Goal: Use online tool/utility: Utilize a website feature to perform a specific function

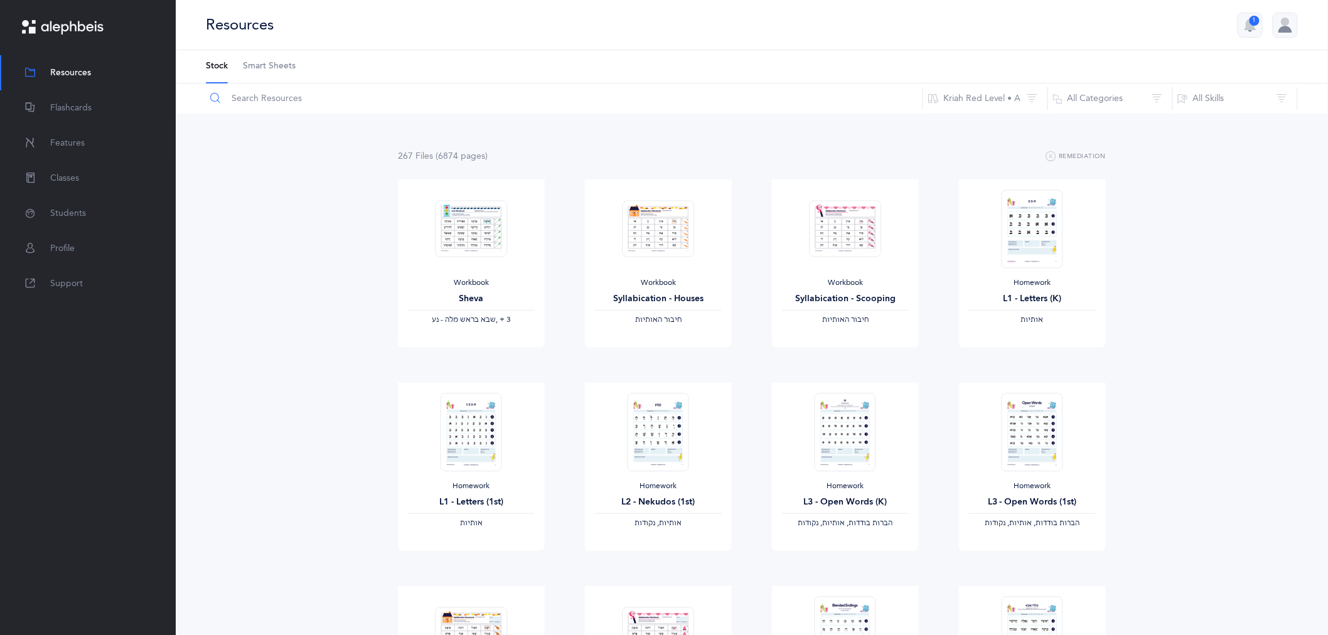
click at [322, 101] on input "text" at bounding box center [564, 99] width 718 height 30
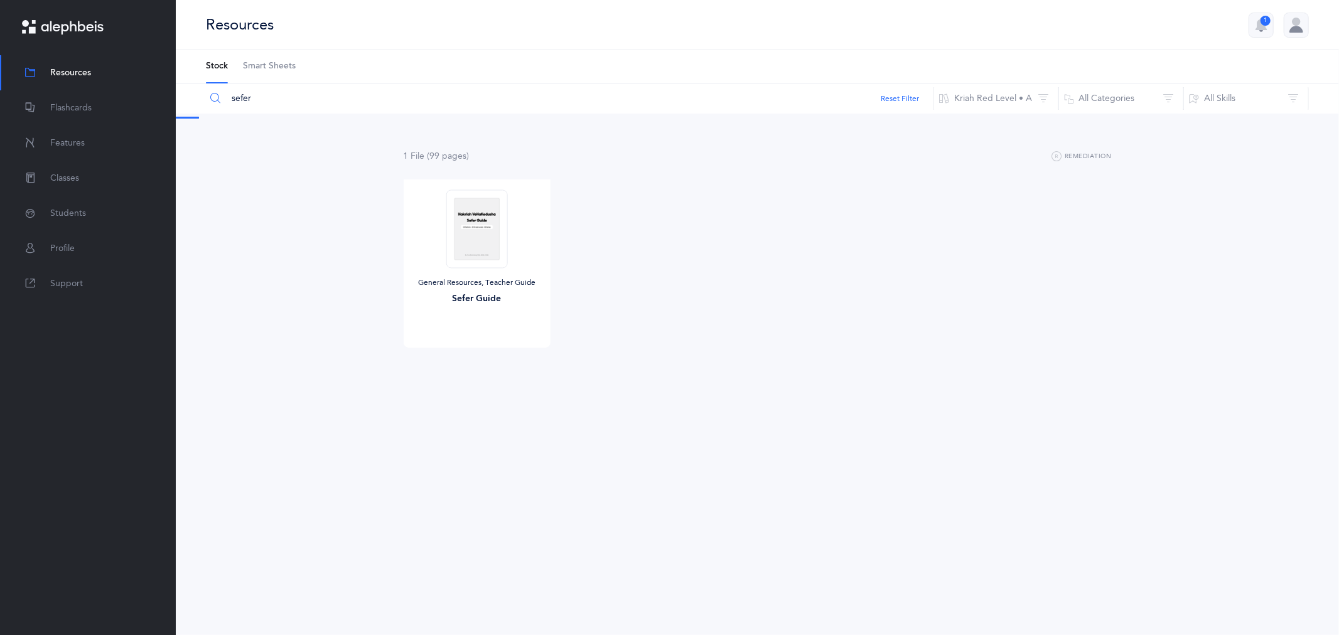
type input "sefer"
click at [481, 357] on span "View" at bounding box center [476, 360] width 20 height 11
click at [74, 172] on span "Classes" at bounding box center [64, 178] width 29 height 13
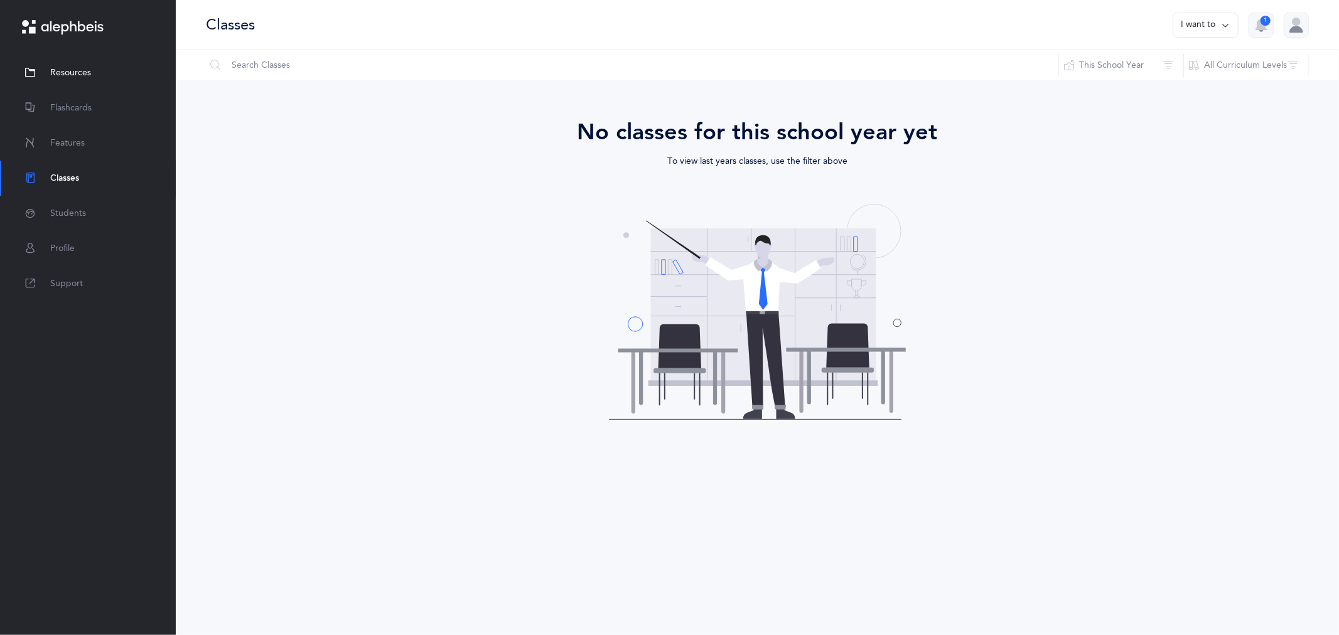
click at [91, 73] on link "Resources" at bounding box center [88, 72] width 176 height 35
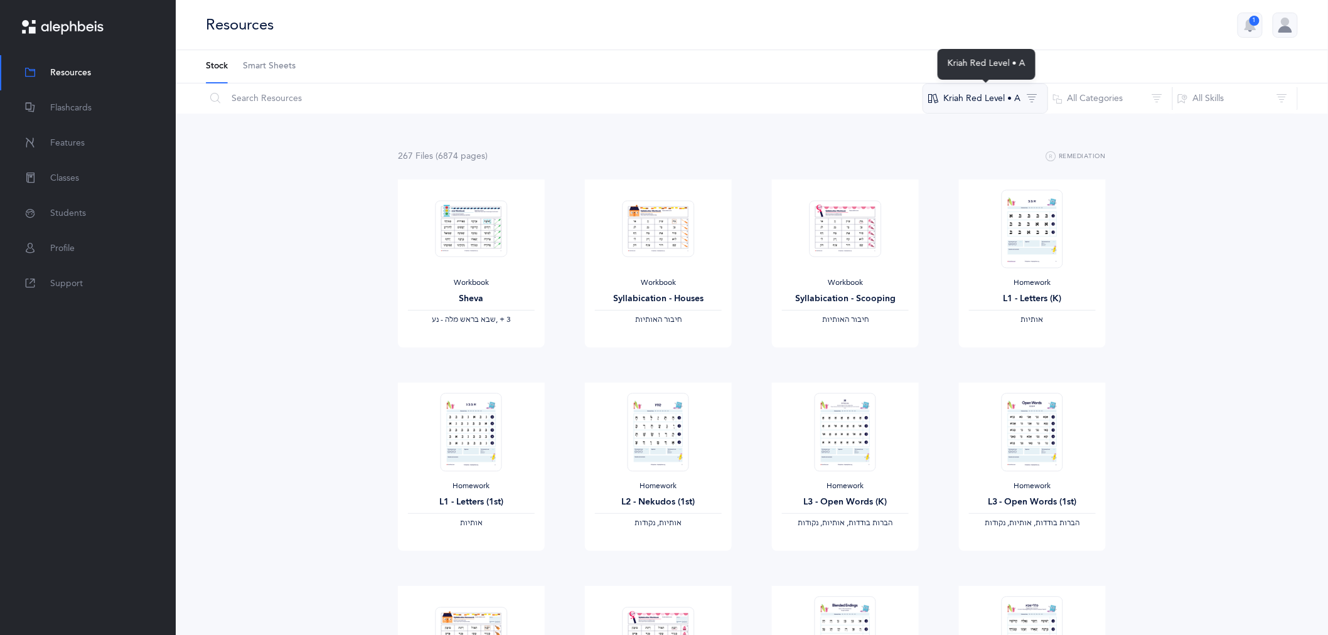
click at [979, 97] on button "Kriah Red Level • A" at bounding box center [986, 99] width 126 height 30
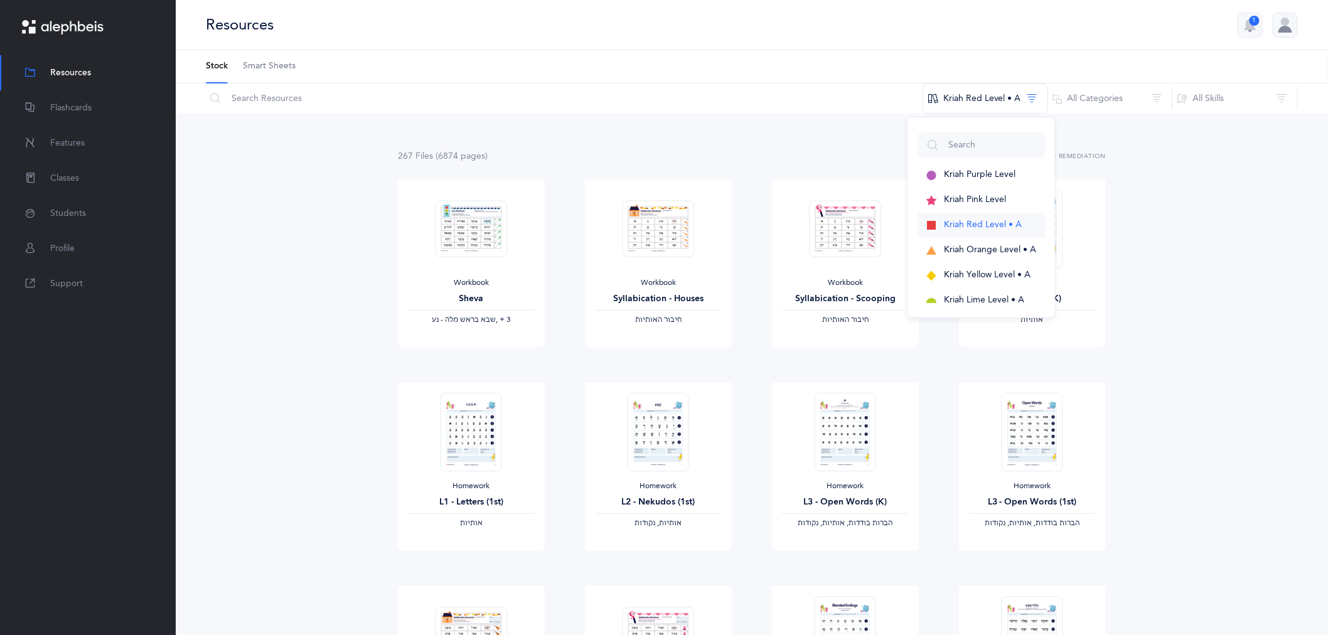
click at [986, 222] on span "Kriah Red Level • A" at bounding box center [983, 225] width 78 height 10
click at [989, 229] on span "Kriah Red Level • A" at bounding box center [983, 225] width 78 height 10
click at [1204, 98] on button "All Skills" at bounding box center [1236, 99] width 126 height 30
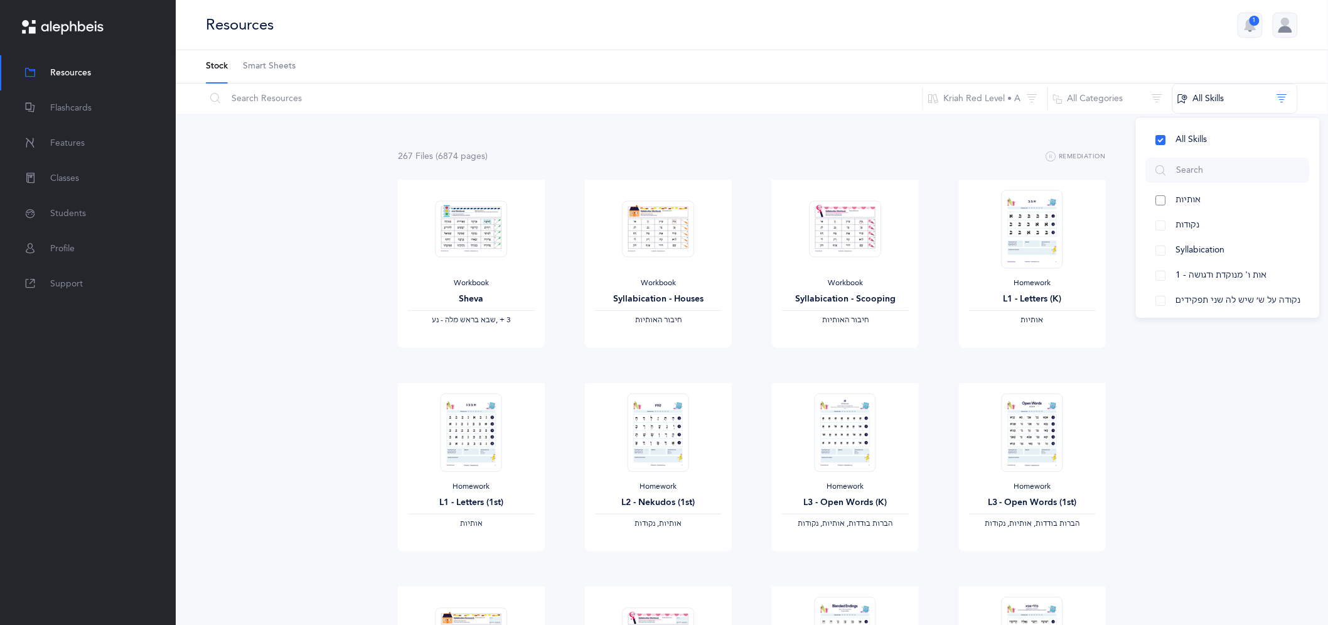
click at [1215, 203] on button "אותיות" at bounding box center [1228, 200] width 164 height 25
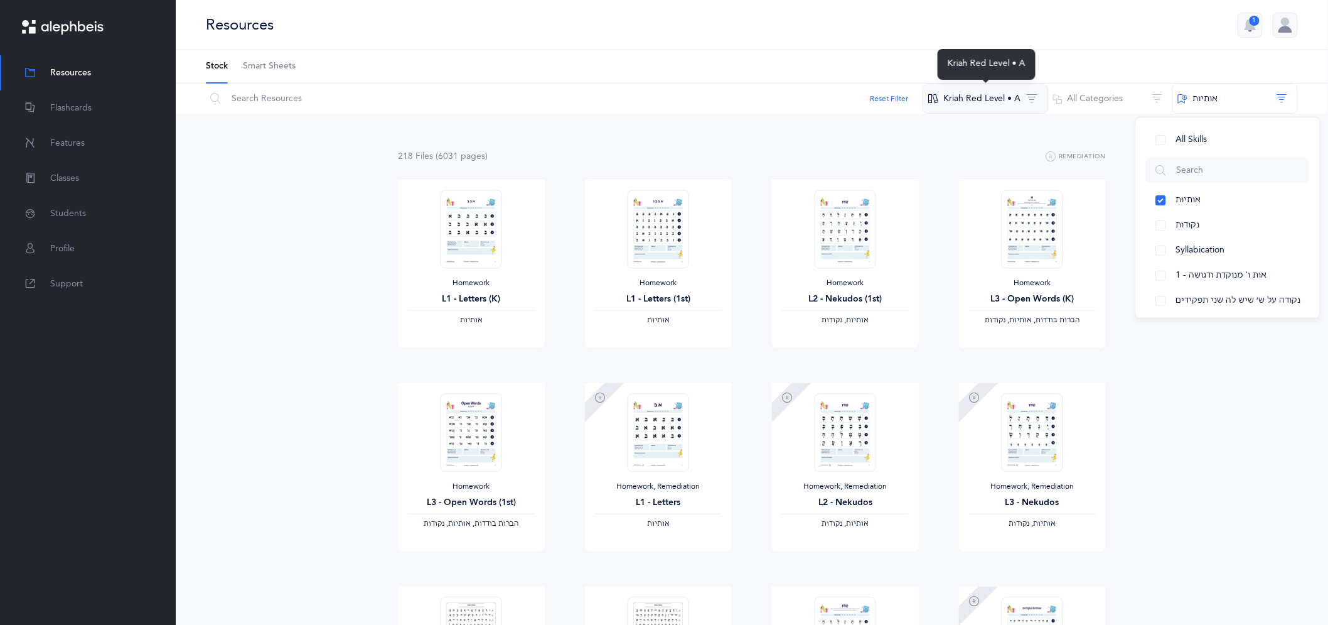
click at [1030, 99] on button "Kriah Red Level • A" at bounding box center [986, 99] width 126 height 30
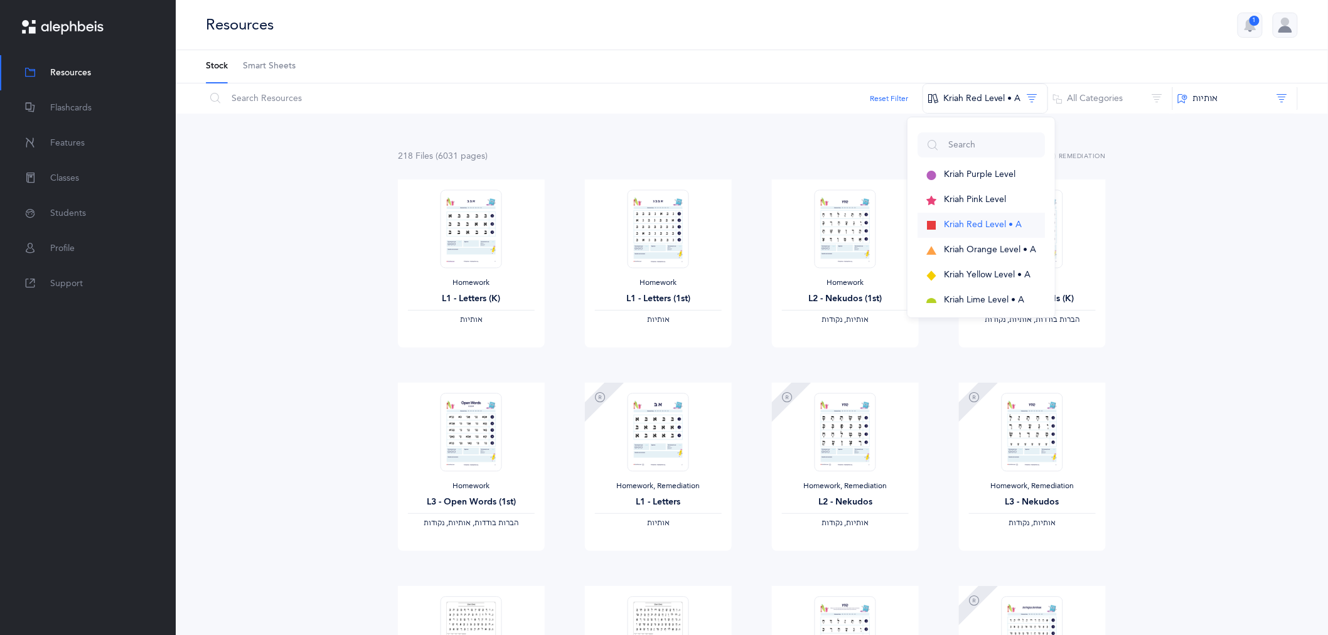
click at [981, 226] on span "Kriah Red Level • A" at bounding box center [983, 225] width 78 height 10
click at [983, 224] on span "Kriah Red Level • A" at bounding box center [983, 225] width 78 height 10
click at [400, 102] on input "text" at bounding box center [564, 99] width 718 height 30
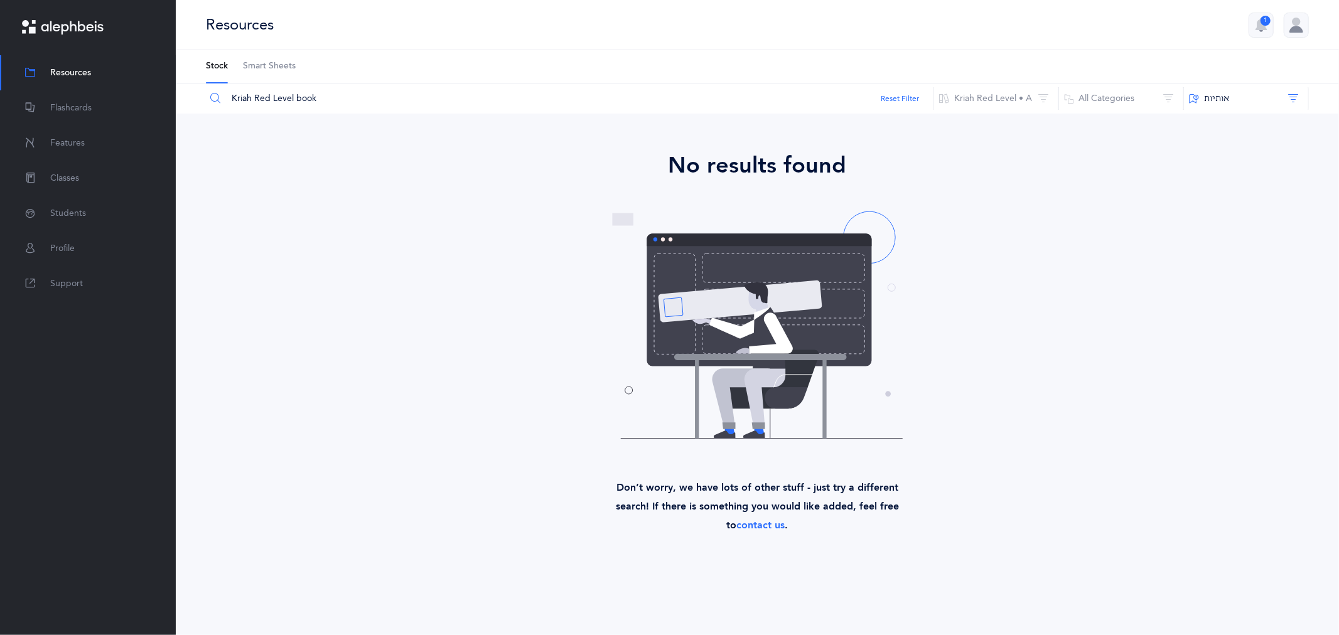
click at [347, 99] on input "Kriah Red Level book" at bounding box center [569, 99] width 729 height 30
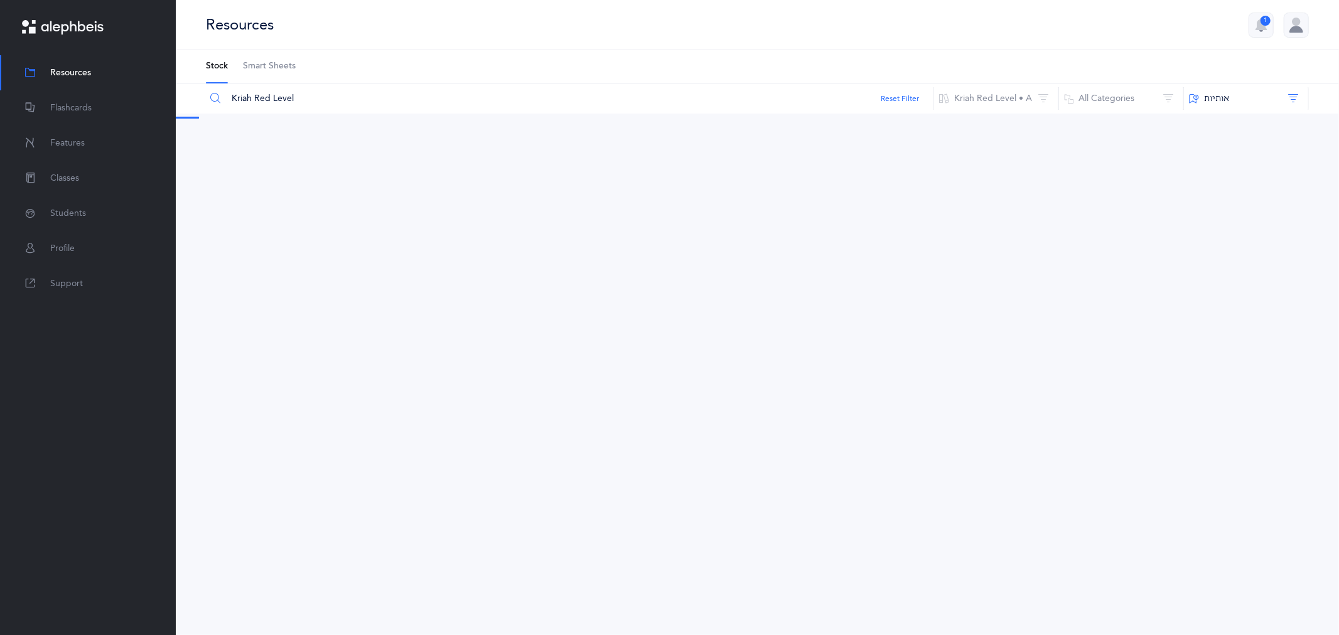
type input "Kriah Red Level"
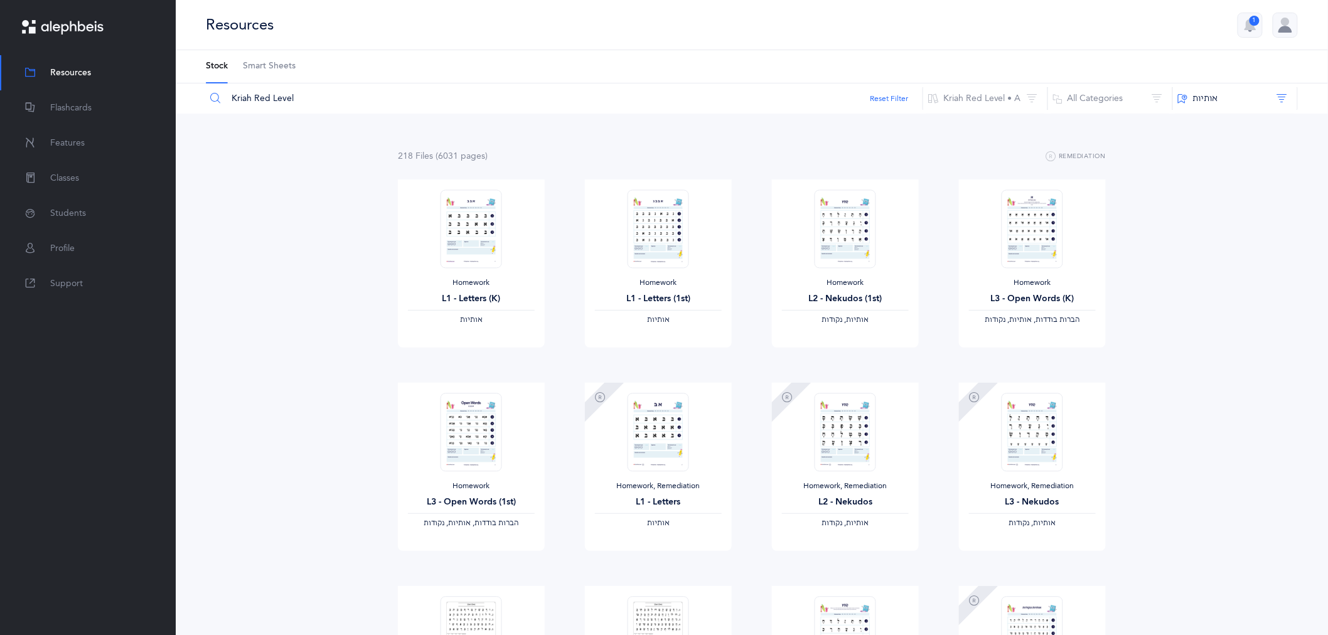
click at [1251, 29] on icon "button" at bounding box center [1251, 24] width 12 height 11
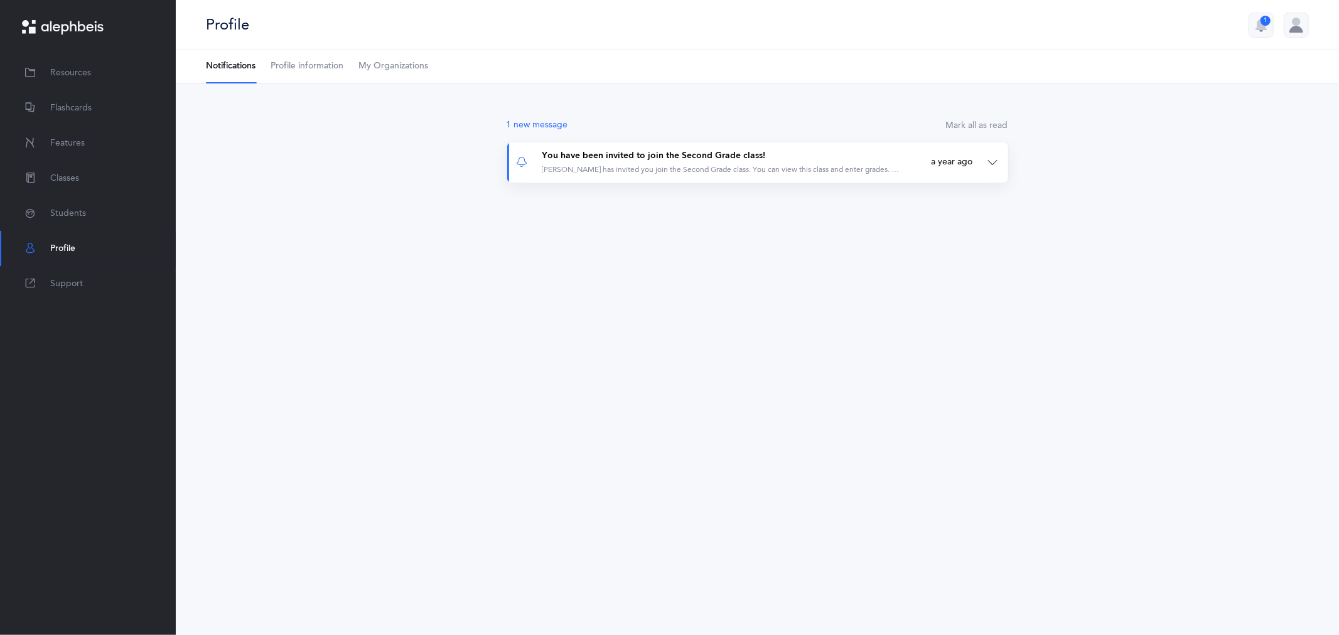
click at [773, 160] on div "You have been invited to join the Second Grade class!" at bounding box center [721, 156] width 359 height 13
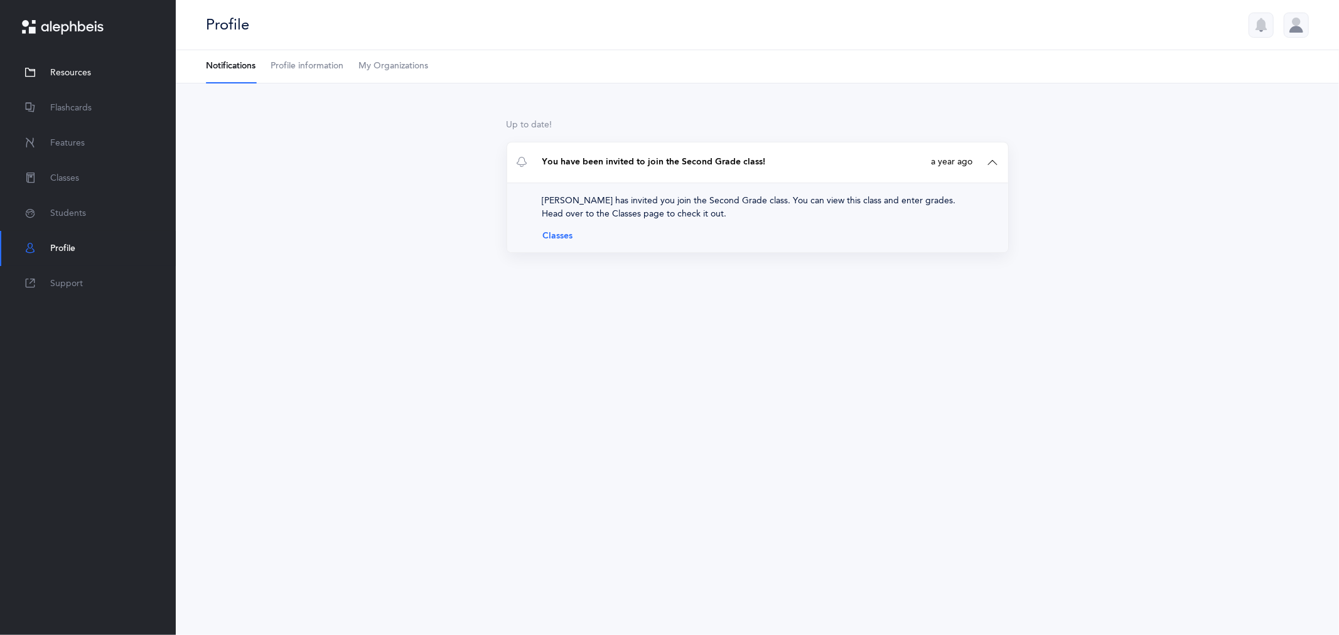
click at [89, 71] on span "Resources" at bounding box center [70, 73] width 41 height 13
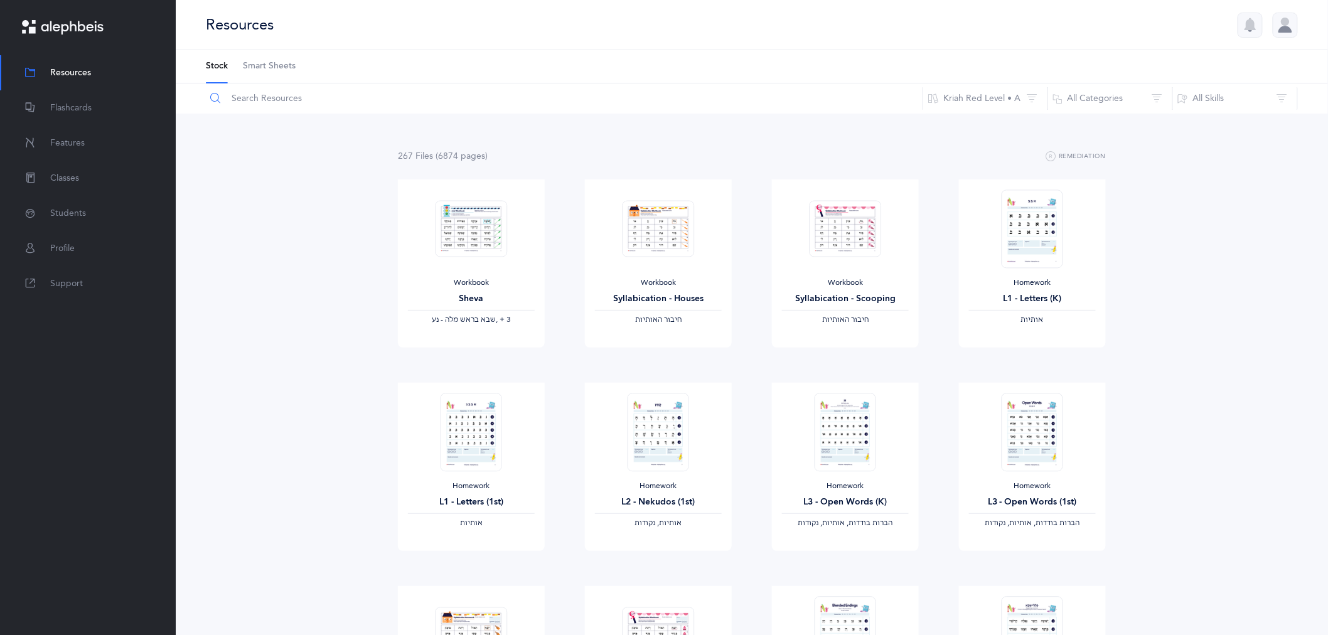
click at [254, 99] on input "text" at bounding box center [564, 99] width 718 height 30
type input "letters"
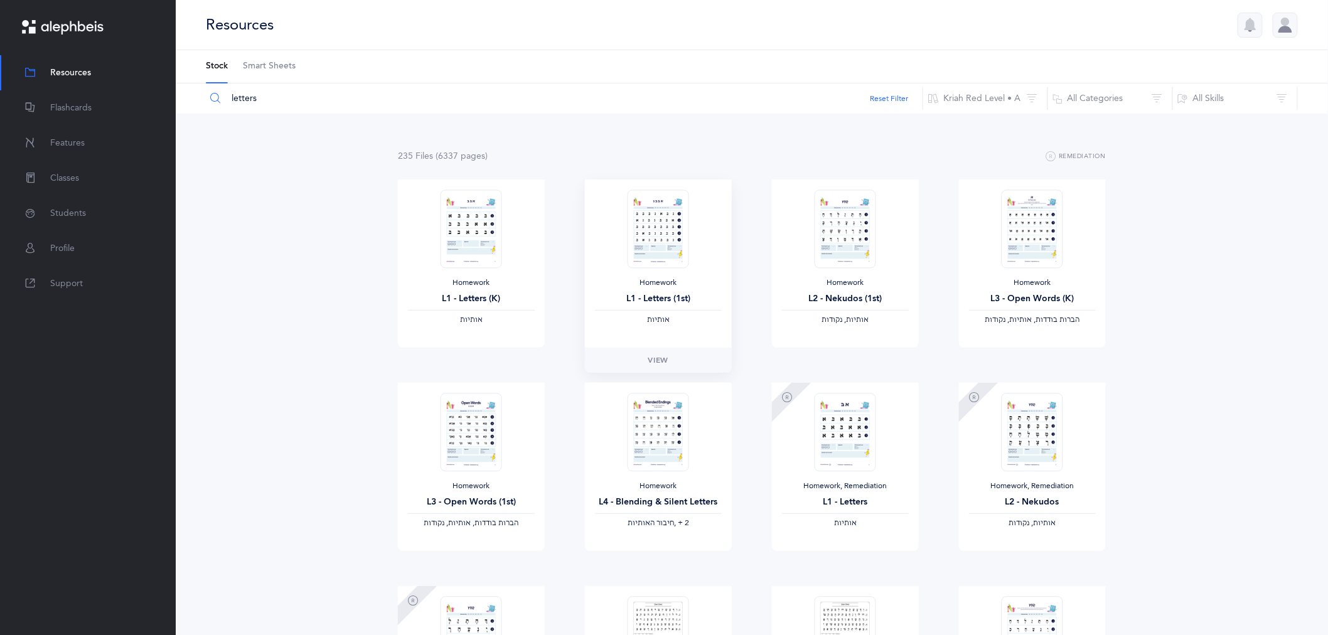
click at [655, 242] on img at bounding box center [659, 229] width 62 height 78
click at [672, 353] on link "View" at bounding box center [658, 360] width 147 height 25
click at [70, 109] on span "Flashcards" at bounding box center [70, 108] width 41 height 13
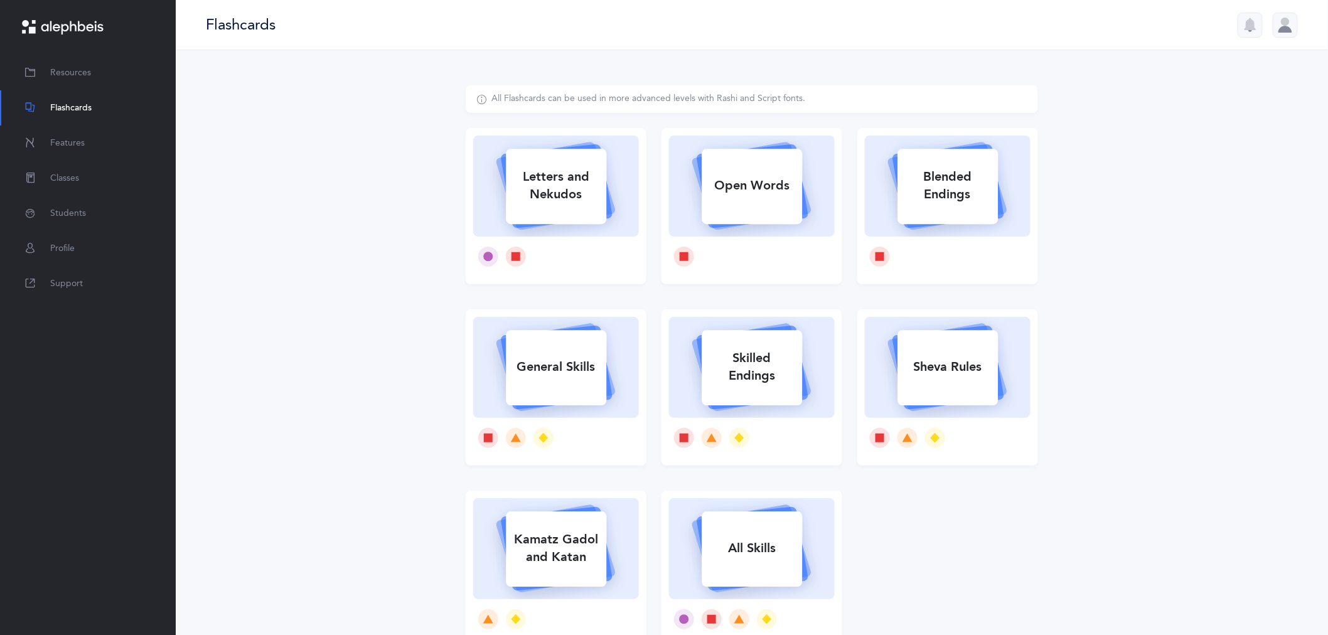
click at [575, 189] on div "Letters and Nekudos" at bounding box center [556, 186] width 100 height 50
select select
select select "single"
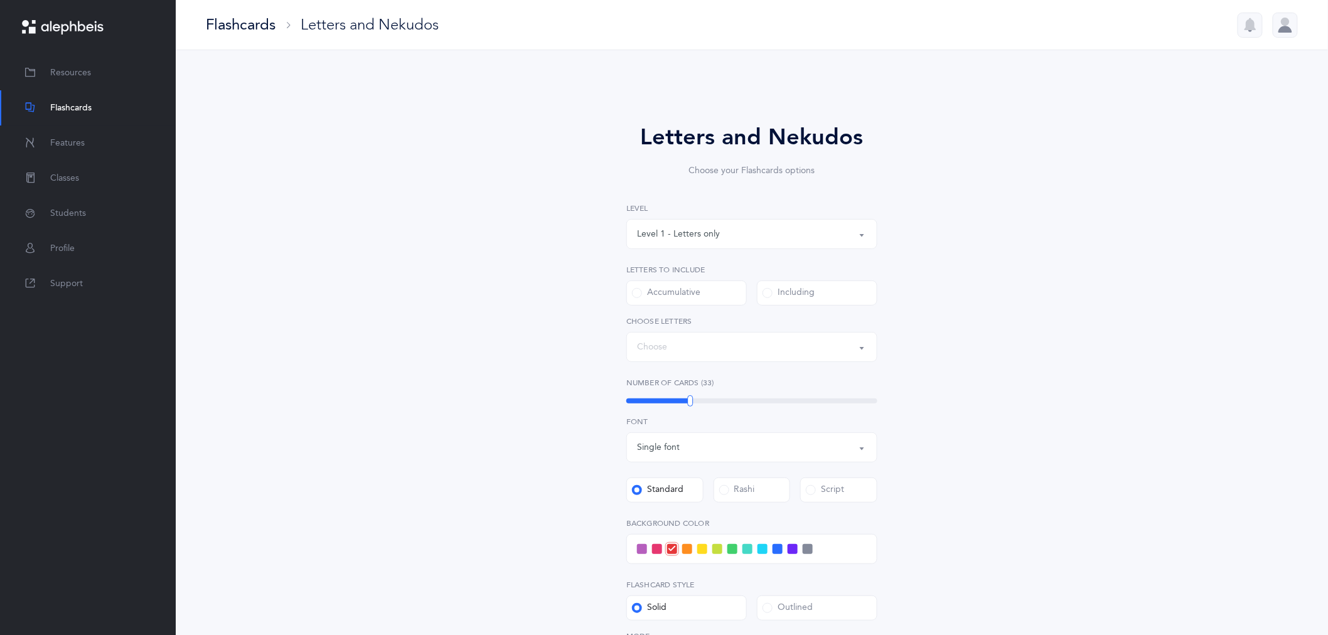
select select "27"
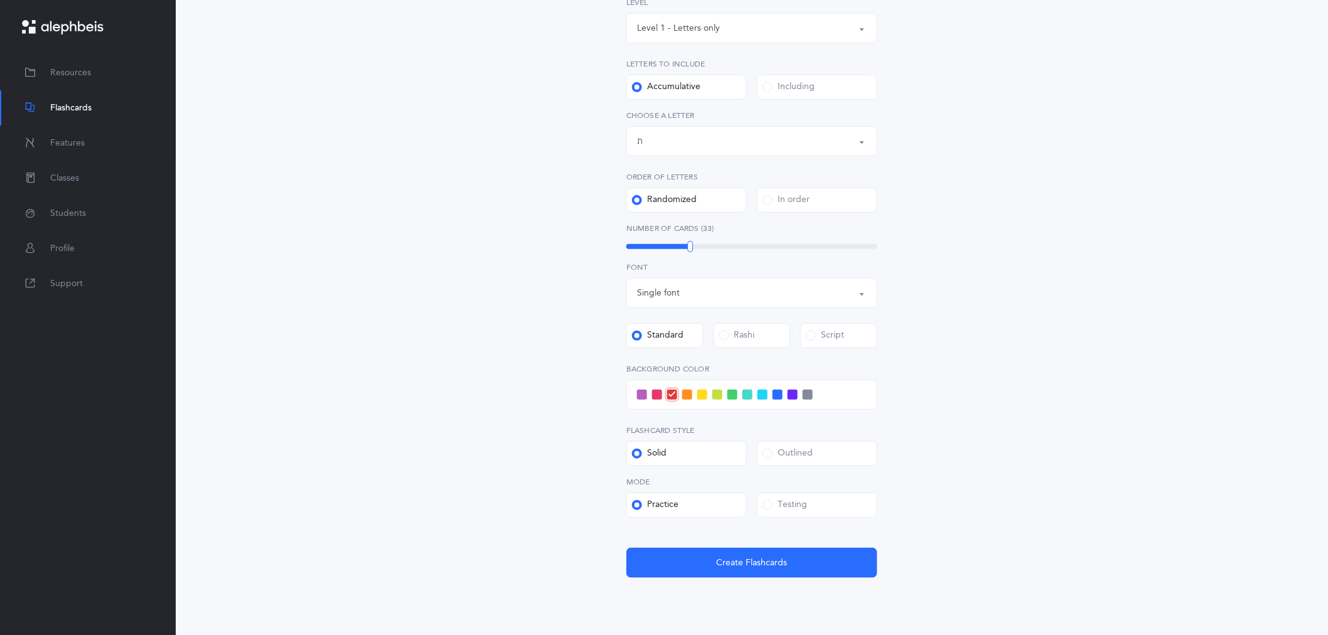
scroll to position [249, 0]
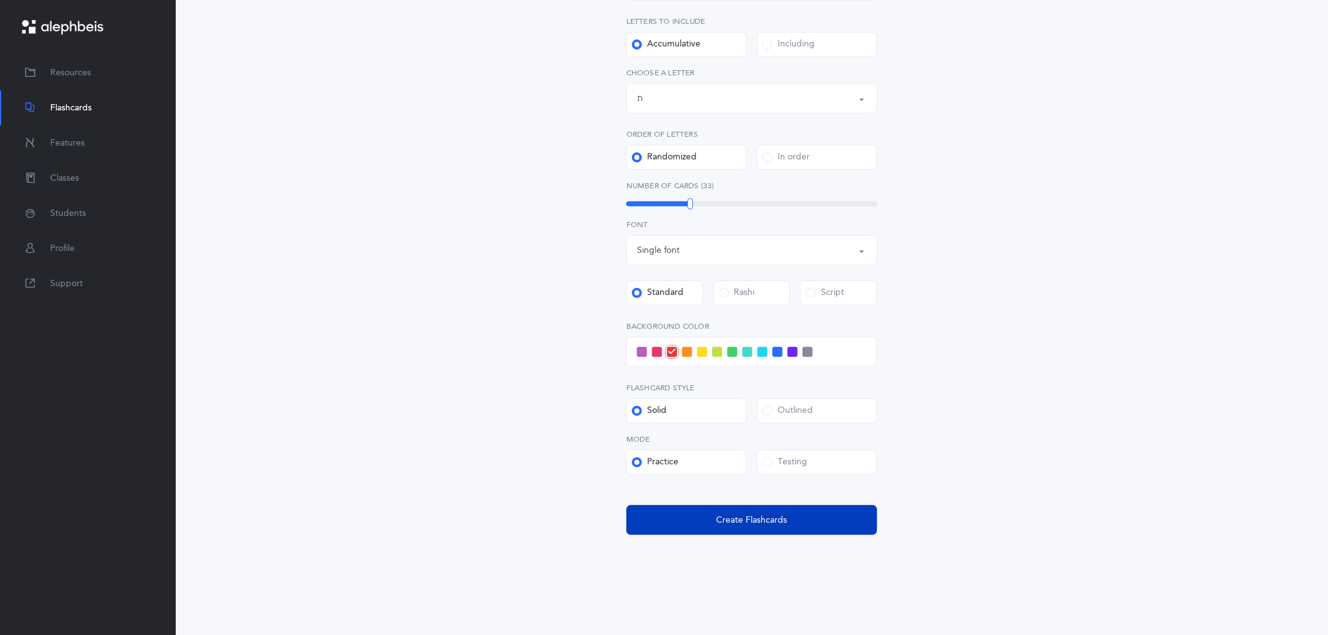
click at [724, 519] on span "Create Flashcards" at bounding box center [752, 520] width 71 height 13
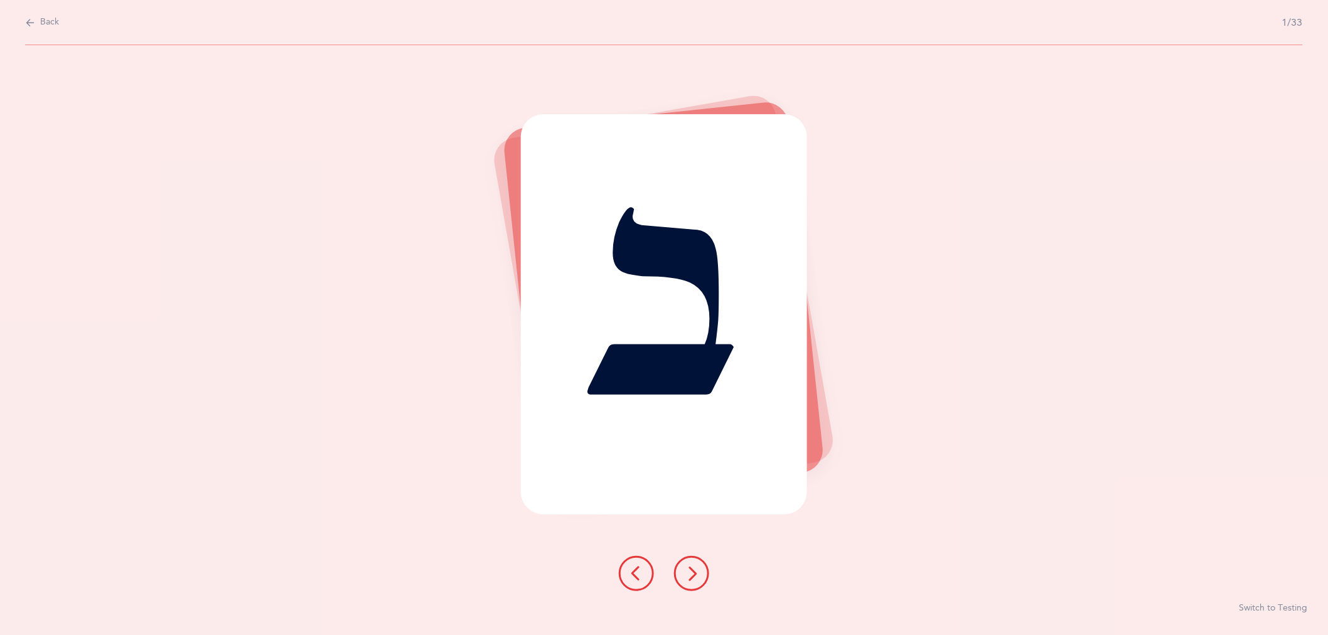
scroll to position [0, 0]
click at [707, 379] on div "ב" at bounding box center [670, 314] width 286 height 401
click at [692, 569] on icon at bounding box center [697, 573] width 15 height 15
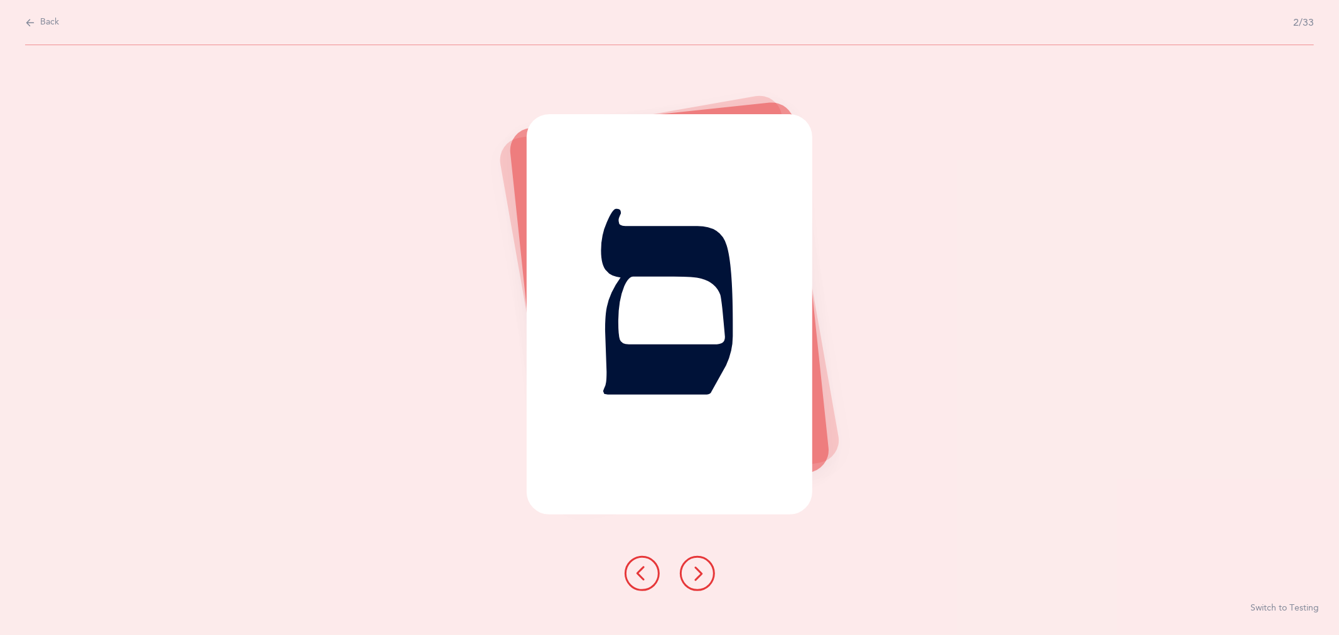
click at [694, 569] on icon at bounding box center [697, 573] width 15 height 15
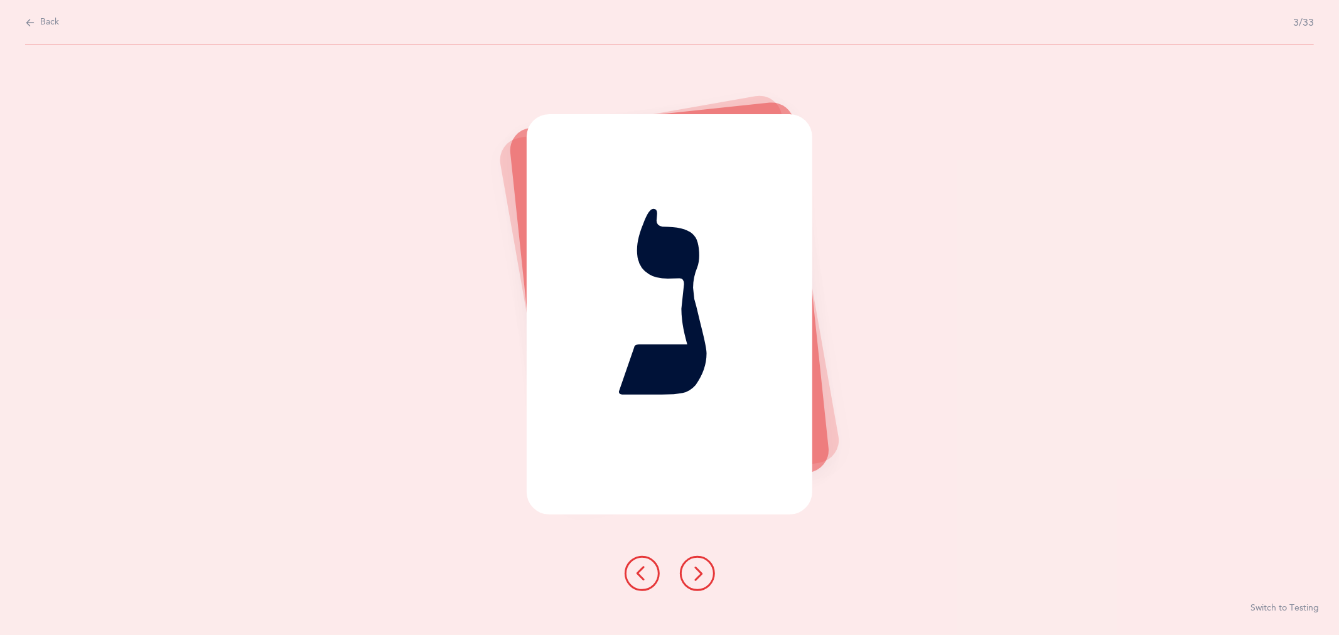
click at [694, 569] on icon at bounding box center [697, 573] width 15 height 15
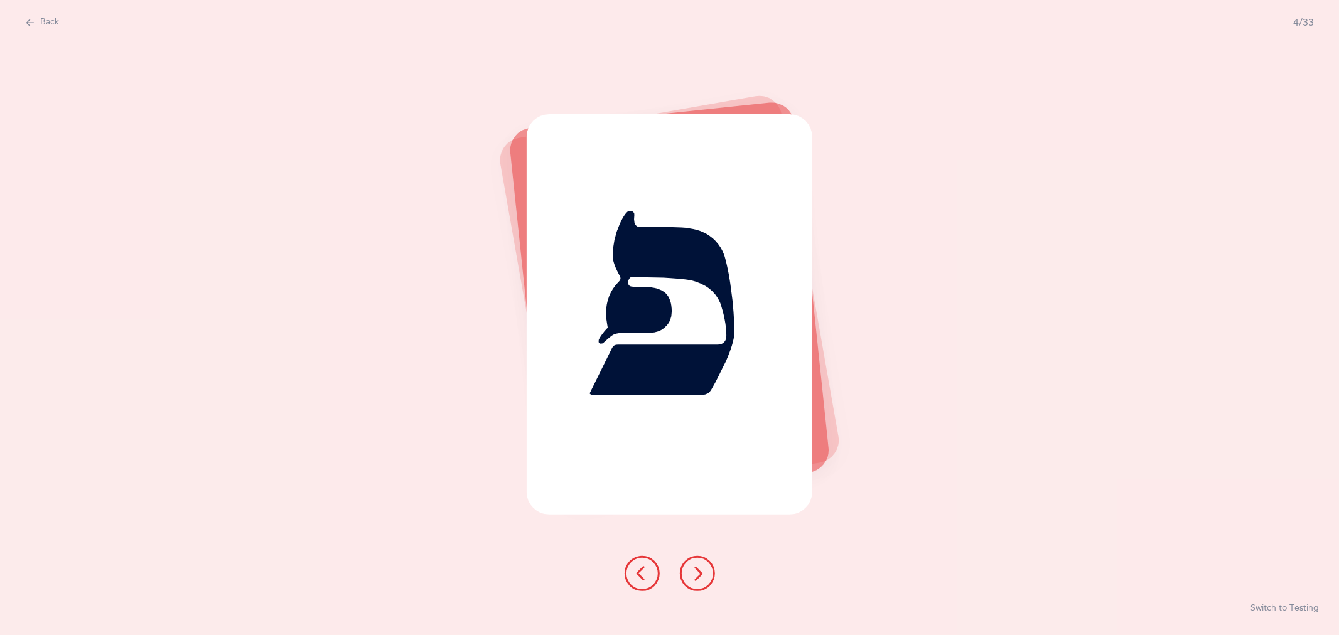
click at [694, 569] on icon at bounding box center [697, 573] width 15 height 15
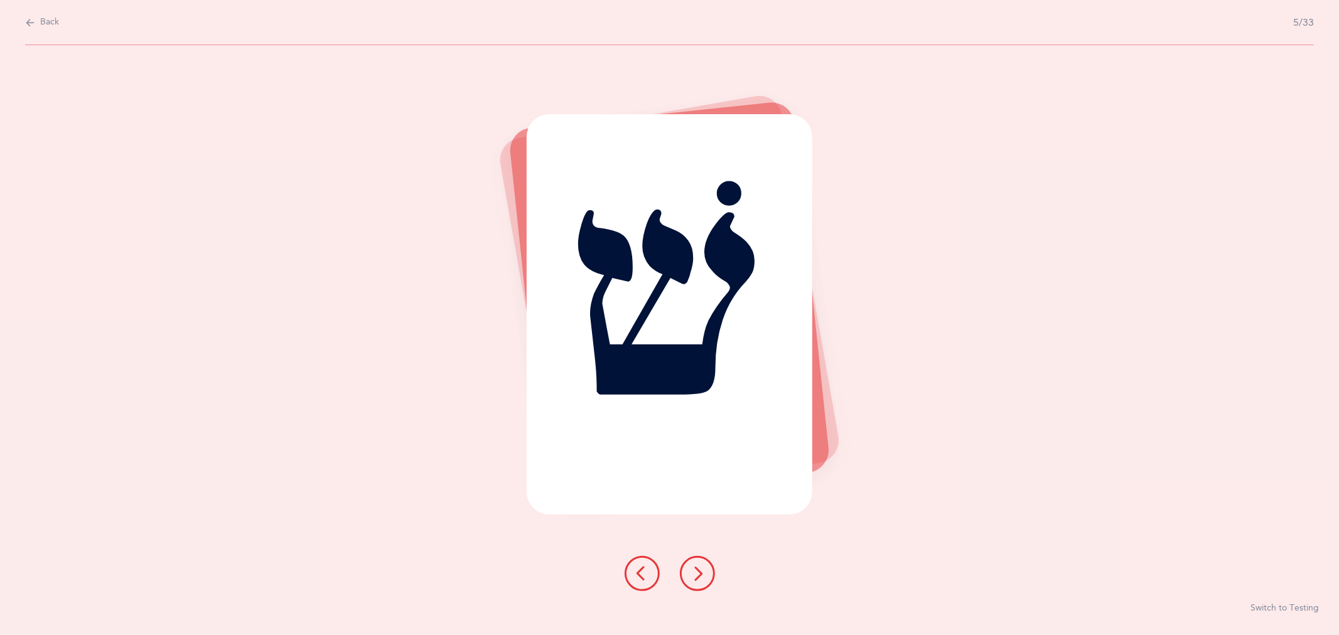
click at [694, 569] on icon at bounding box center [697, 573] width 15 height 15
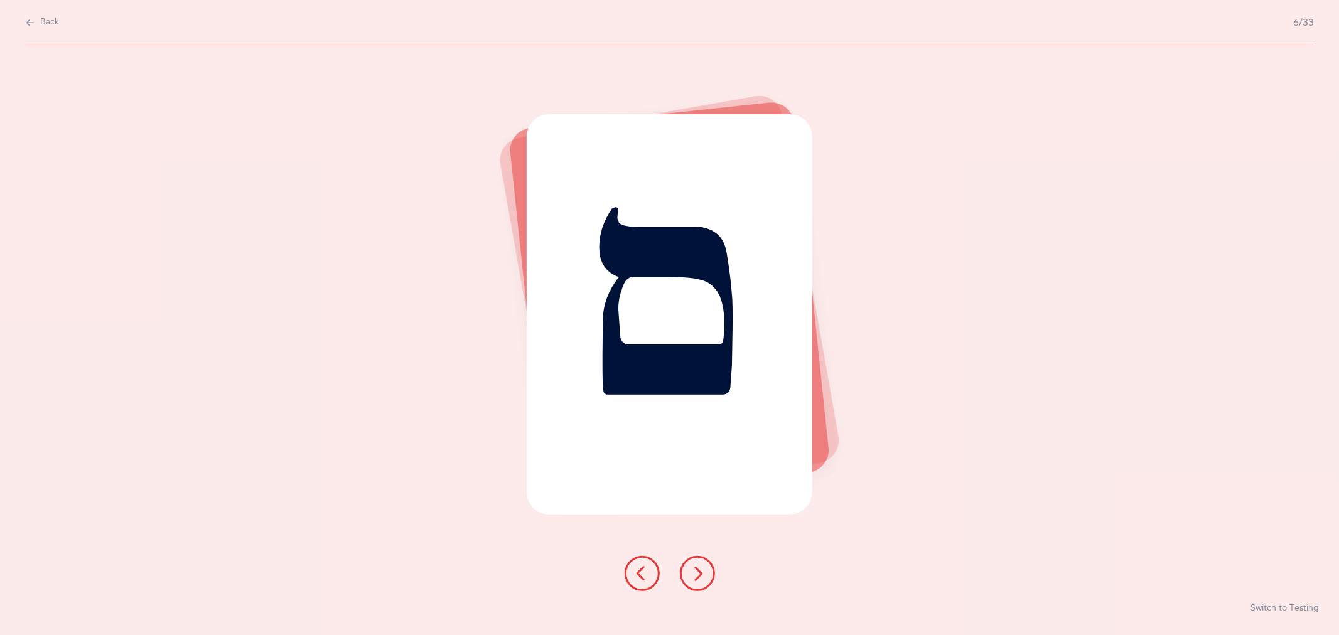
click at [694, 569] on icon at bounding box center [697, 573] width 15 height 15
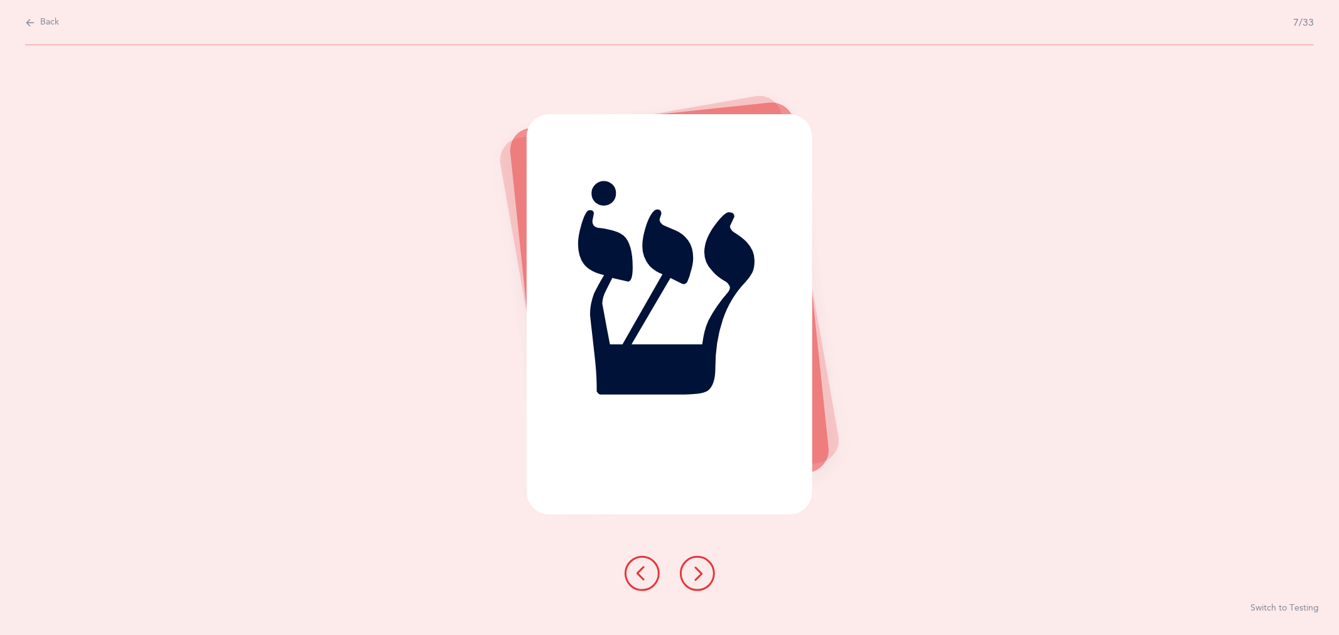
click at [694, 569] on icon at bounding box center [697, 573] width 15 height 15
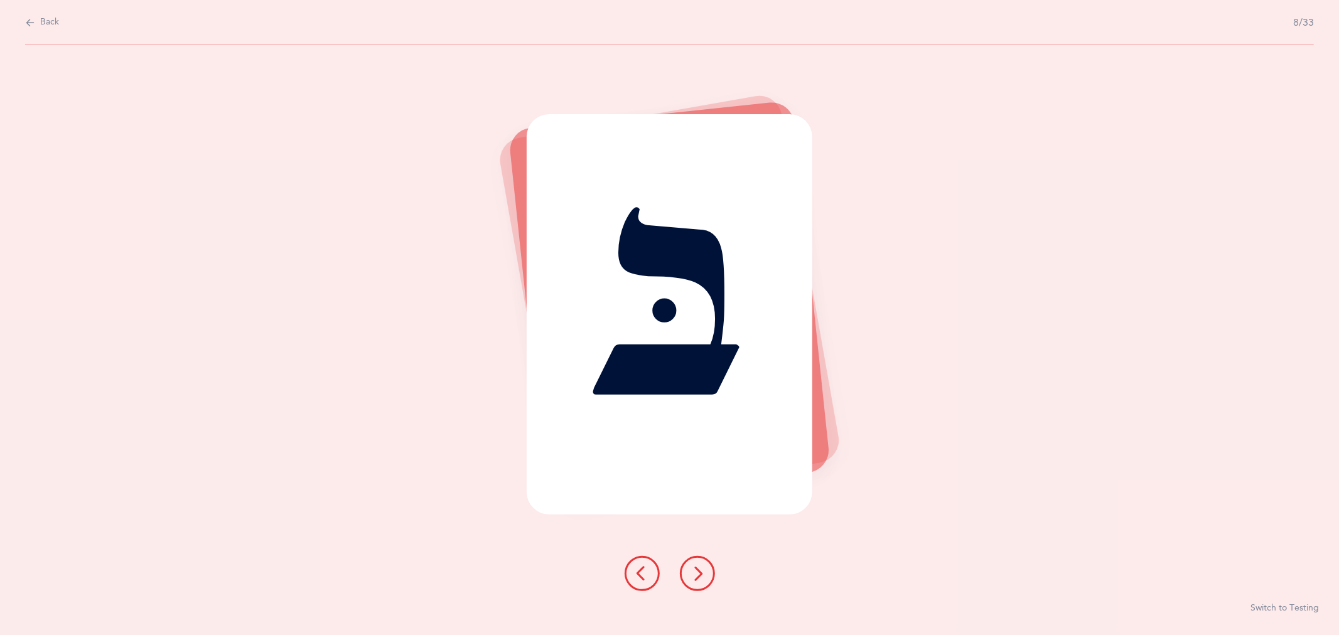
click at [694, 569] on icon at bounding box center [697, 573] width 15 height 15
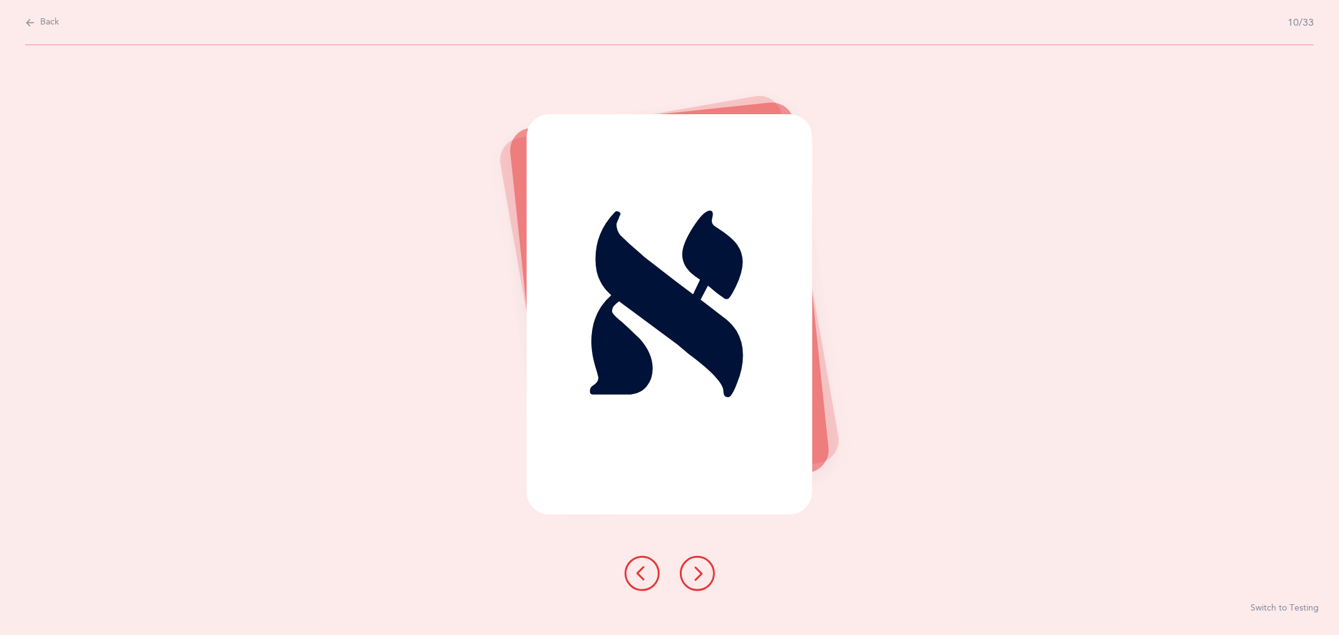
click at [694, 569] on icon at bounding box center [697, 573] width 15 height 15
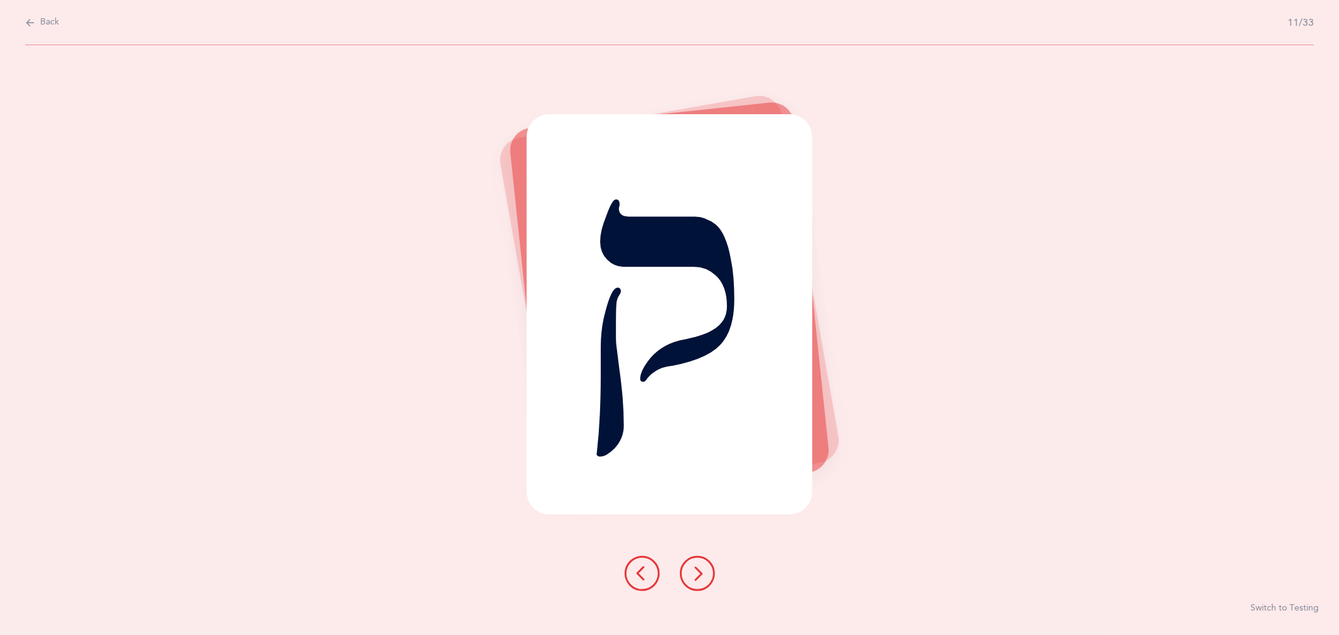
click at [694, 569] on icon at bounding box center [697, 573] width 15 height 15
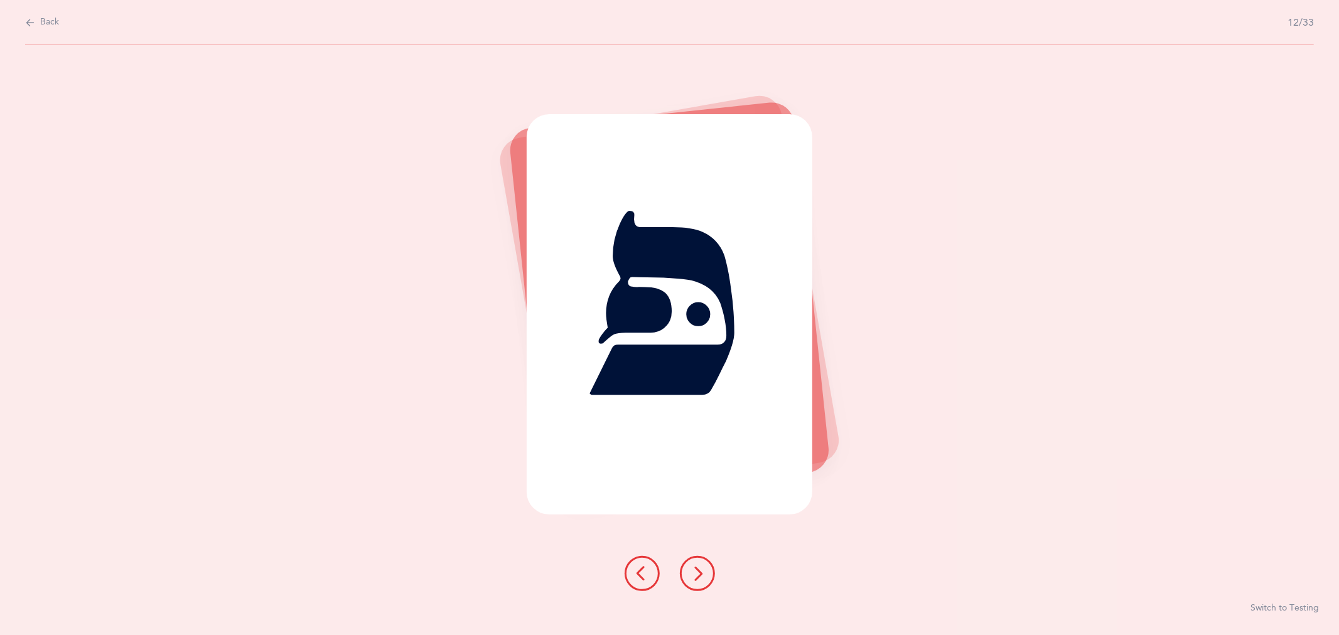
click at [695, 569] on icon at bounding box center [697, 573] width 15 height 15
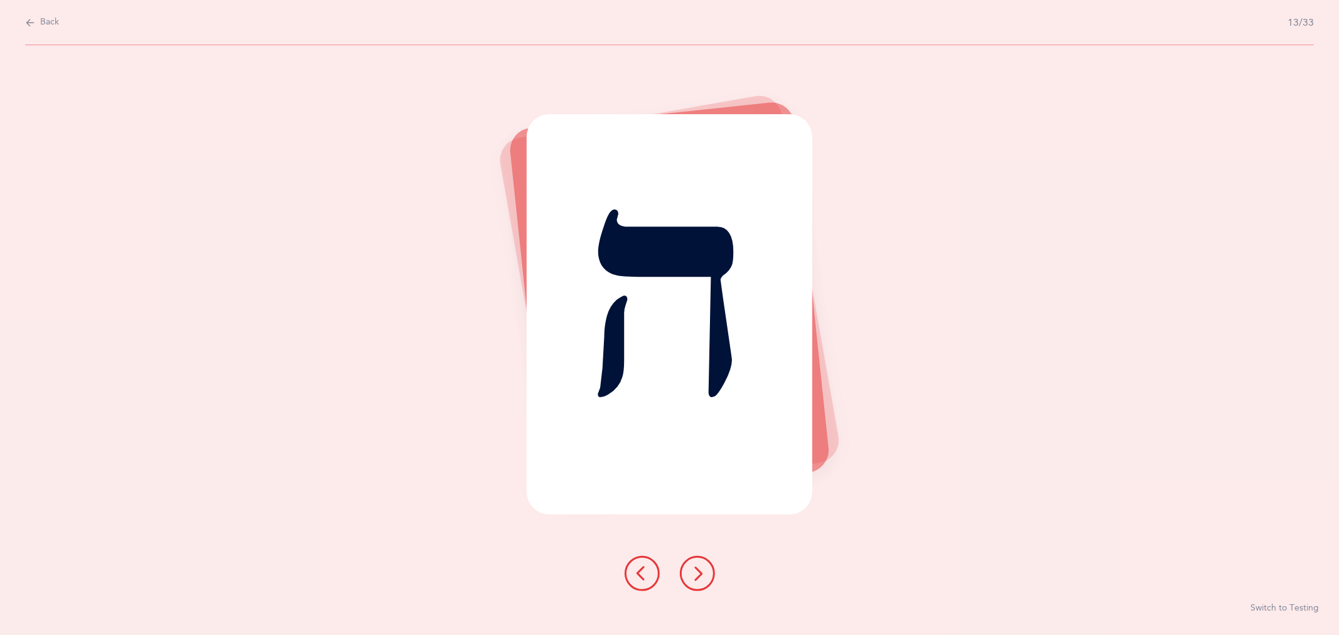
click at [695, 569] on icon at bounding box center [697, 573] width 15 height 15
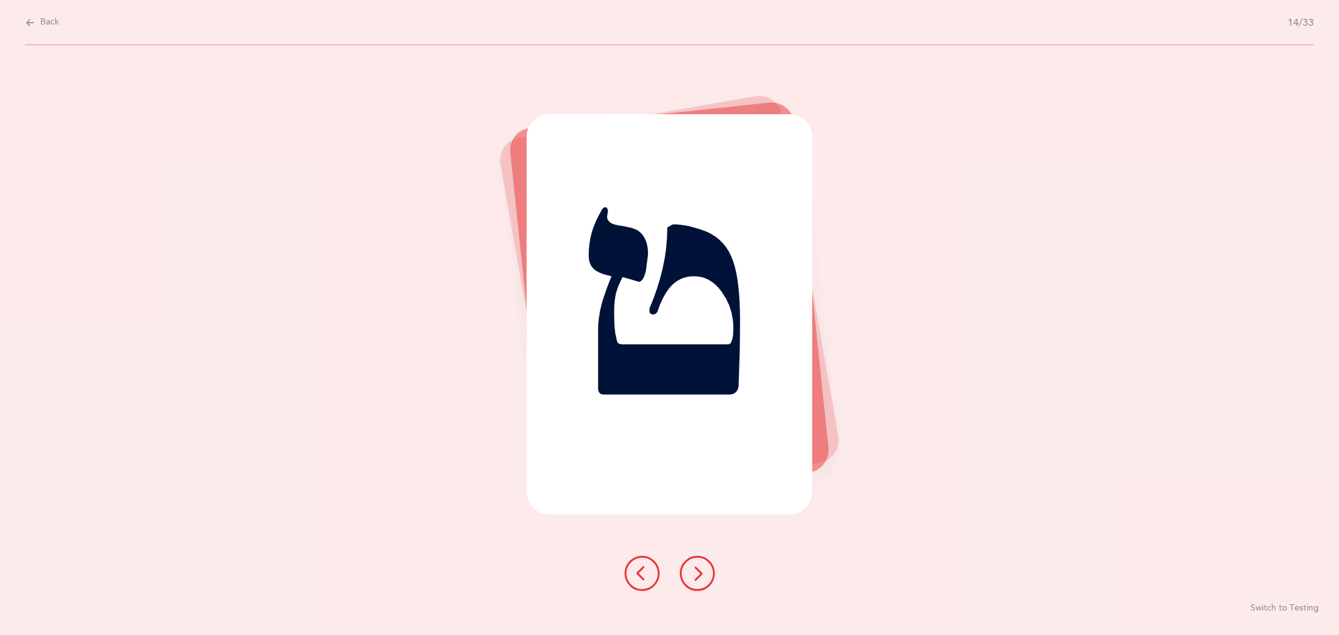
click at [695, 569] on icon at bounding box center [697, 573] width 15 height 15
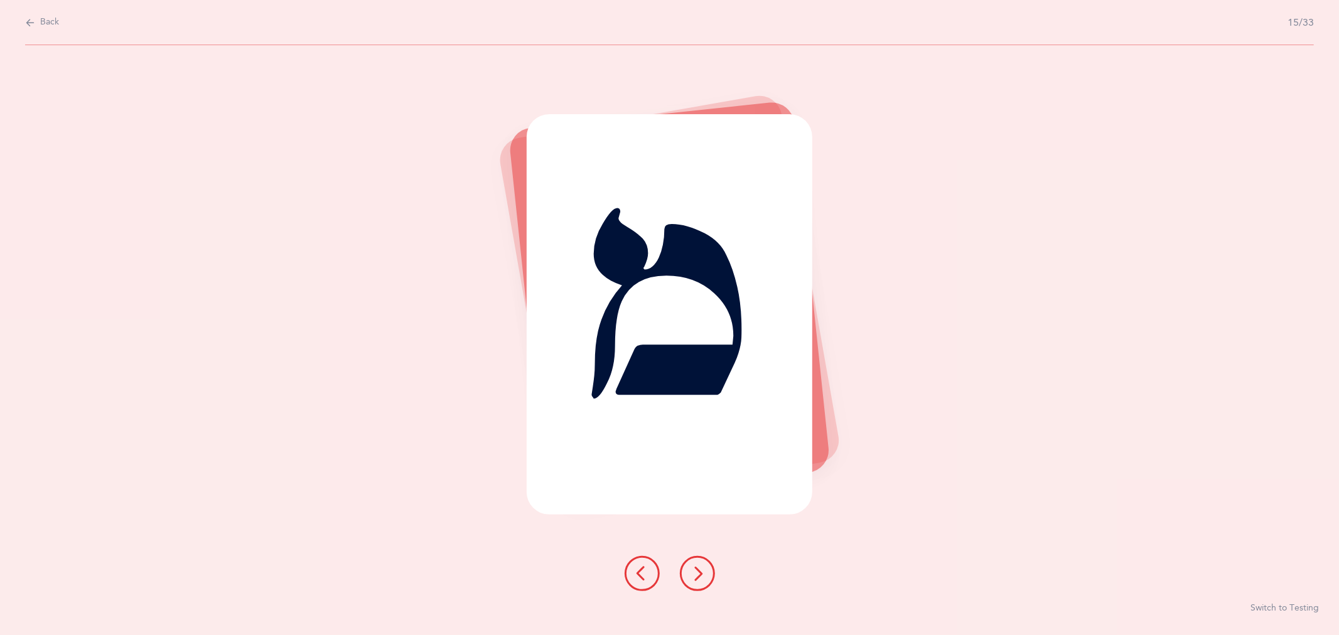
click at [695, 569] on icon at bounding box center [697, 573] width 15 height 15
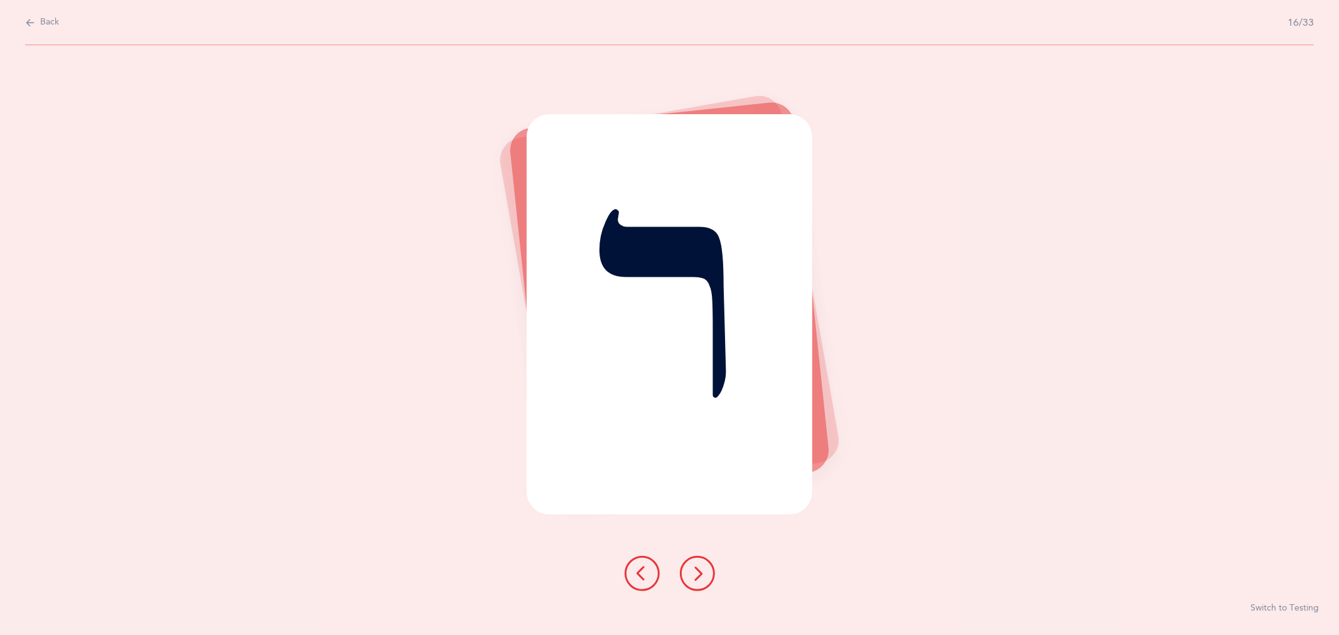
click at [695, 569] on icon at bounding box center [697, 573] width 15 height 15
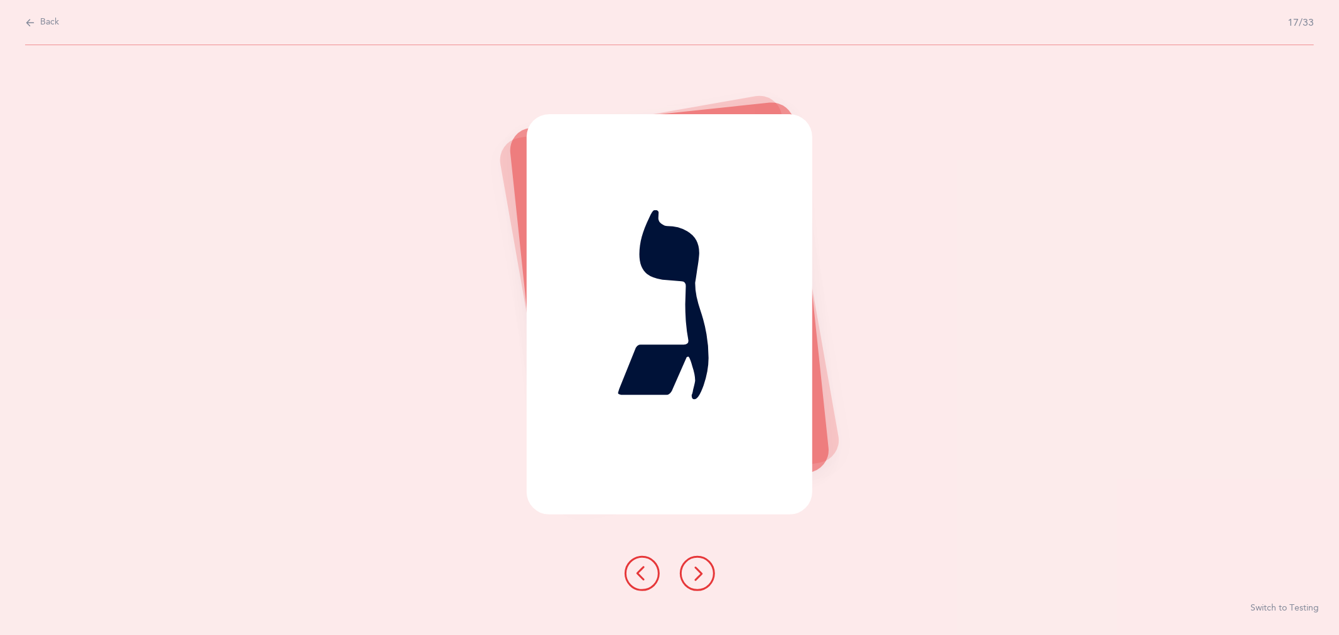
click at [695, 569] on icon at bounding box center [697, 573] width 15 height 15
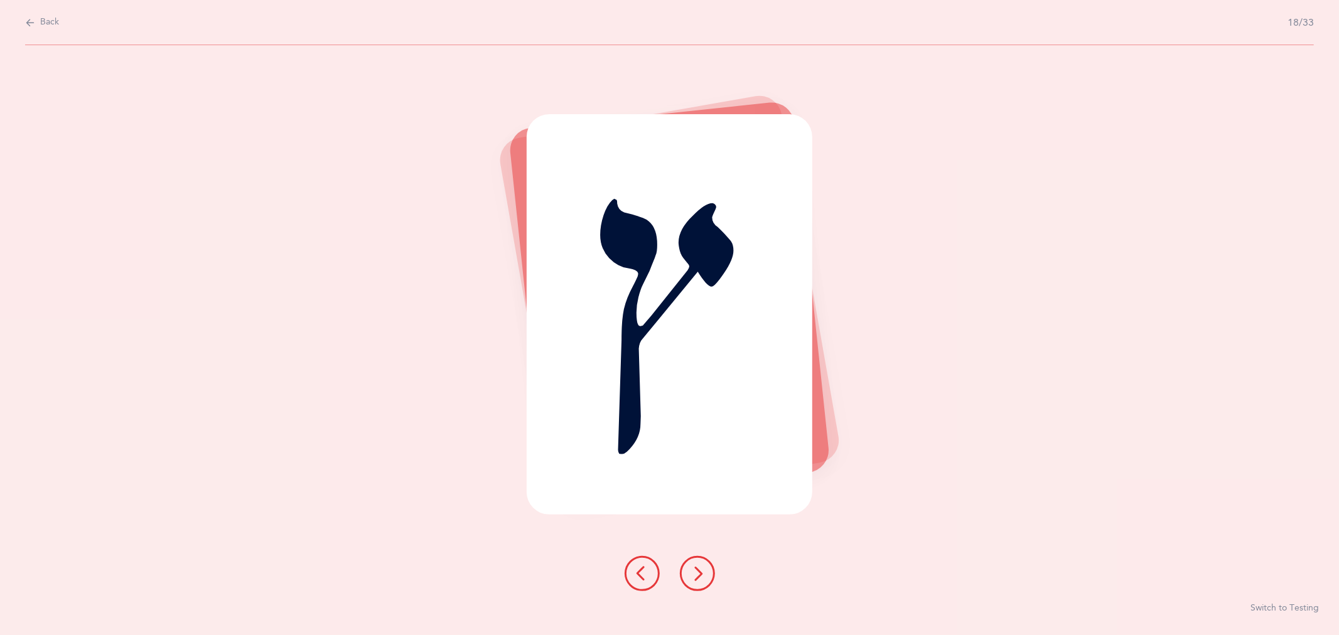
click at [695, 569] on icon at bounding box center [697, 573] width 15 height 15
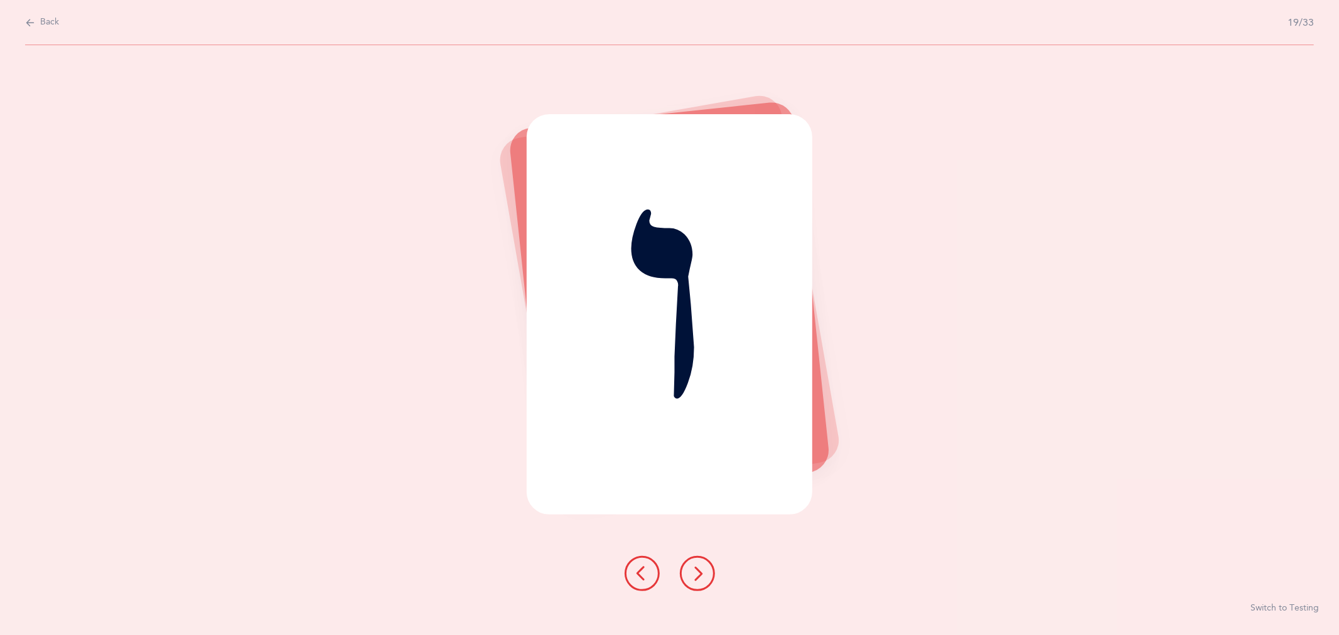
click at [695, 569] on icon at bounding box center [697, 573] width 15 height 15
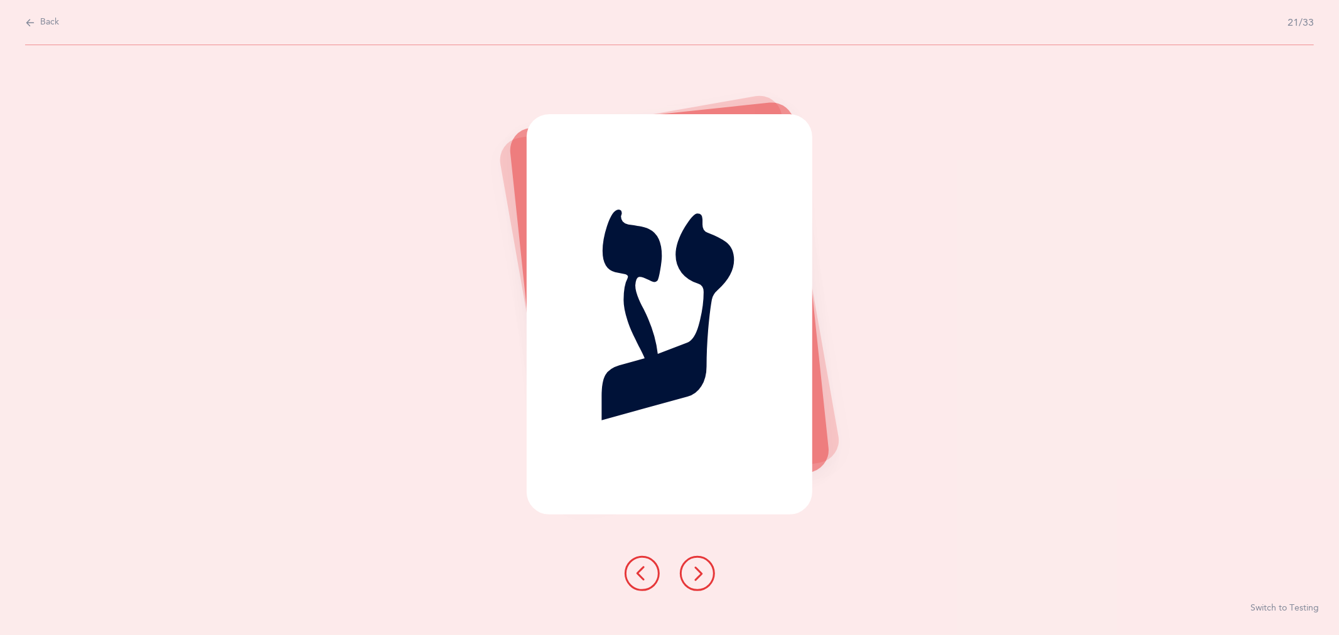
click at [695, 569] on icon at bounding box center [697, 573] width 15 height 15
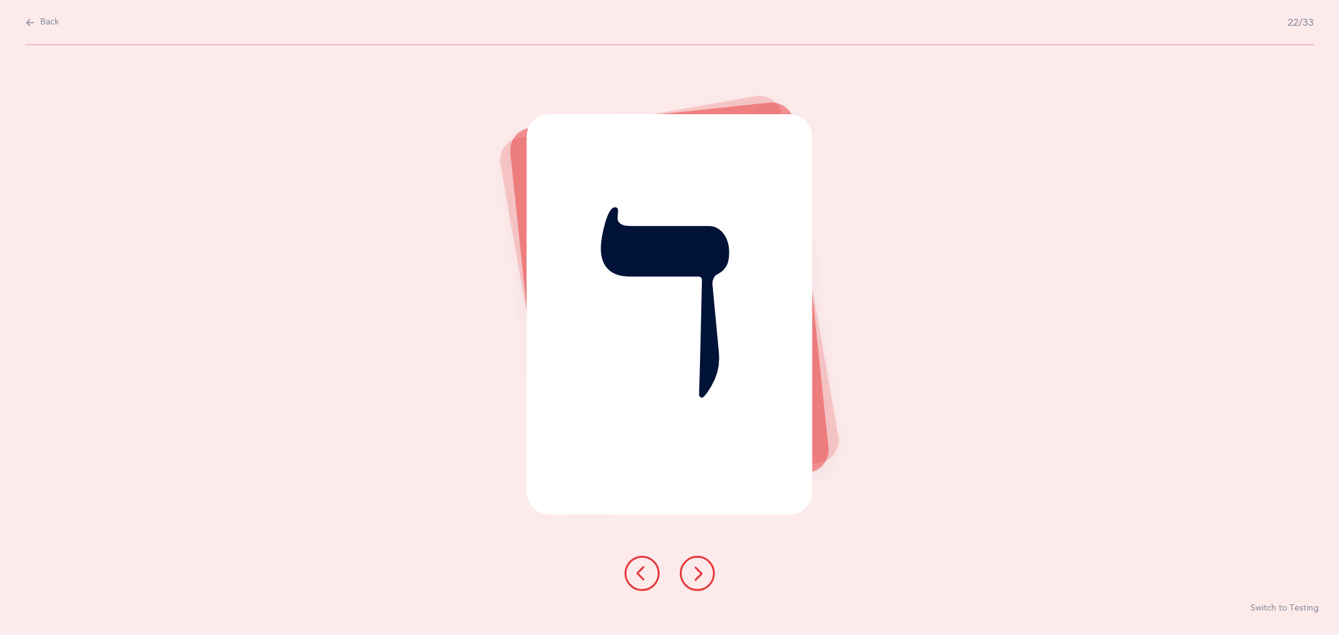
click at [695, 569] on icon at bounding box center [697, 573] width 15 height 15
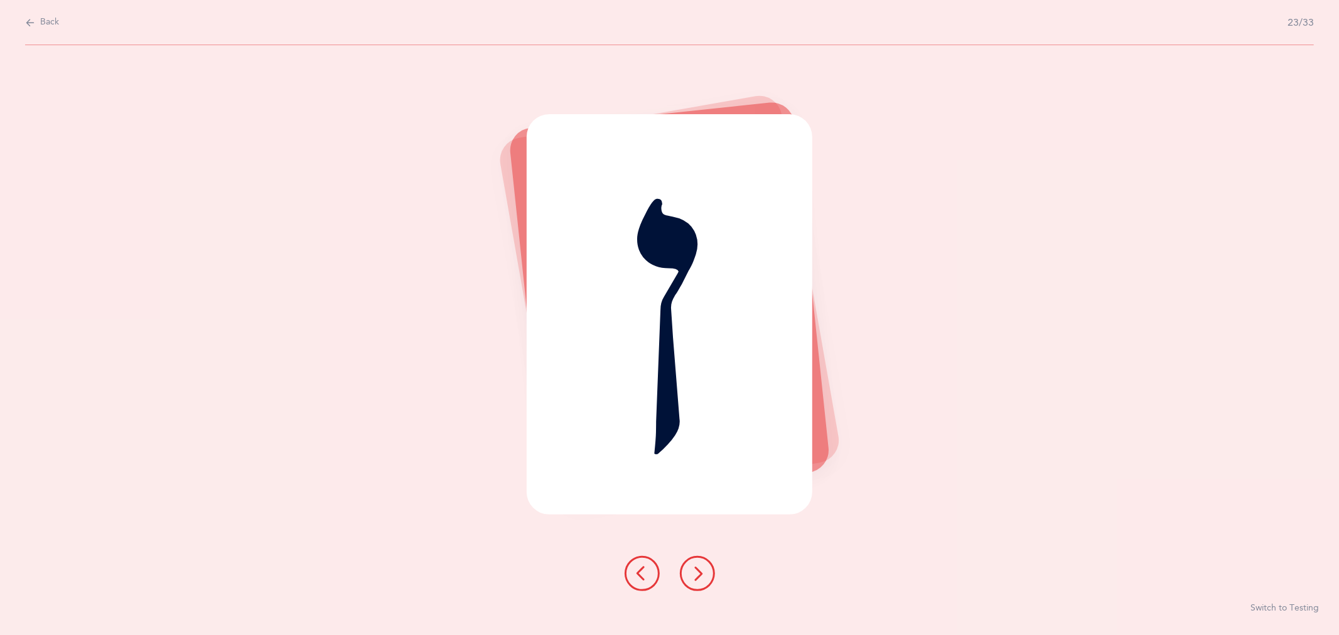
click at [695, 569] on icon at bounding box center [697, 573] width 15 height 15
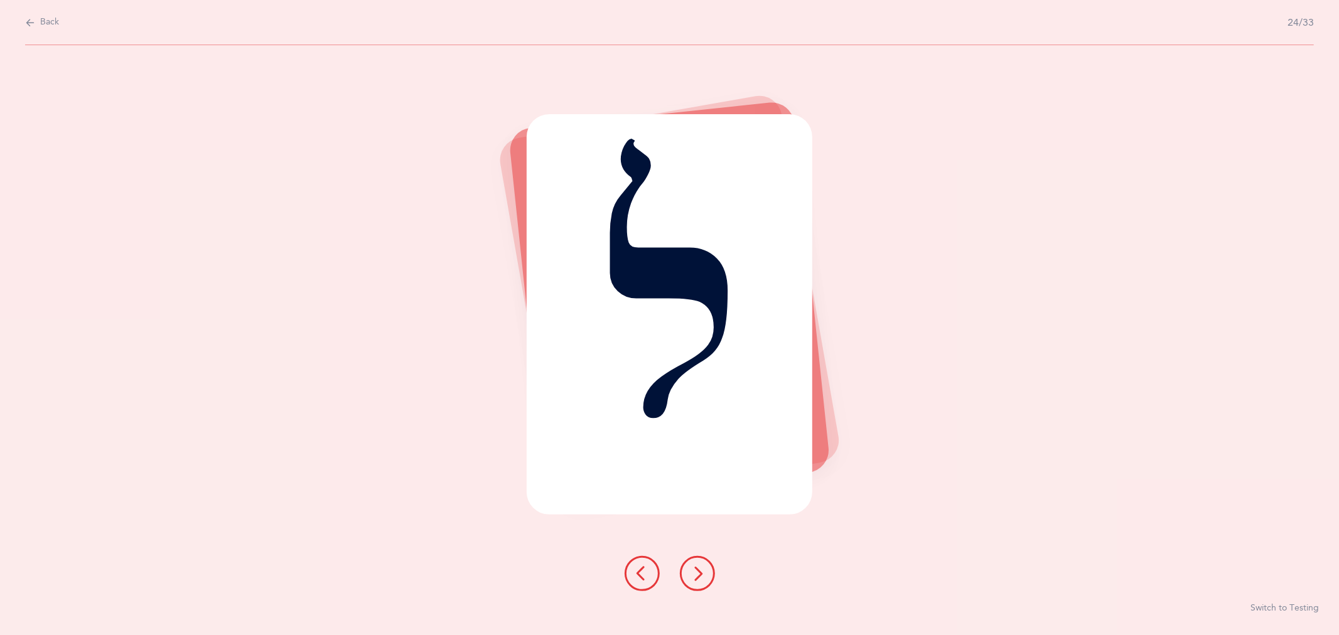
click at [695, 569] on icon at bounding box center [697, 573] width 15 height 15
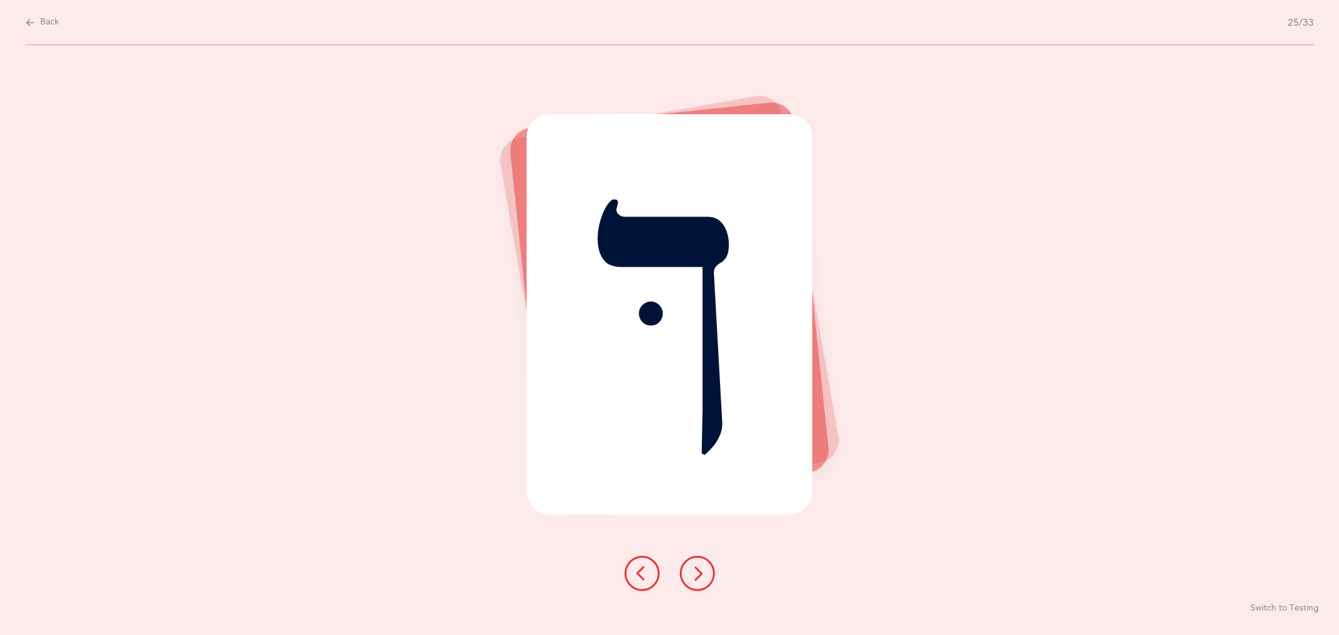
click at [696, 569] on icon at bounding box center [697, 573] width 15 height 15
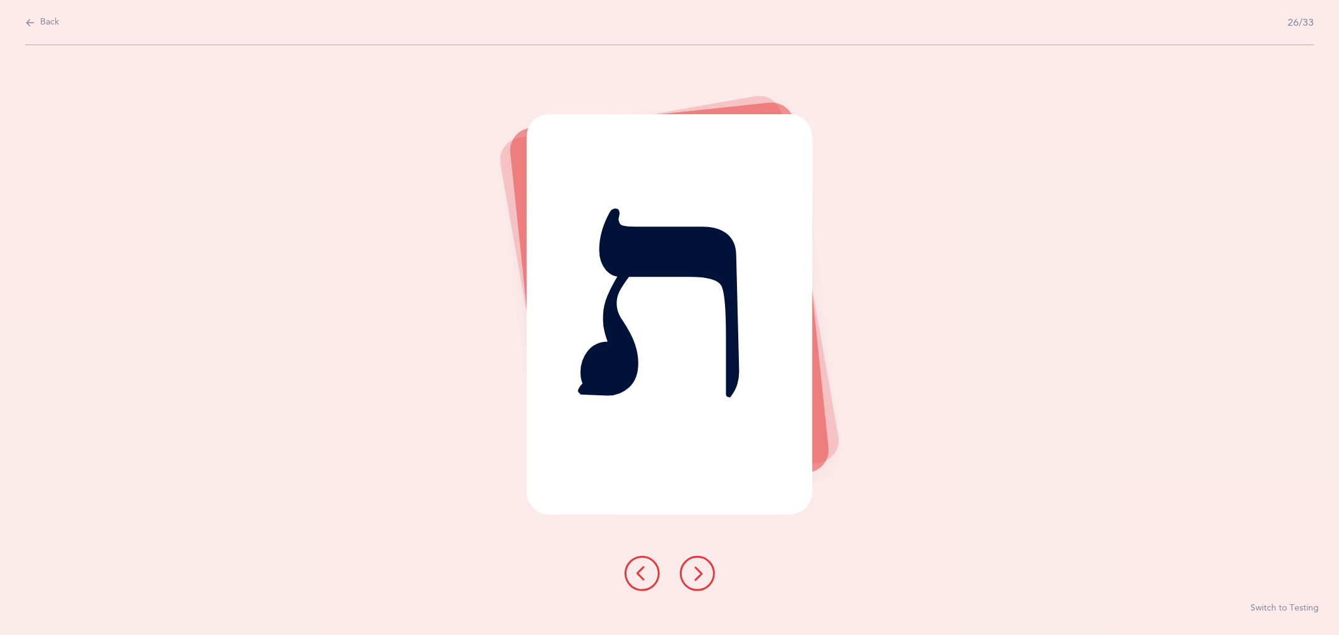
click at [696, 569] on icon at bounding box center [697, 573] width 15 height 15
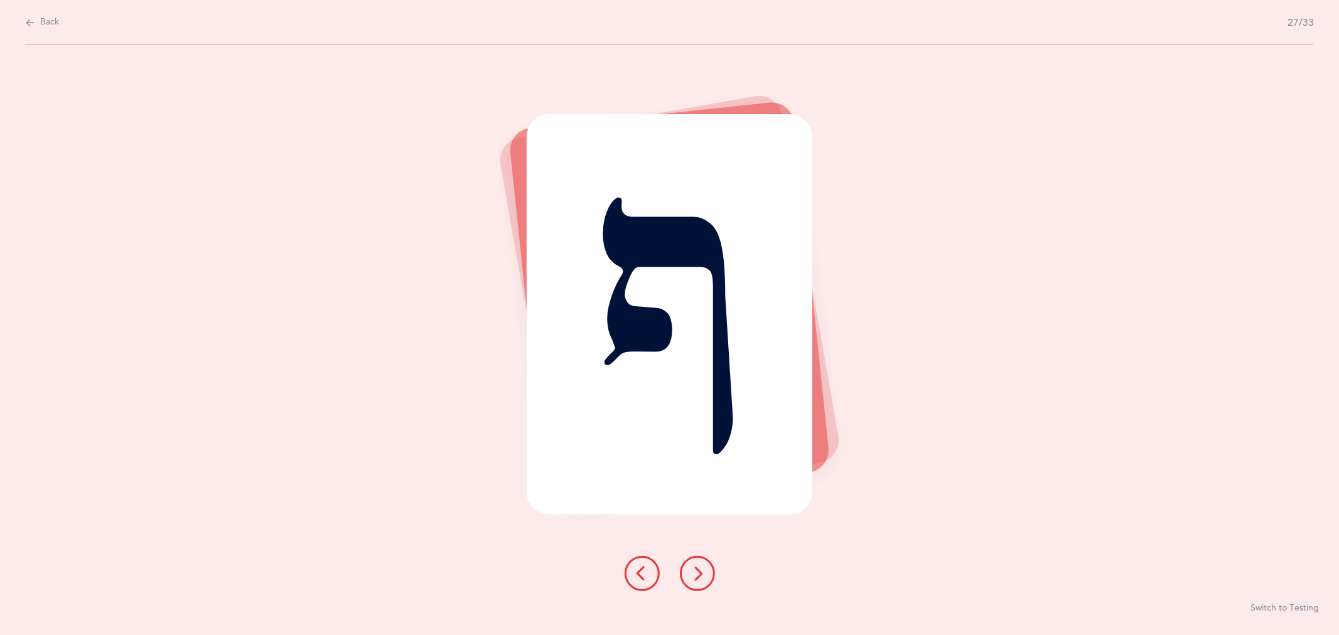
click at [696, 569] on icon at bounding box center [697, 573] width 15 height 15
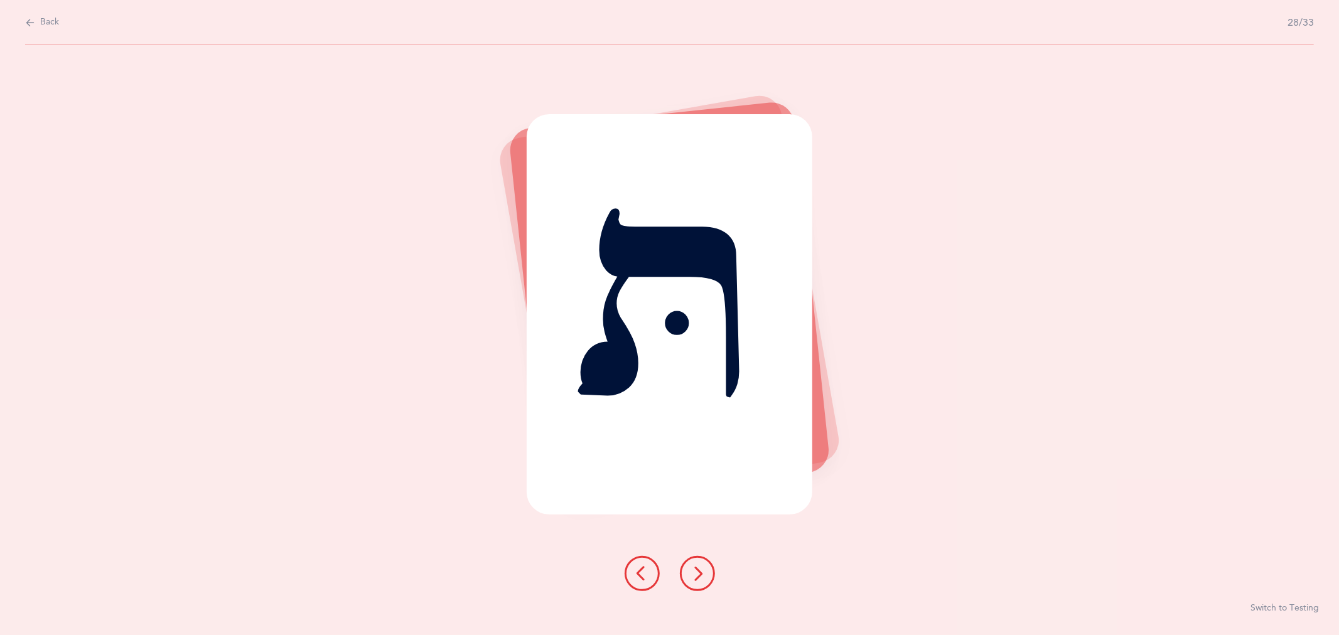
click at [696, 569] on icon at bounding box center [697, 573] width 15 height 15
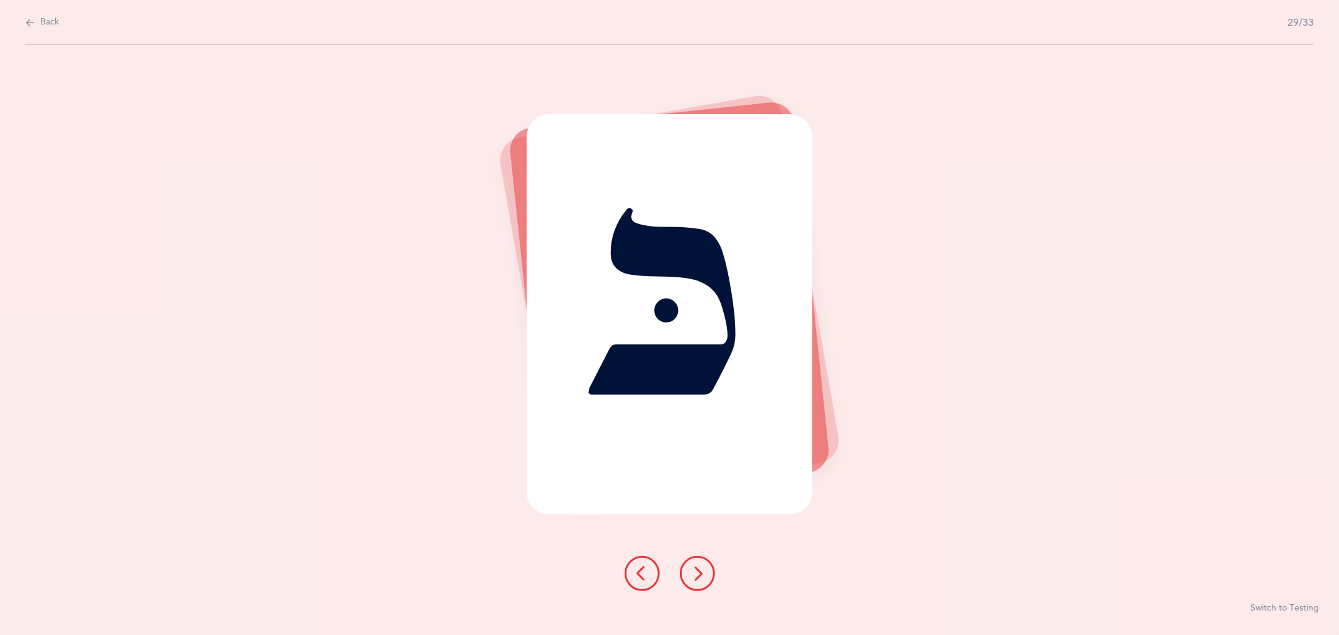
click at [696, 569] on icon at bounding box center [697, 573] width 15 height 15
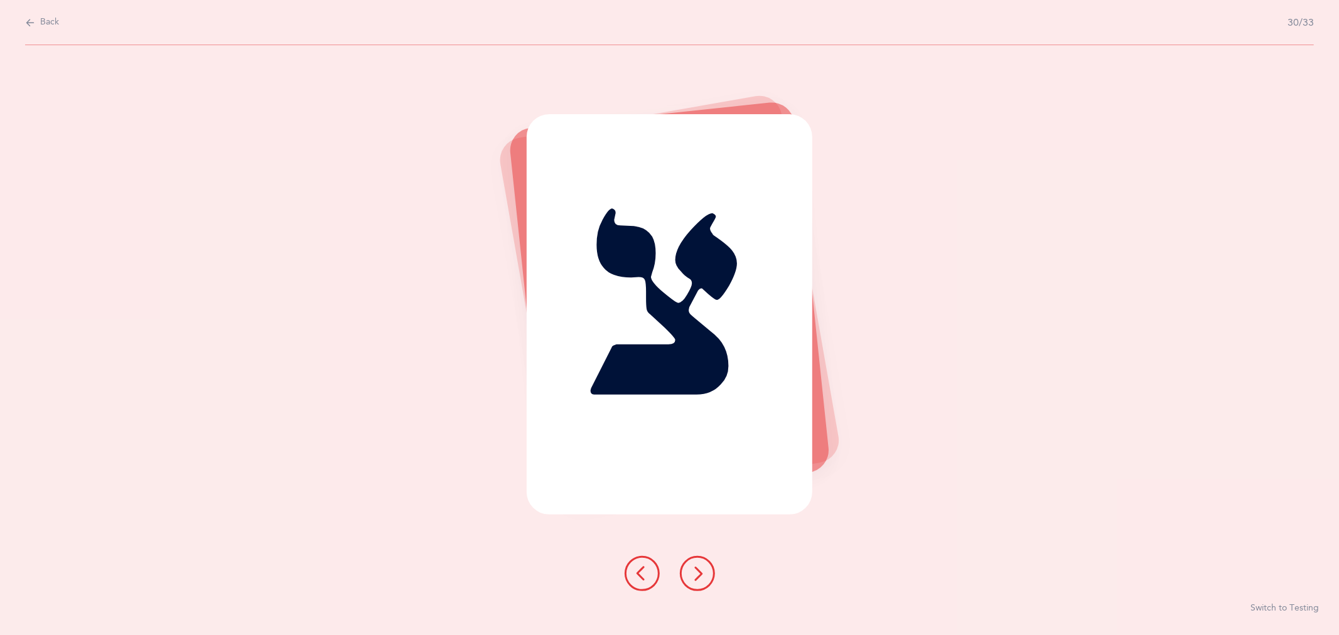
click at [697, 569] on icon at bounding box center [697, 573] width 15 height 15
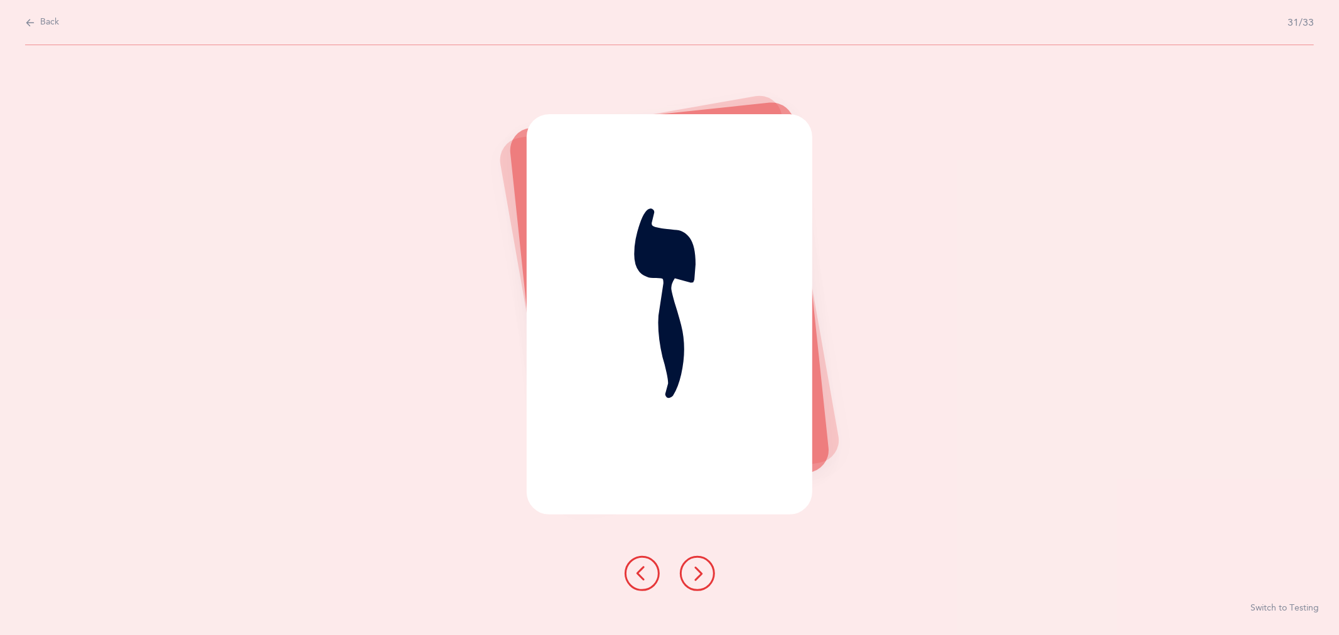
click at [697, 569] on icon at bounding box center [697, 573] width 15 height 15
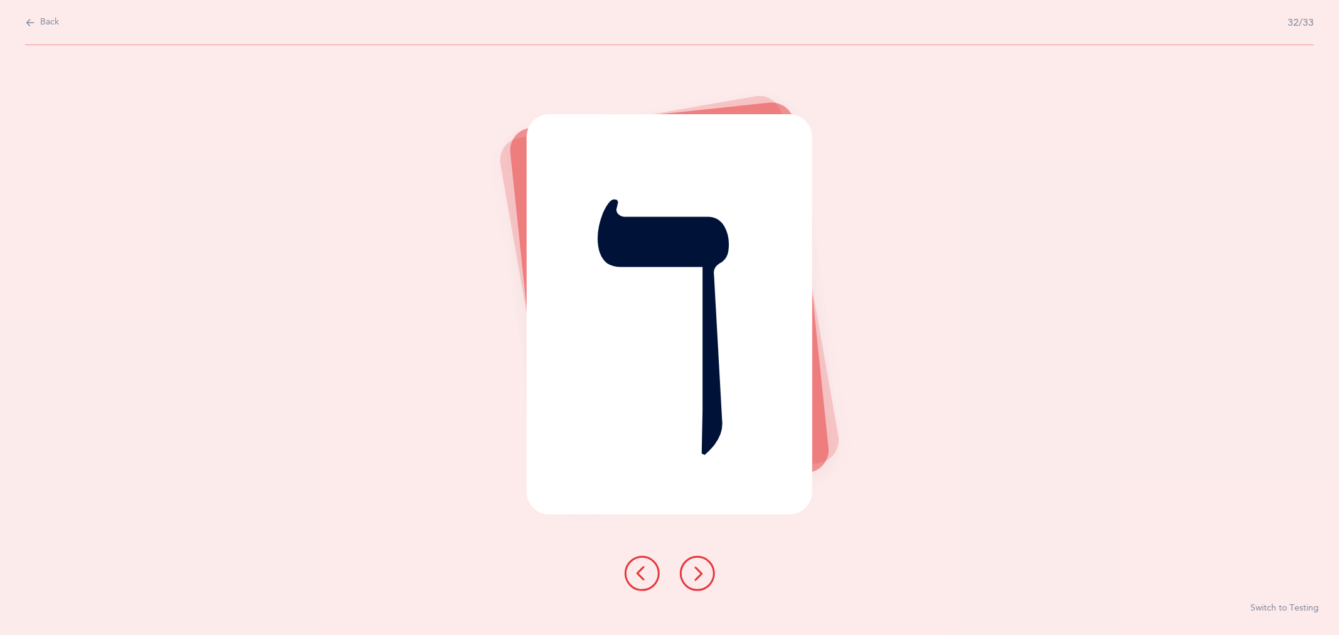
click at [697, 569] on icon at bounding box center [697, 573] width 15 height 15
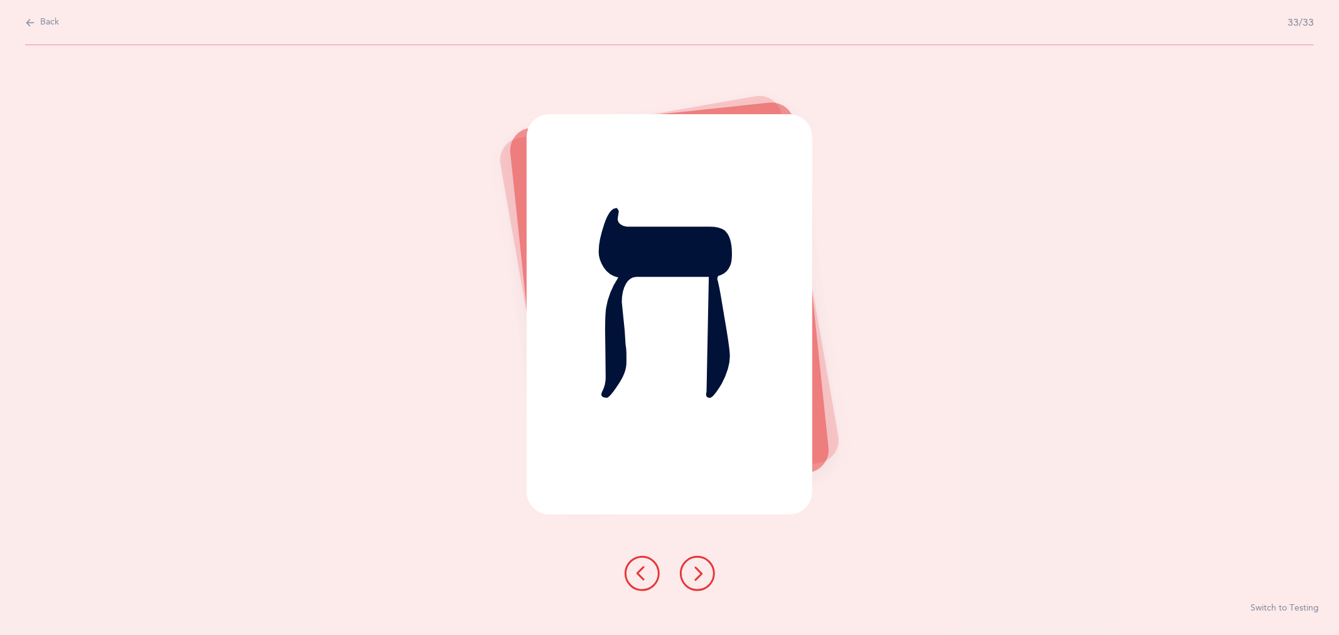
click at [697, 569] on icon at bounding box center [697, 573] width 15 height 15
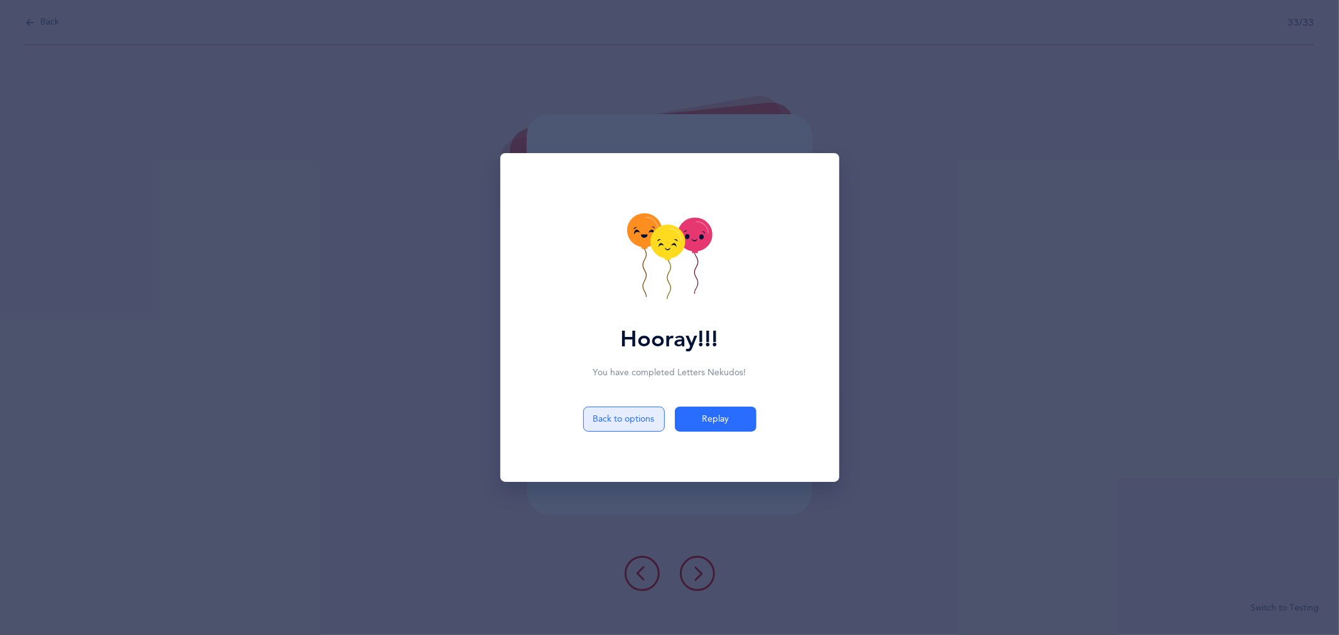
click at [622, 414] on button "Back to options" at bounding box center [624, 419] width 82 height 25
select select "27"
select select "single"
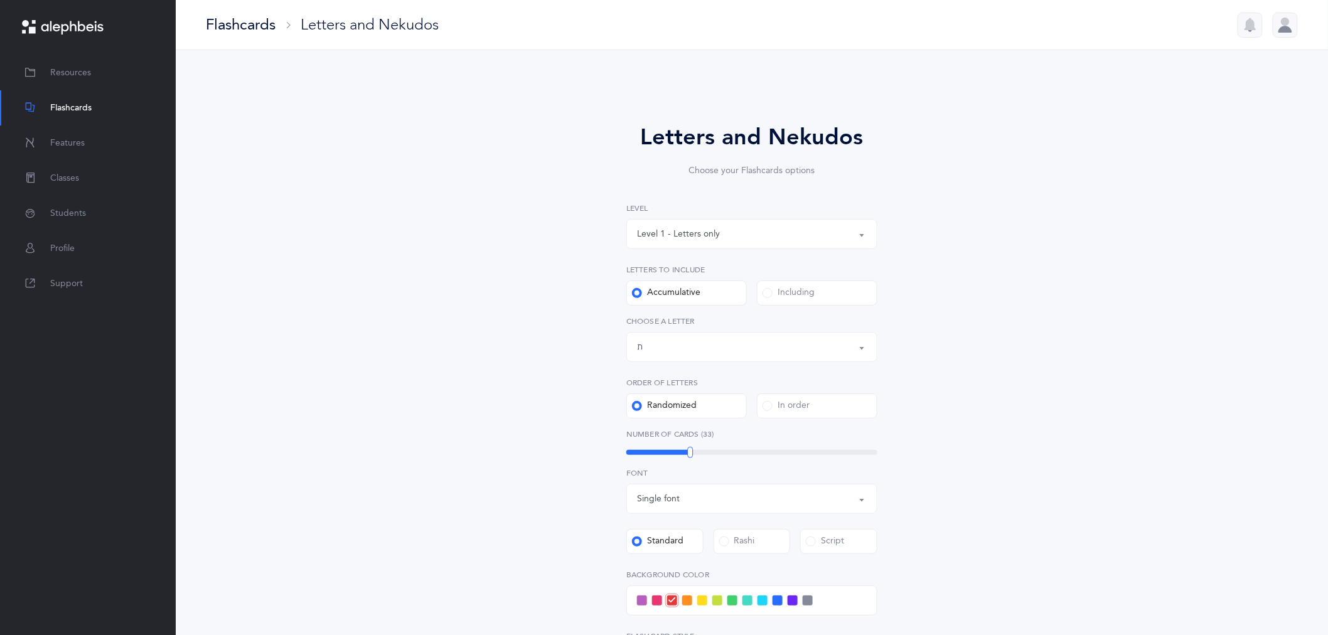
click at [862, 348] on button "Letters up until: ת" at bounding box center [752, 347] width 251 height 30
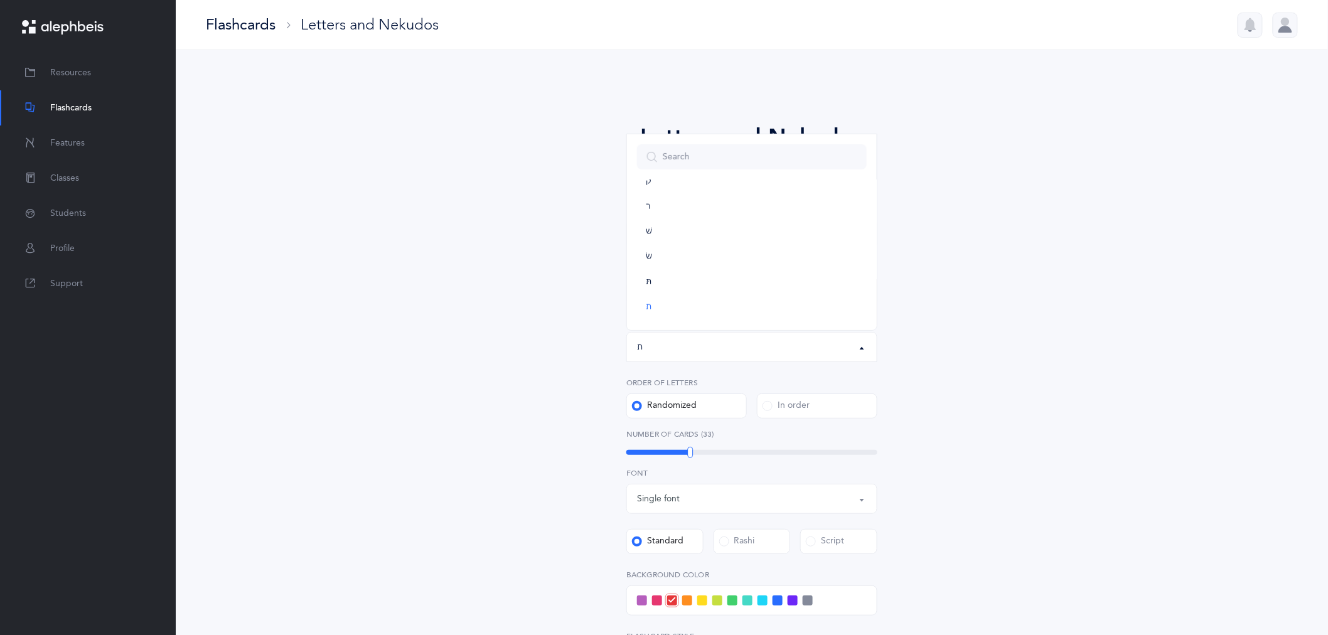
click at [946, 347] on div "Letters and Nekudos Choose your Flashcards options Level 1 - Letters only Level…" at bounding box center [752, 459] width 573 height 749
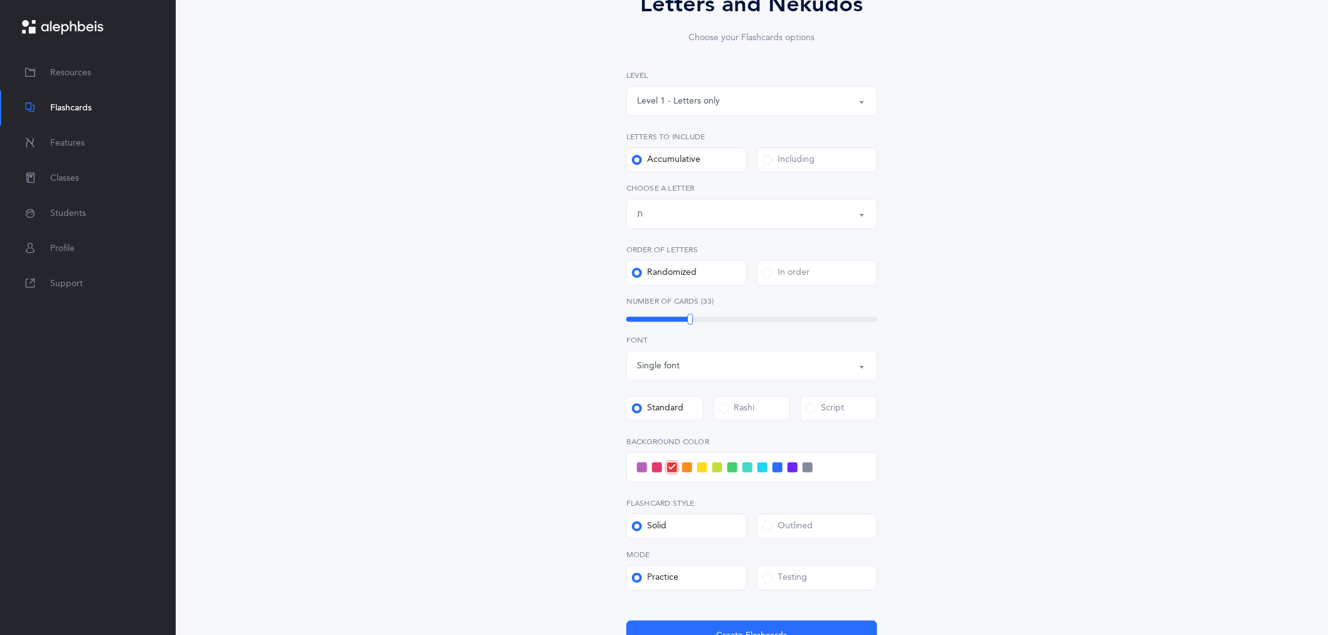
scroll to position [0, 0]
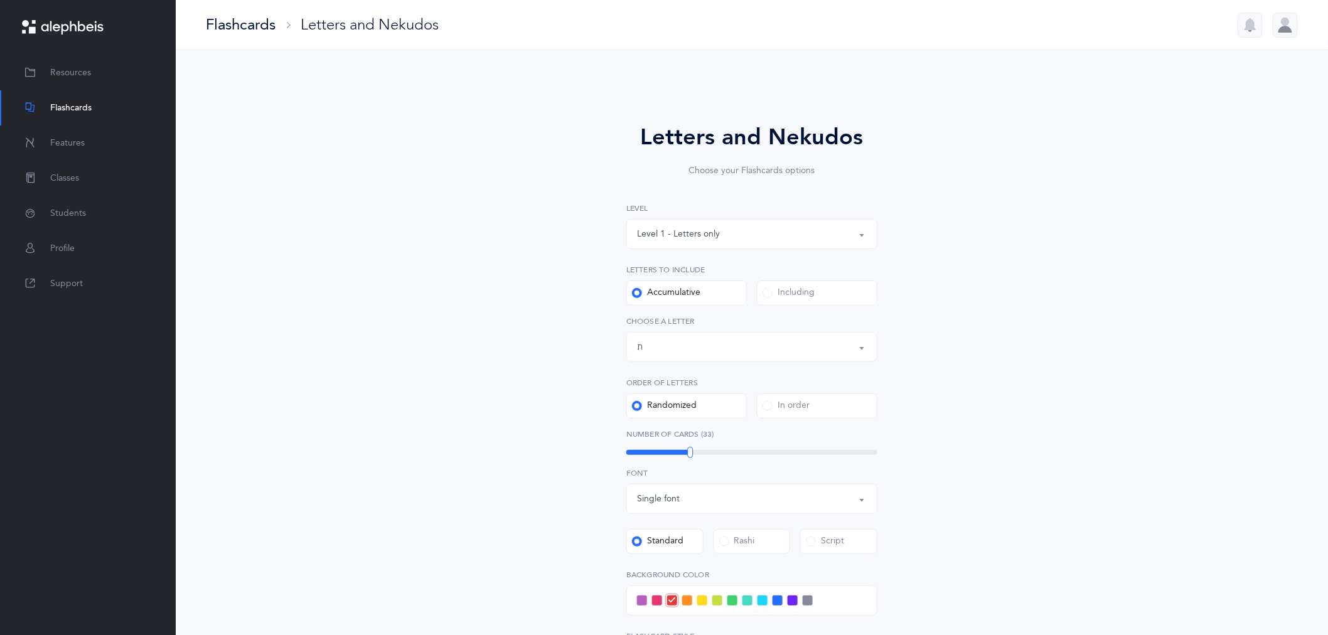
click at [863, 348] on button "Letters up until: ת" at bounding box center [752, 347] width 251 height 30
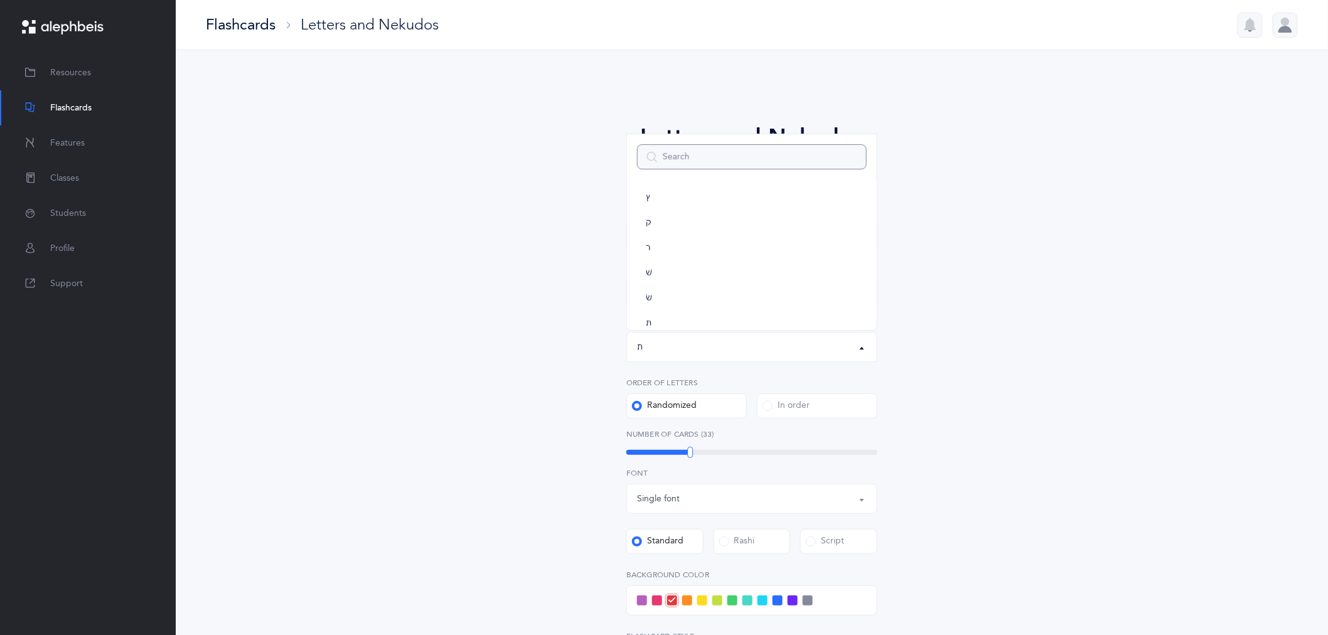
scroll to position [698, 0]
click at [1040, 184] on div "Letters and Nekudos Choose your Flashcards options Level 1 - Letters only Level…" at bounding box center [752, 459] width 653 height 749
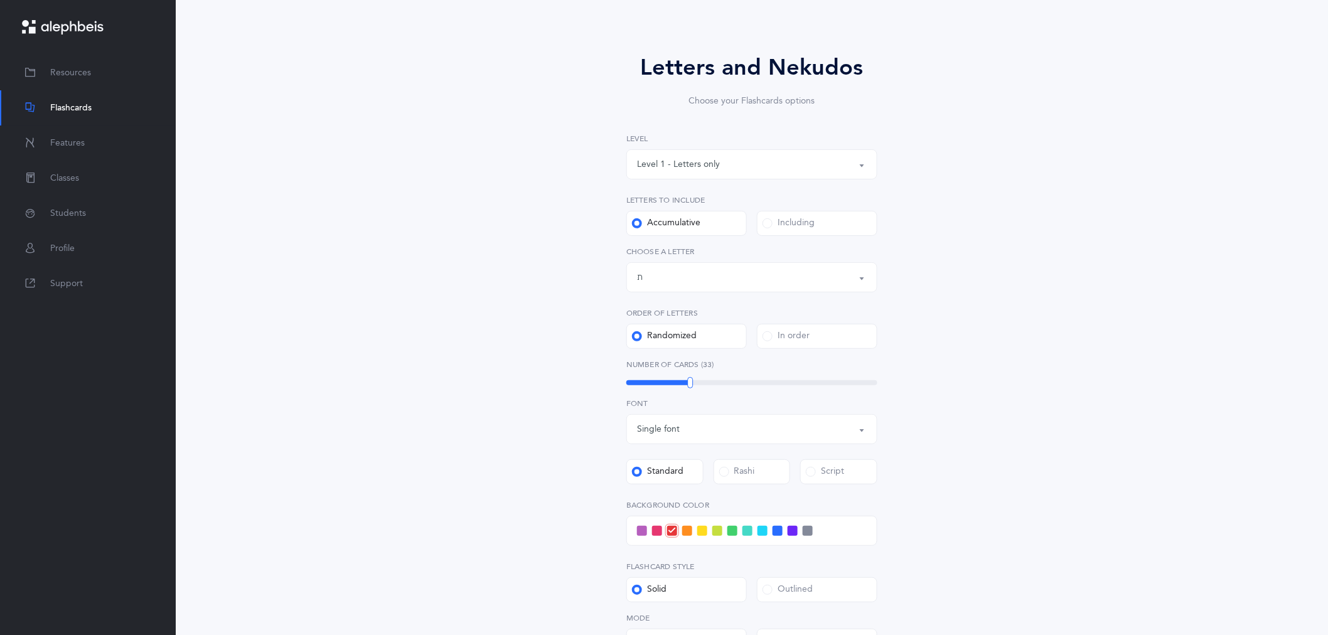
scroll to position [249, 0]
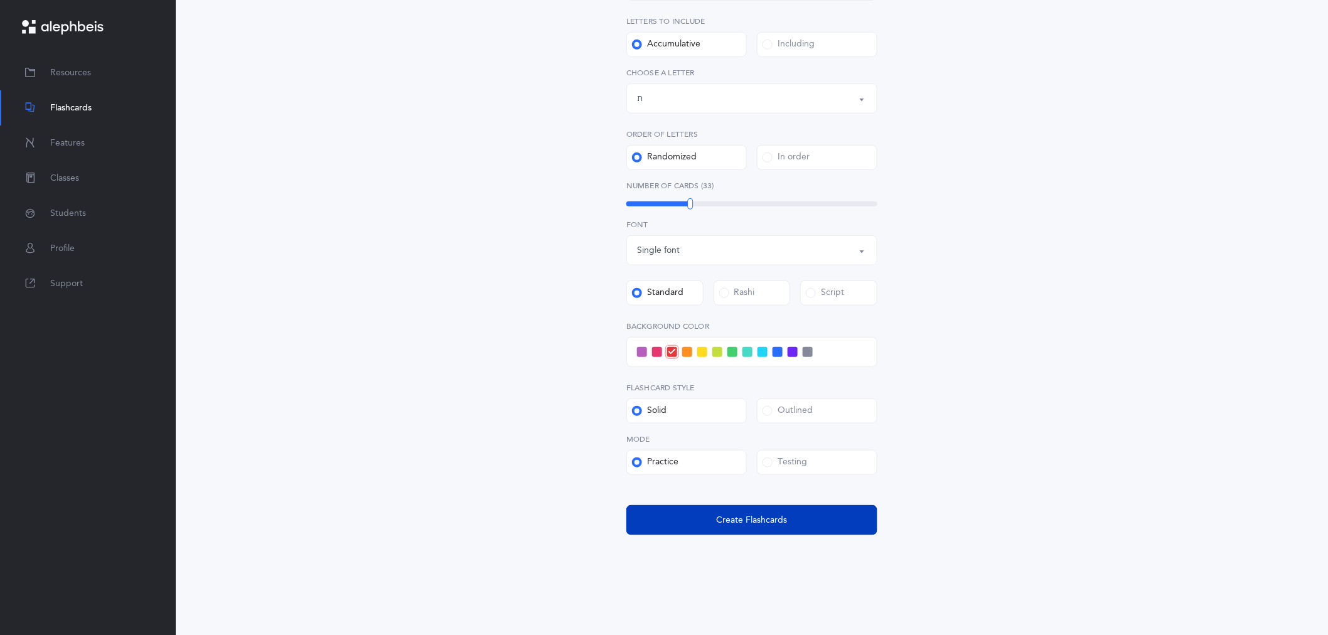
click at [741, 517] on span "Create Flashcards" at bounding box center [752, 520] width 71 height 13
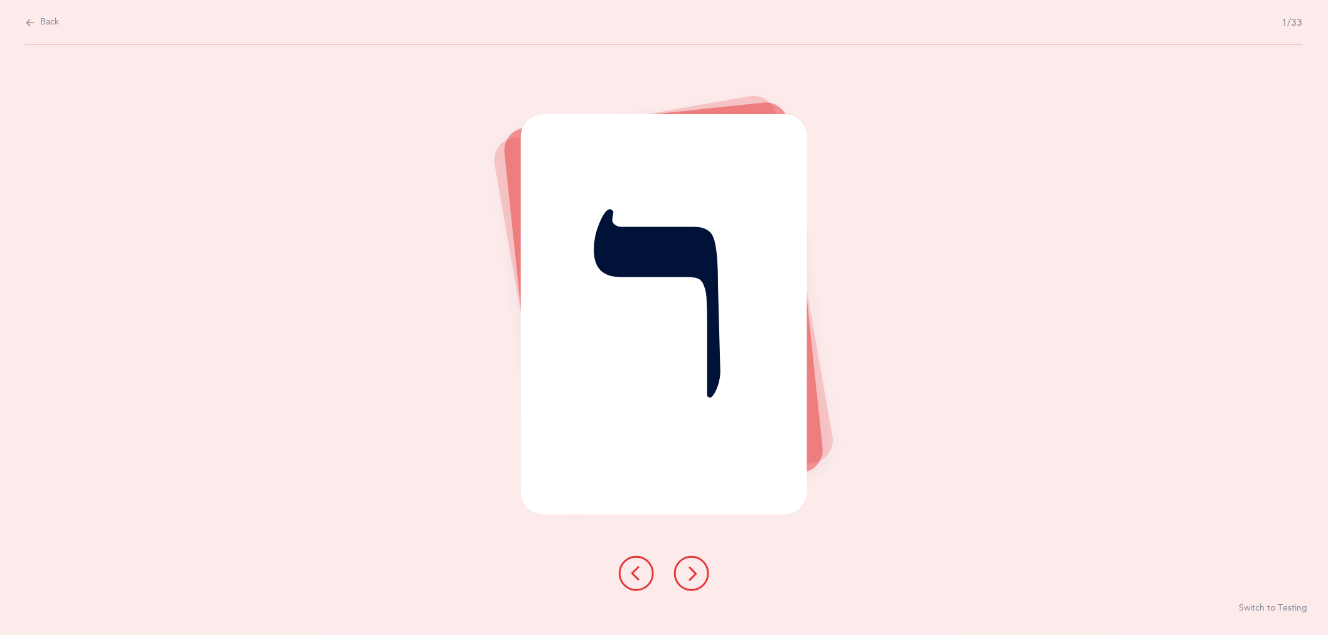
scroll to position [0, 0]
click at [701, 576] on icon at bounding box center [697, 573] width 15 height 15
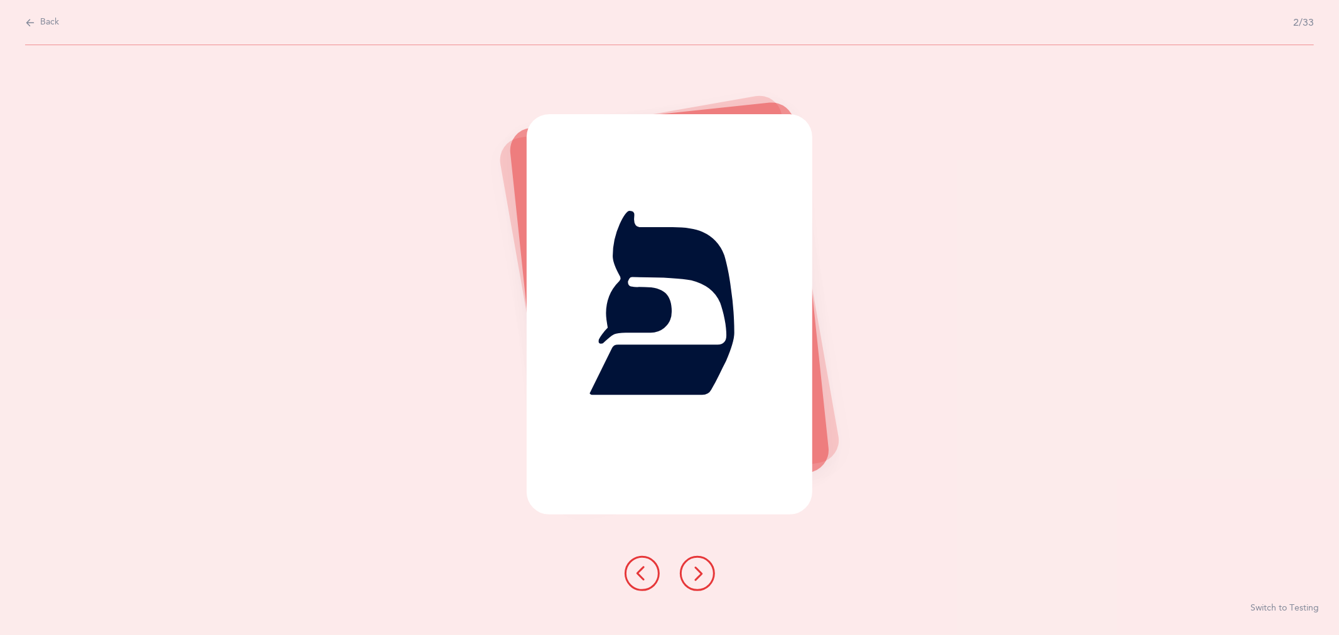
click at [701, 576] on icon at bounding box center [697, 573] width 15 height 15
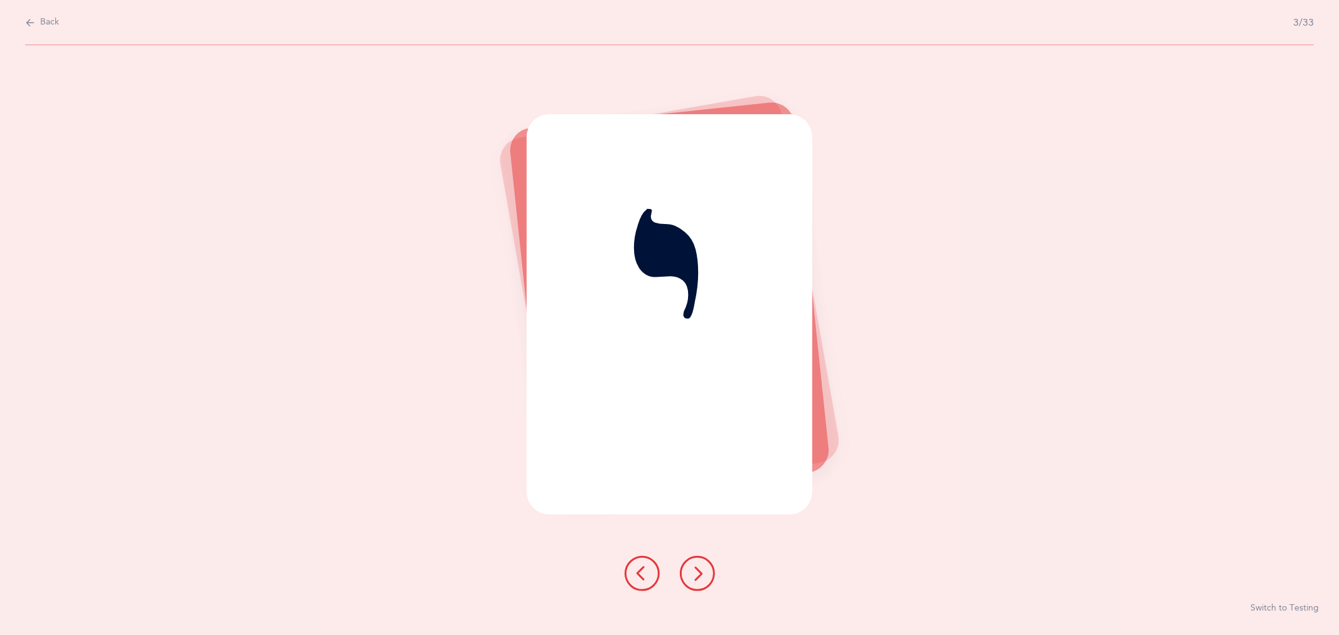
click at [701, 576] on icon at bounding box center [697, 573] width 15 height 15
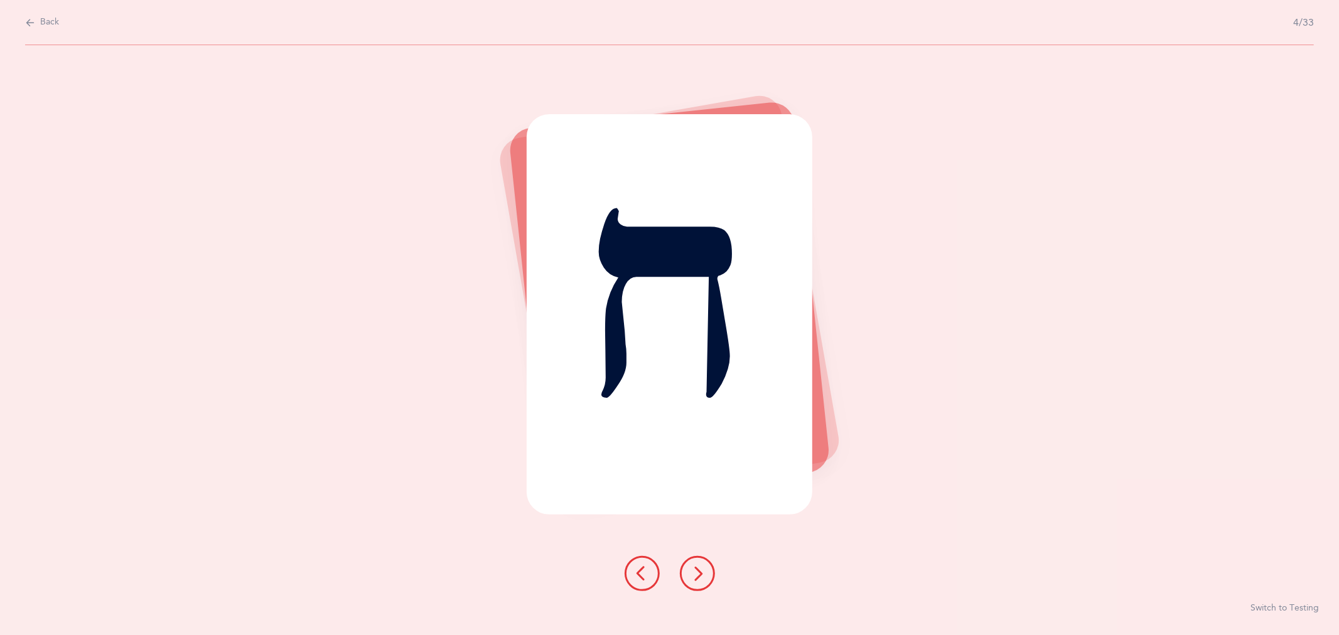
click at [702, 578] on icon at bounding box center [697, 573] width 15 height 15
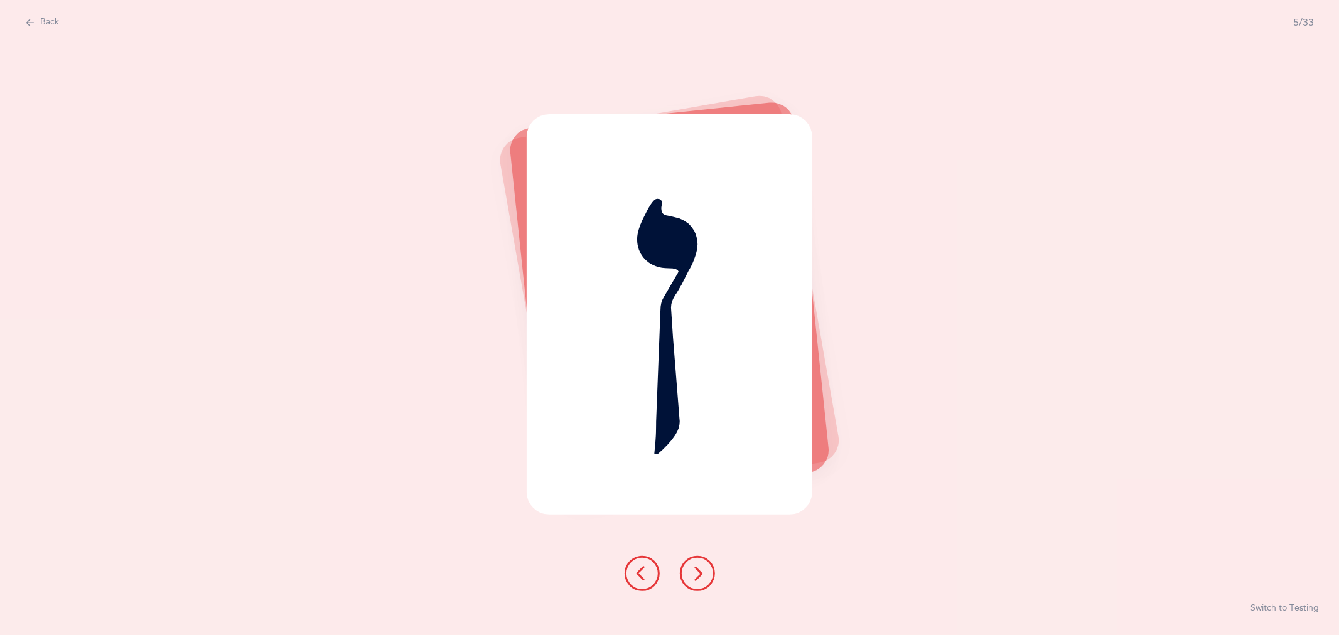
click at [702, 578] on icon at bounding box center [697, 573] width 15 height 15
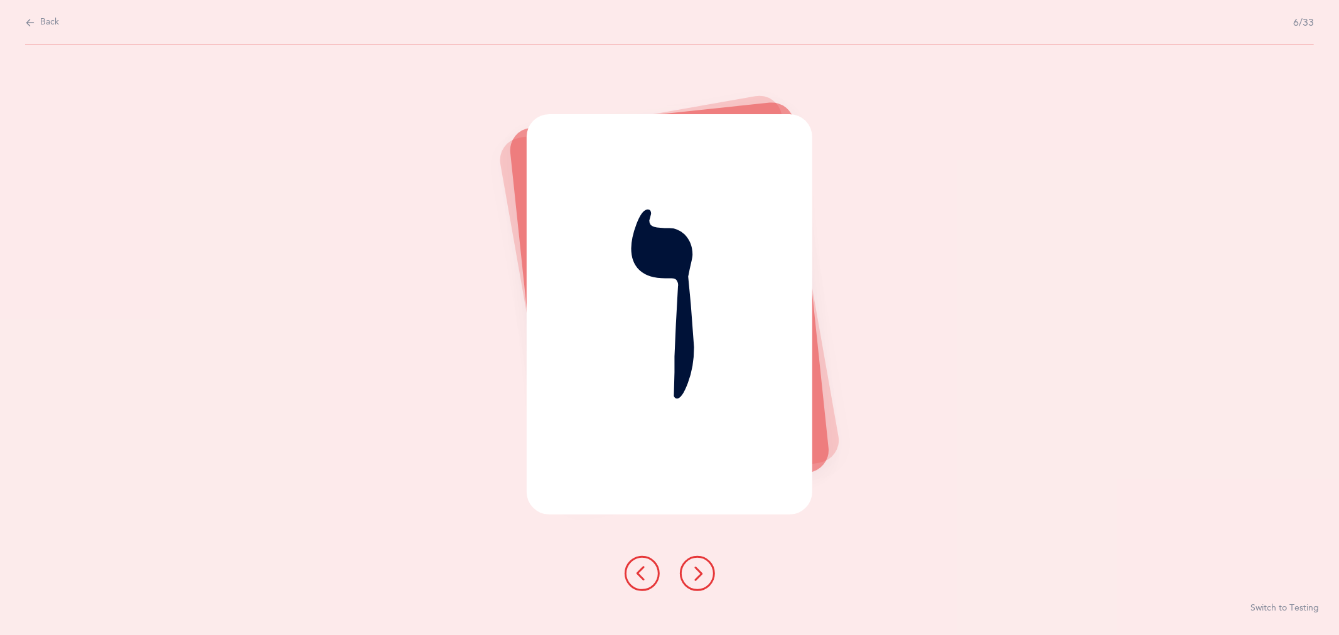
click at [702, 578] on icon at bounding box center [697, 573] width 15 height 15
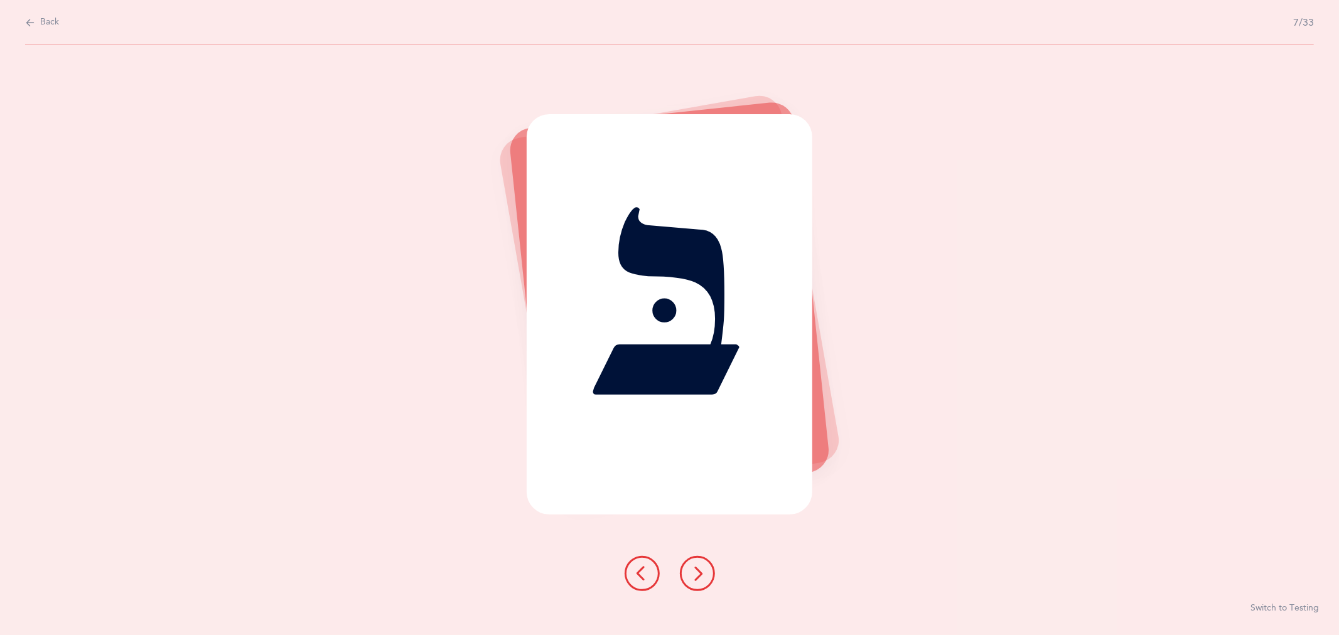
click at [702, 578] on icon at bounding box center [697, 573] width 15 height 15
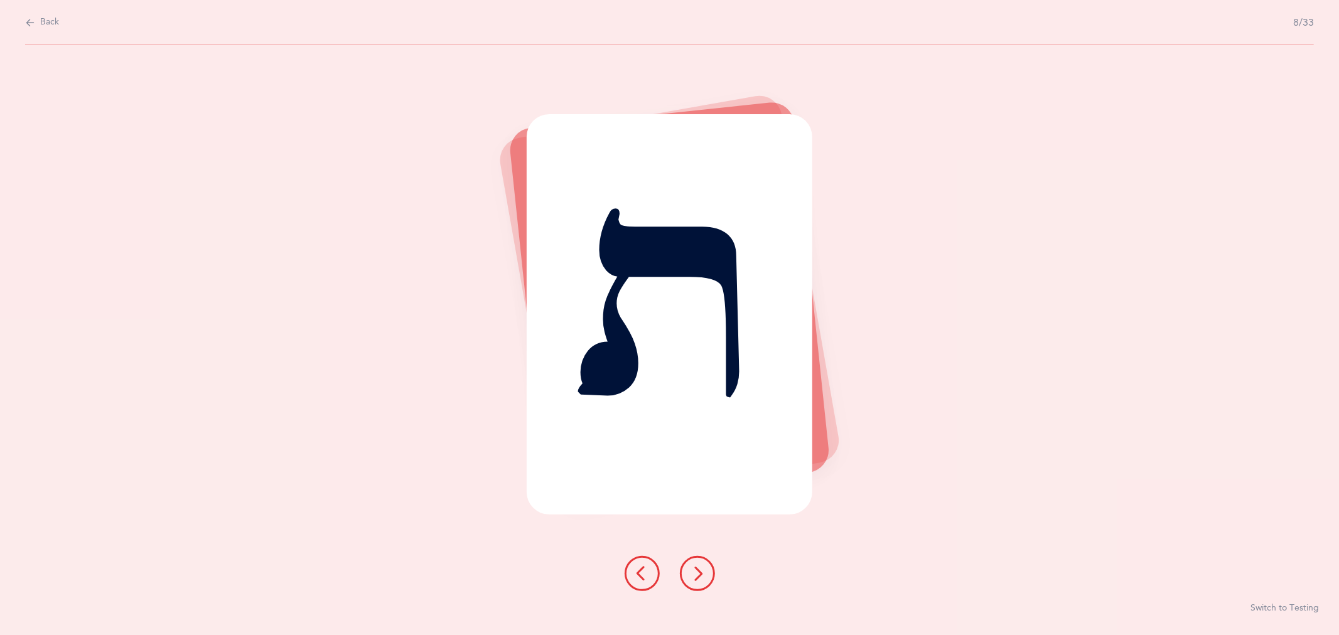
click at [702, 578] on icon at bounding box center [697, 573] width 15 height 15
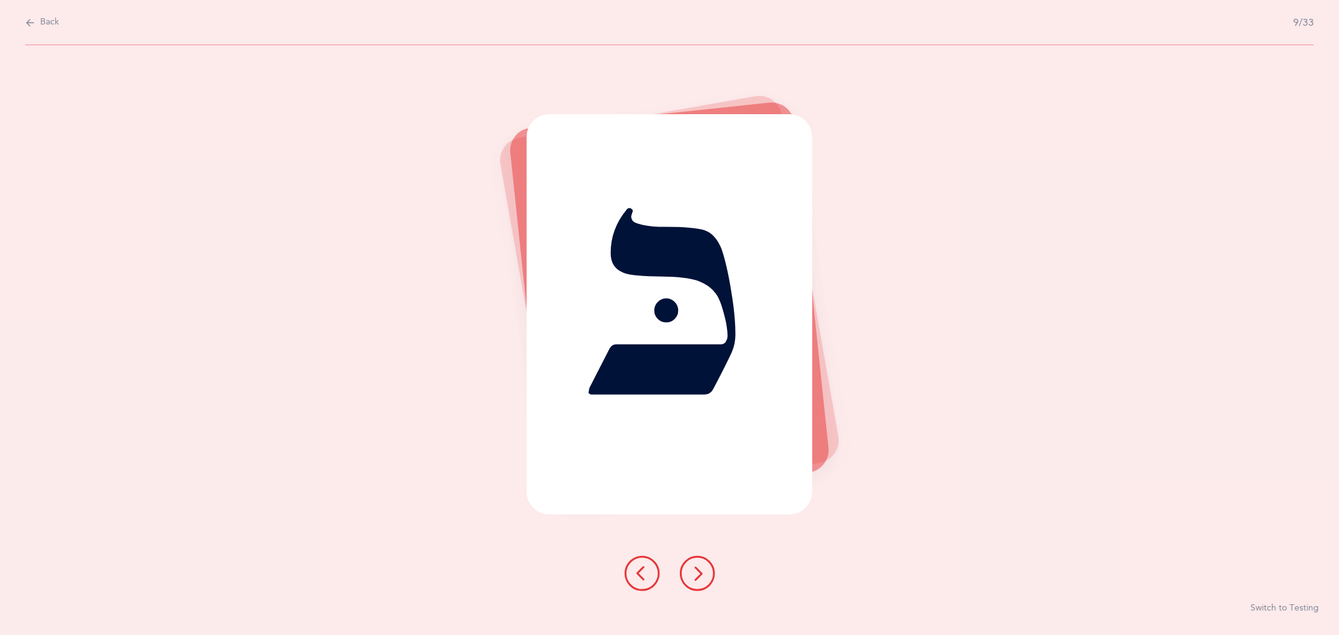
click at [702, 578] on icon at bounding box center [697, 573] width 15 height 15
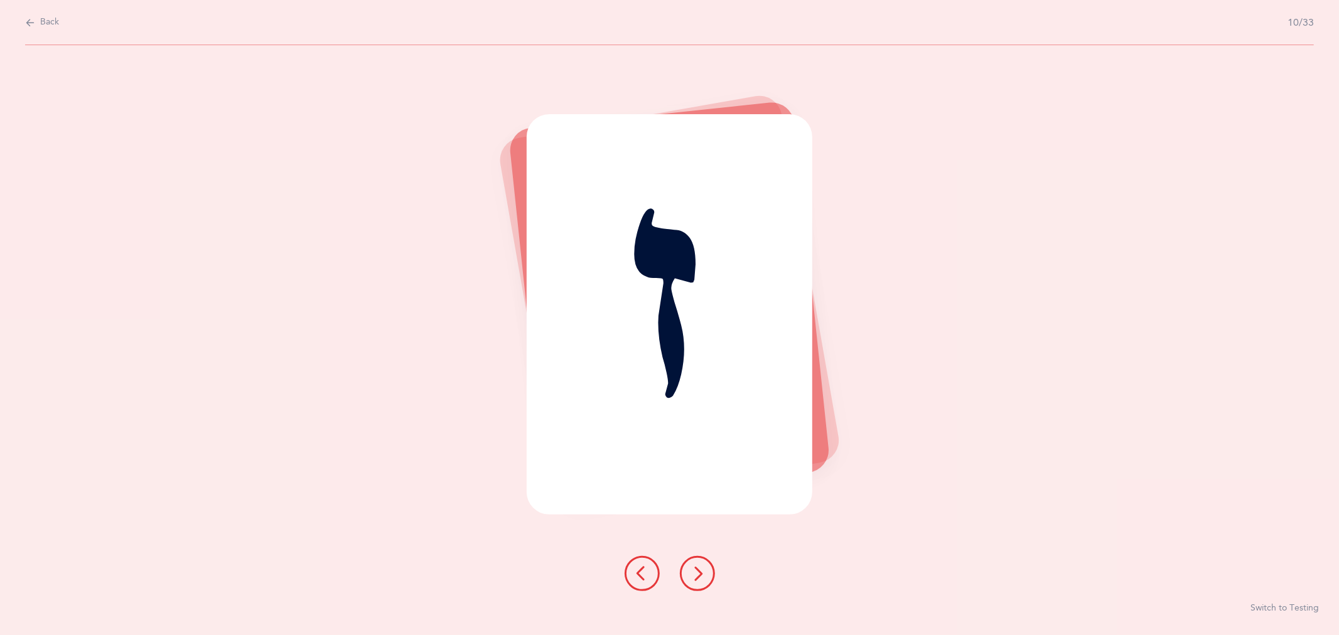
click at [702, 578] on icon at bounding box center [697, 573] width 15 height 15
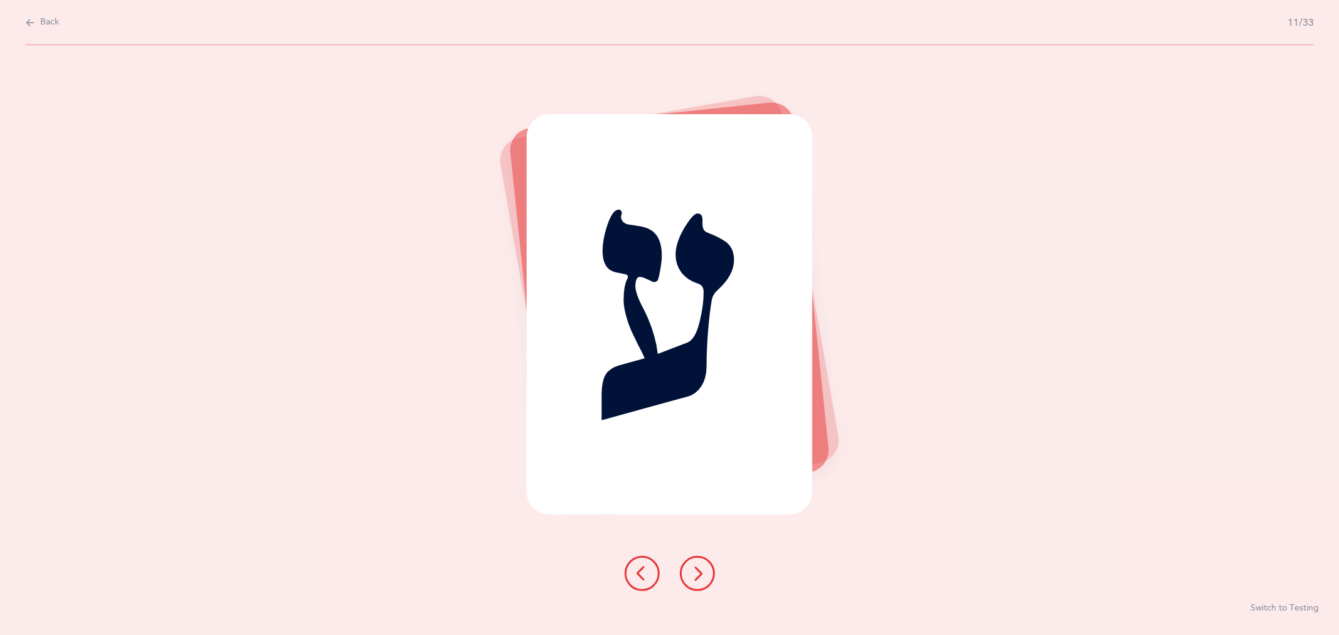
click at [702, 578] on icon at bounding box center [697, 573] width 15 height 15
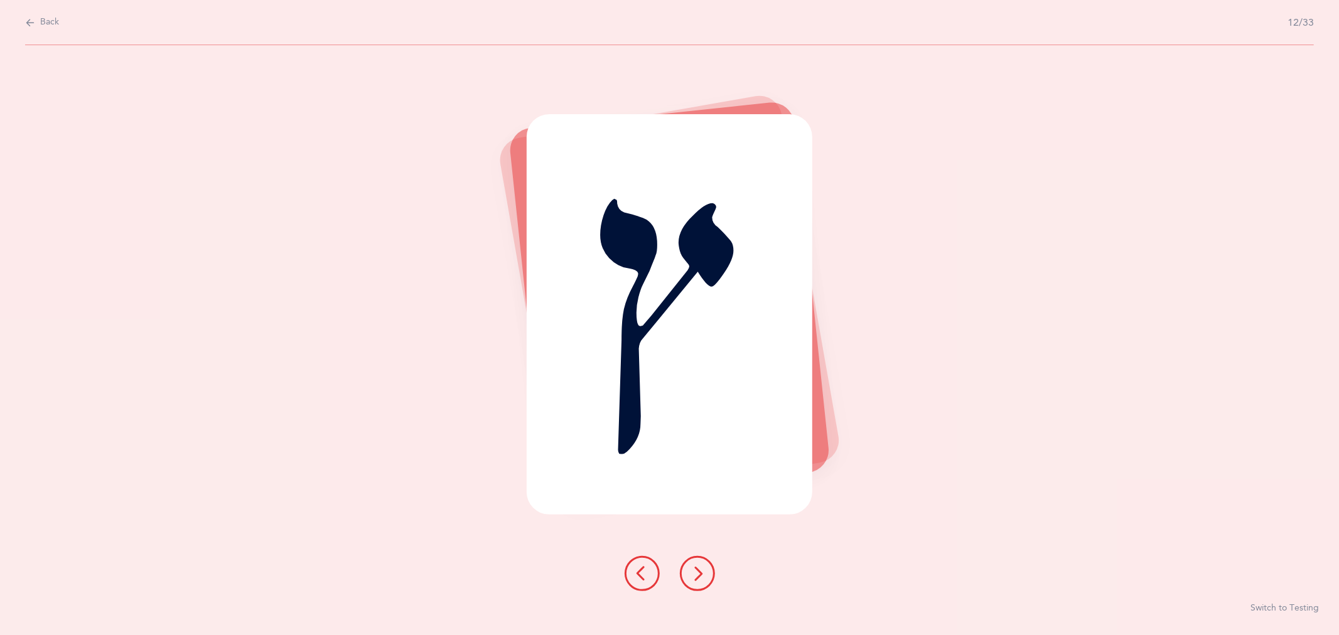
click at [702, 578] on icon at bounding box center [697, 573] width 15 height 15
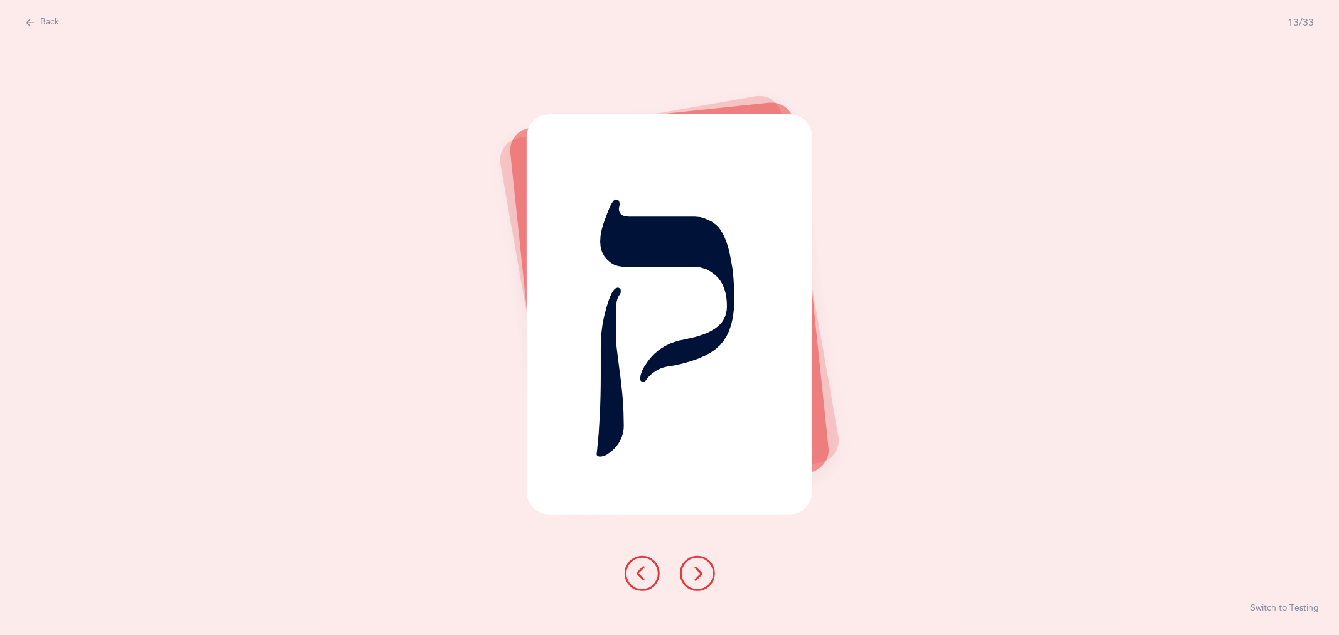
click at [702, 578] on icon at bounding box center [697, 573] width 15 height 15
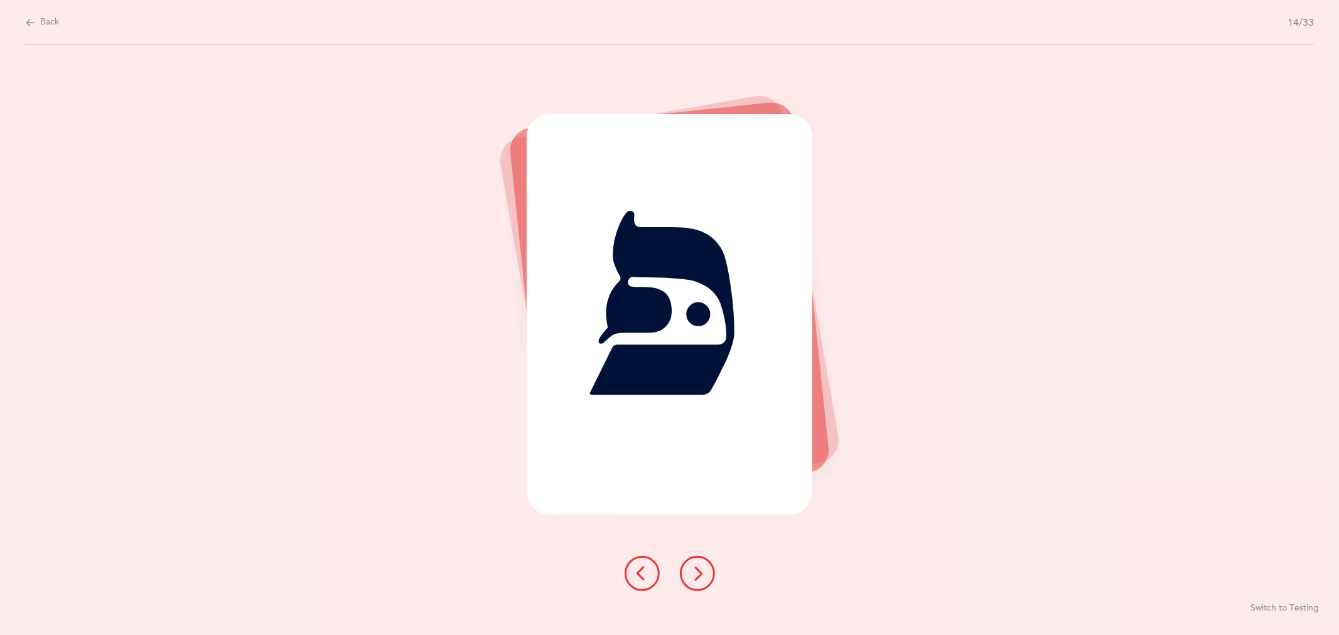
click at [702, 578] on icon at bounding box center [697, 573] width 15 height 15
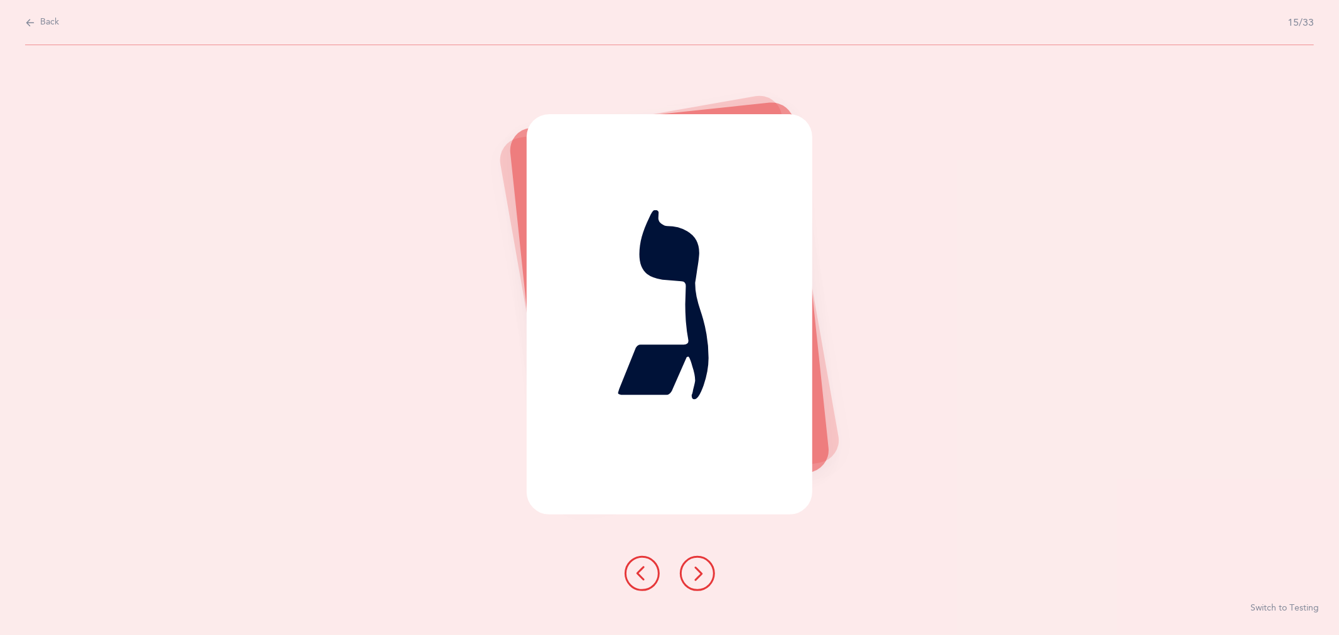
click at [702, 578] on icon at bounding box center [697, 573] width 15 height 15
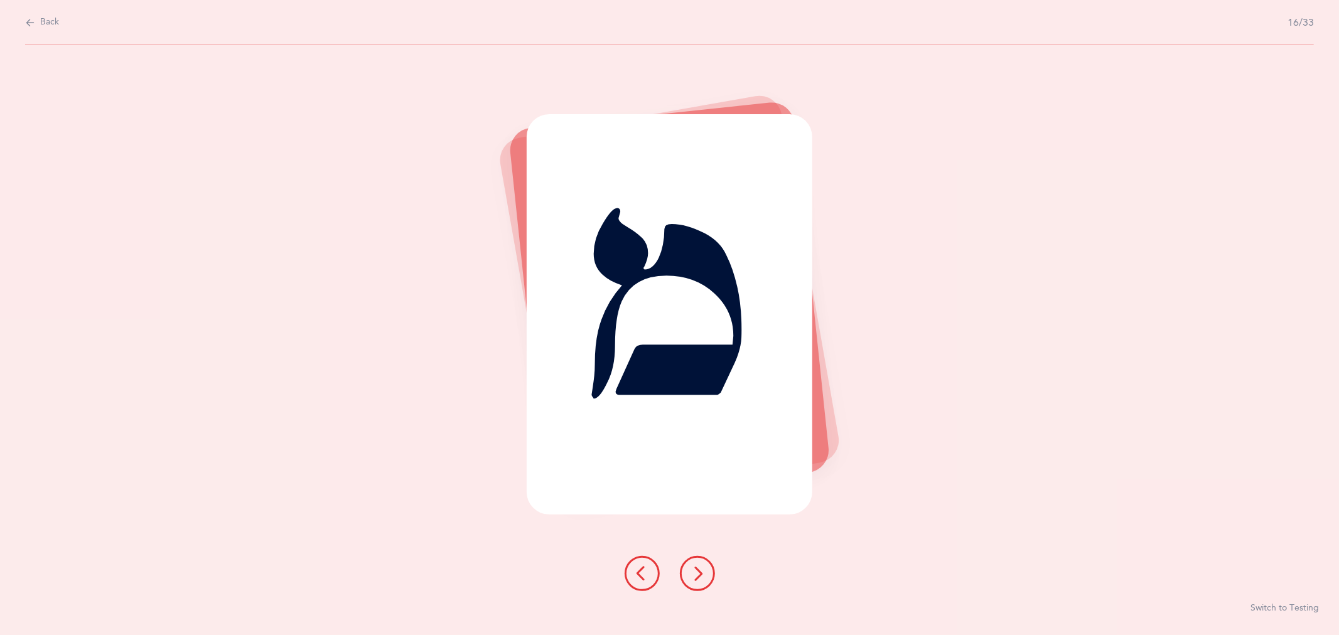
click at [702, 578] on icon at bounding box center [697, 573] width 15 height 15
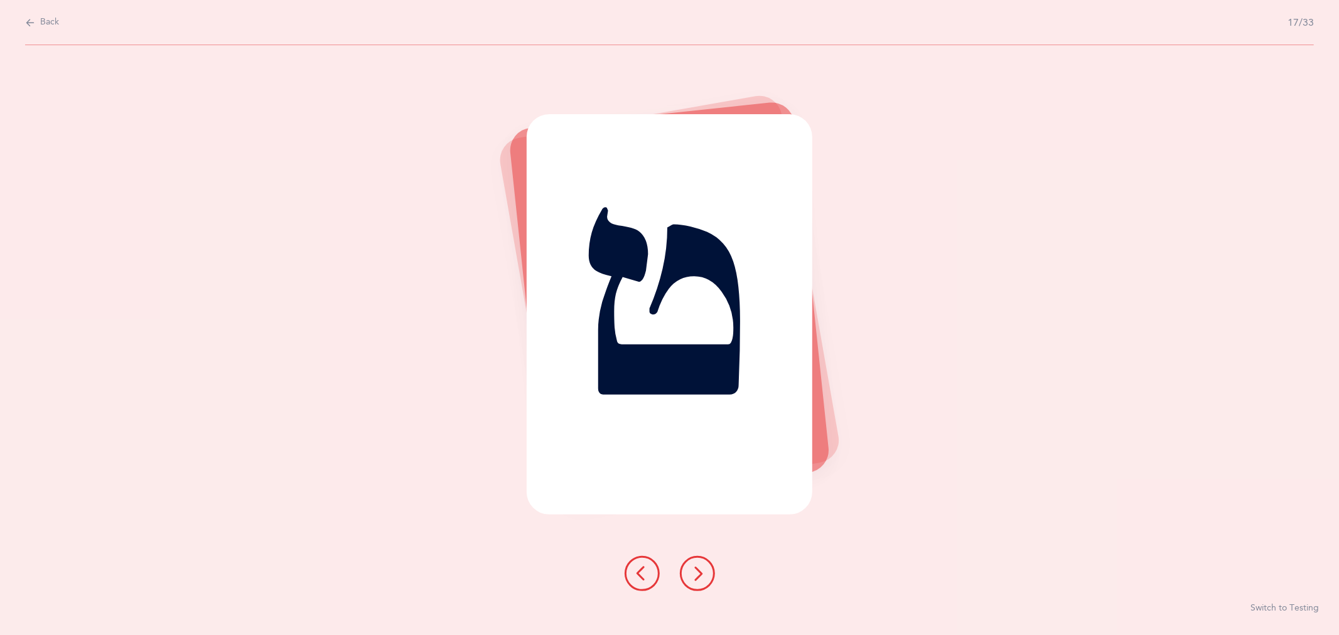
click at [702, 578] on icon at bounding box center [697, 573] width 15 height 15
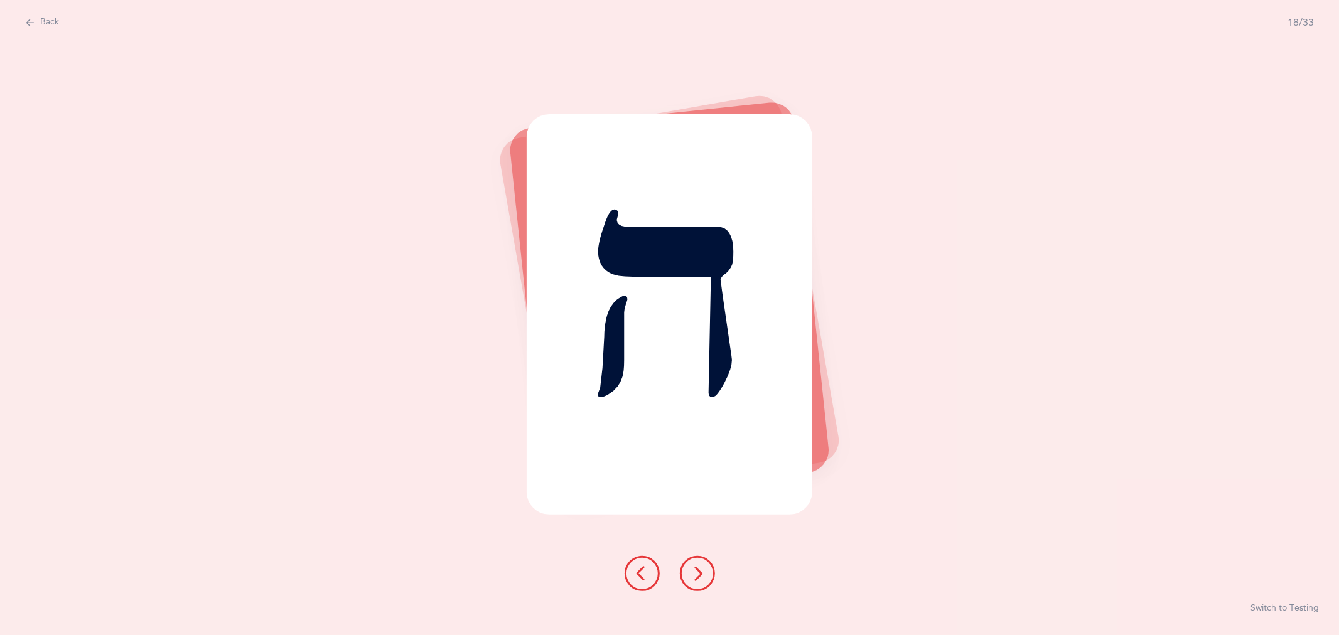
click at [702, 578] on icon at bounding box center [697, 573] width 15 height 15
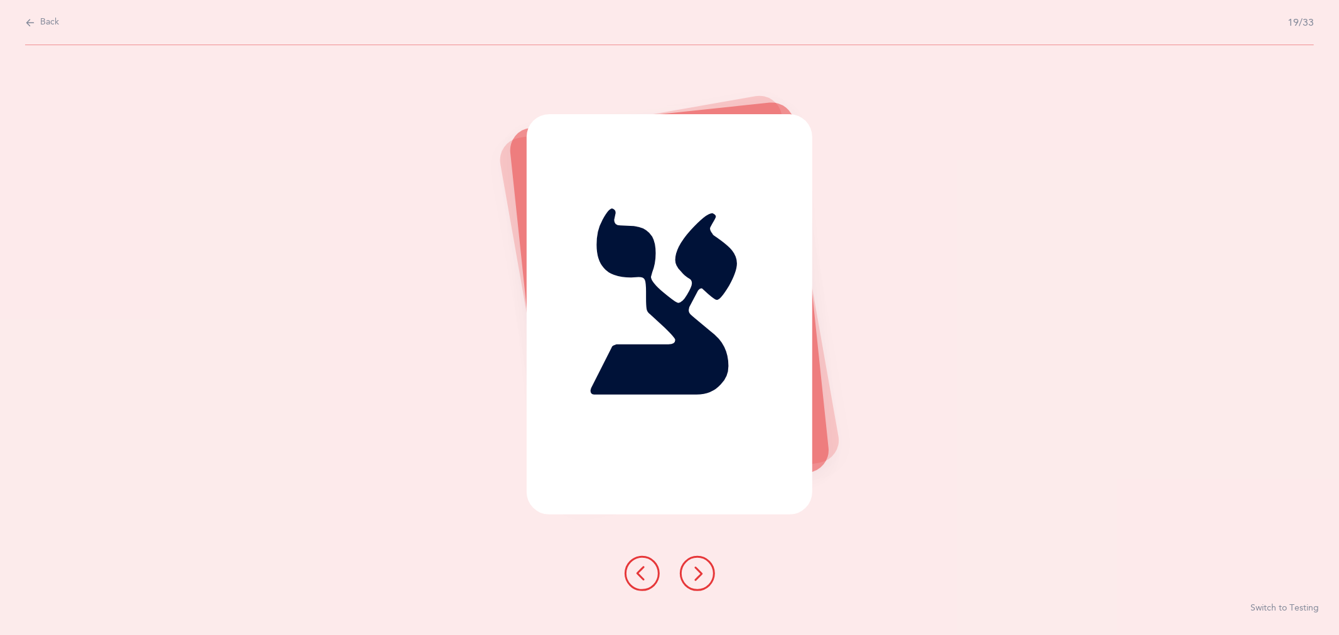
click at [702, 578] on icon at bounding box center [697, 573] width 15 height 15
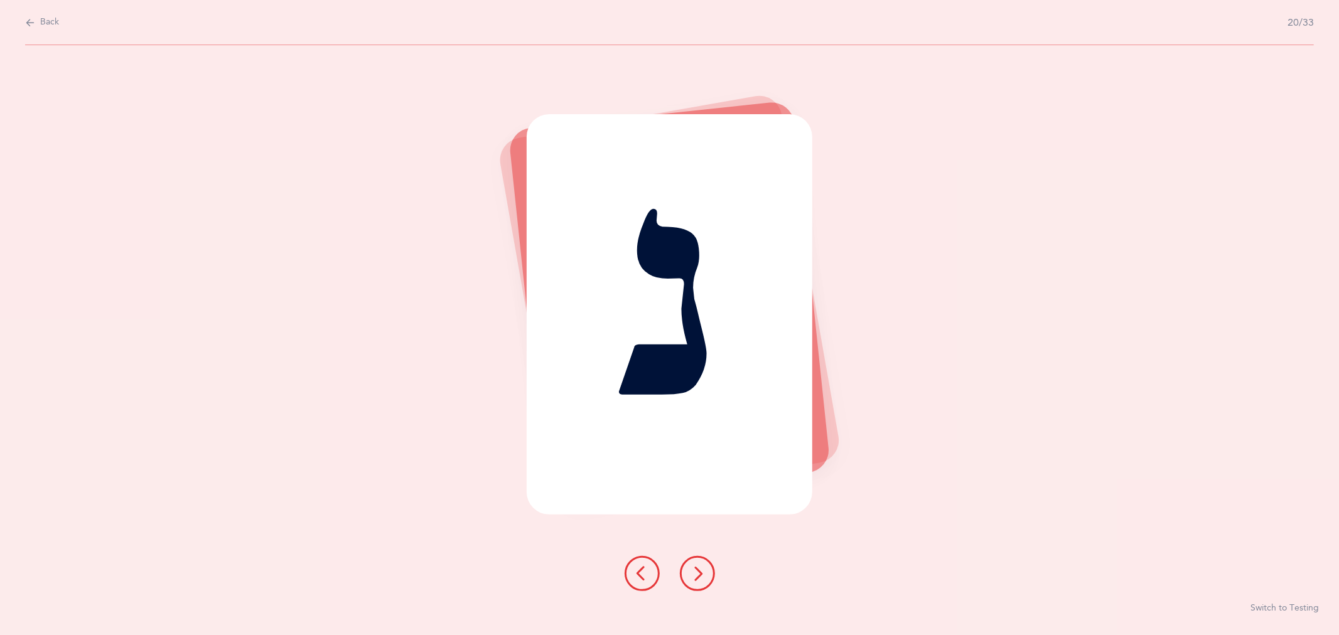
click at [702, 578] on icon at bounding box center [697, 573] width 15 height 15
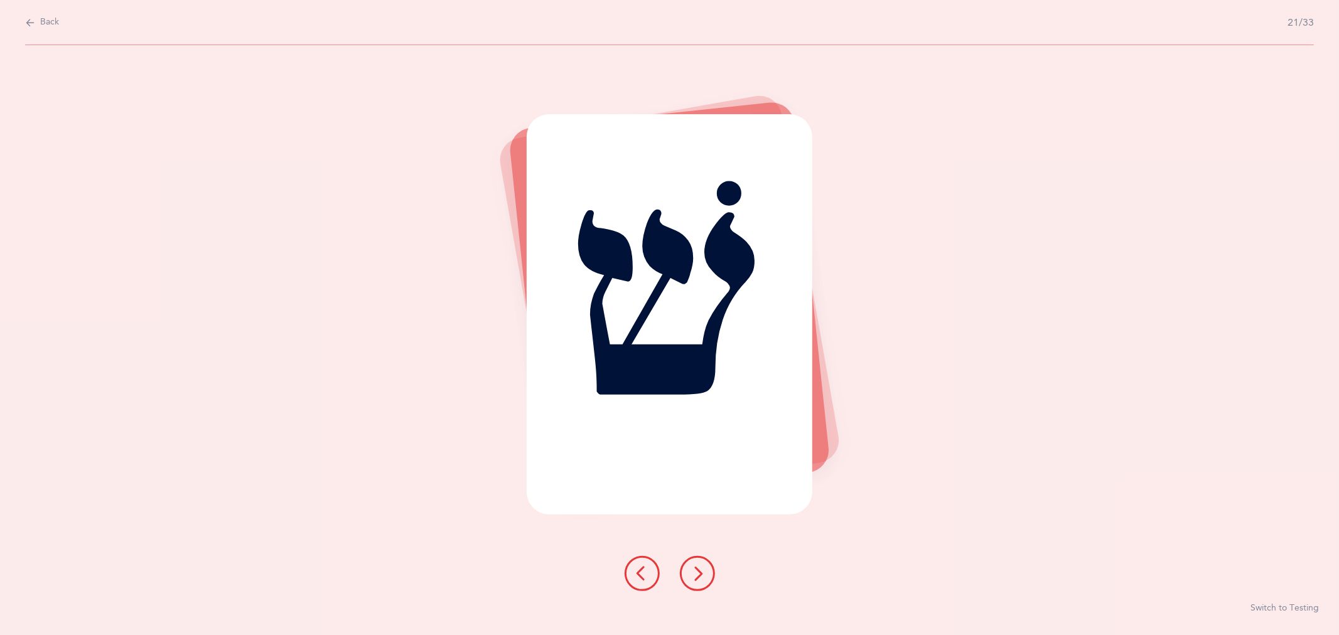
click at [702, 578] on icon at bounding box center [697, 573] width 15 height 15
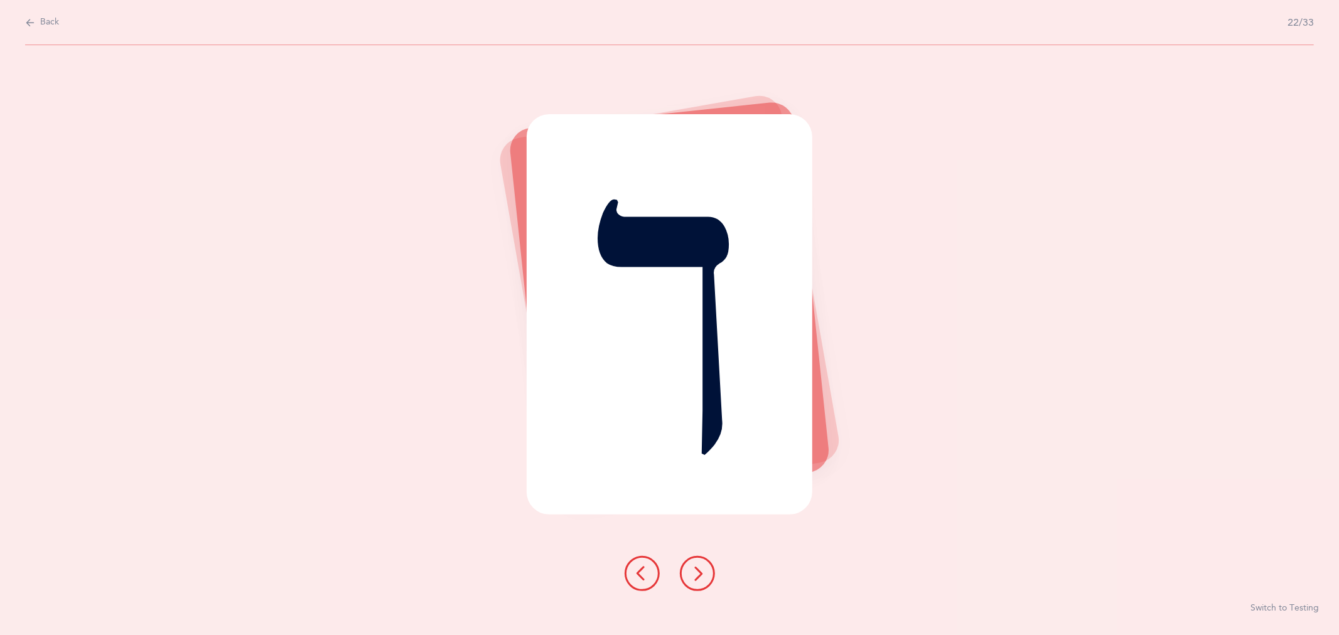
click at [702, 578] on icon at bounding box center [697, 573] width 15 height 15
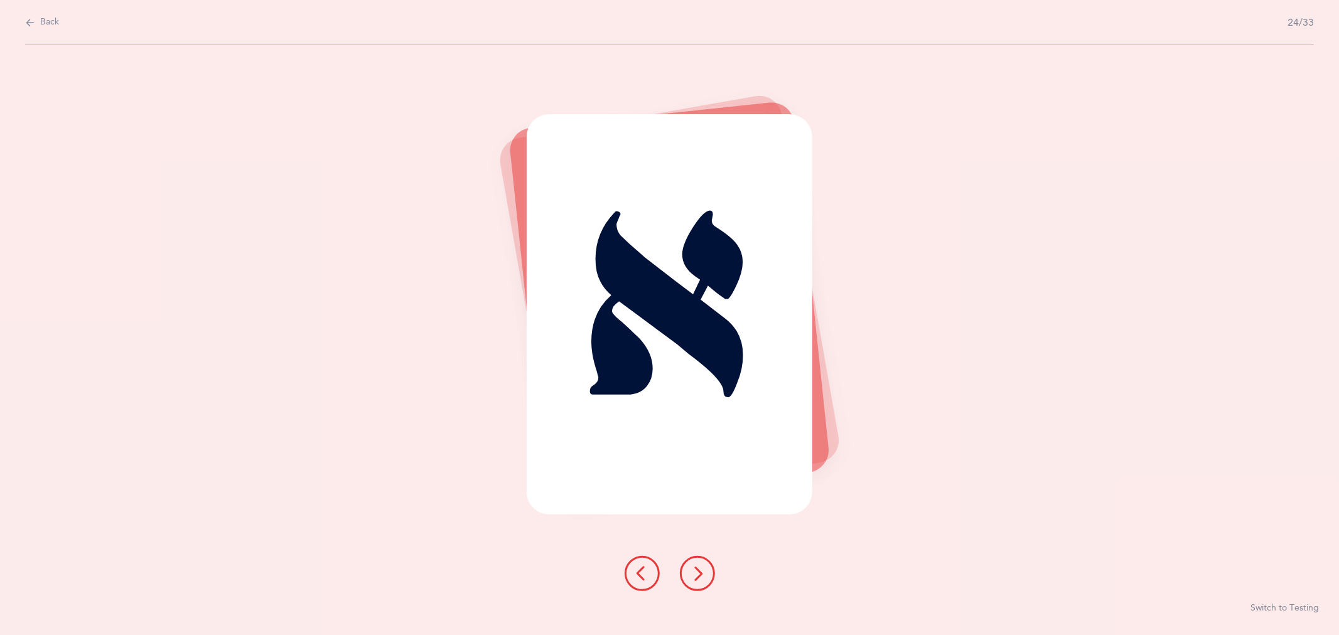
click at [702, 578] on icon at bounding box center [697, 573] width 15 height 15
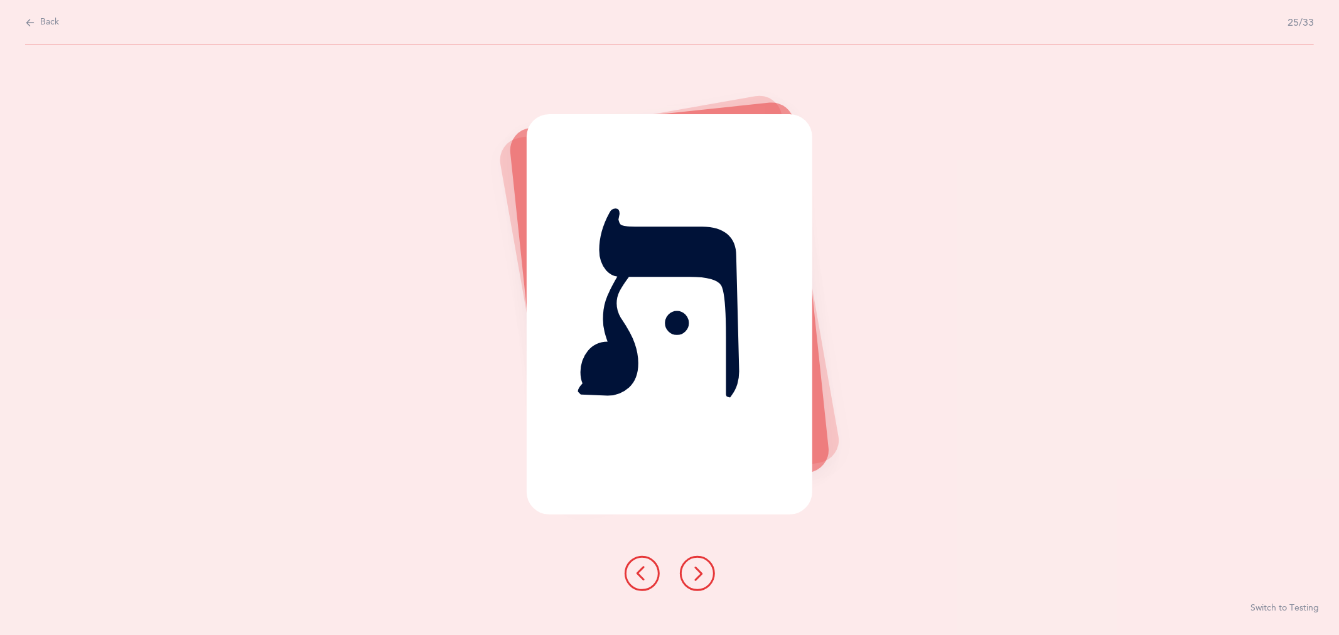
click at [702, 578] on icon at bounding box center [697, 573] width 15 height 15
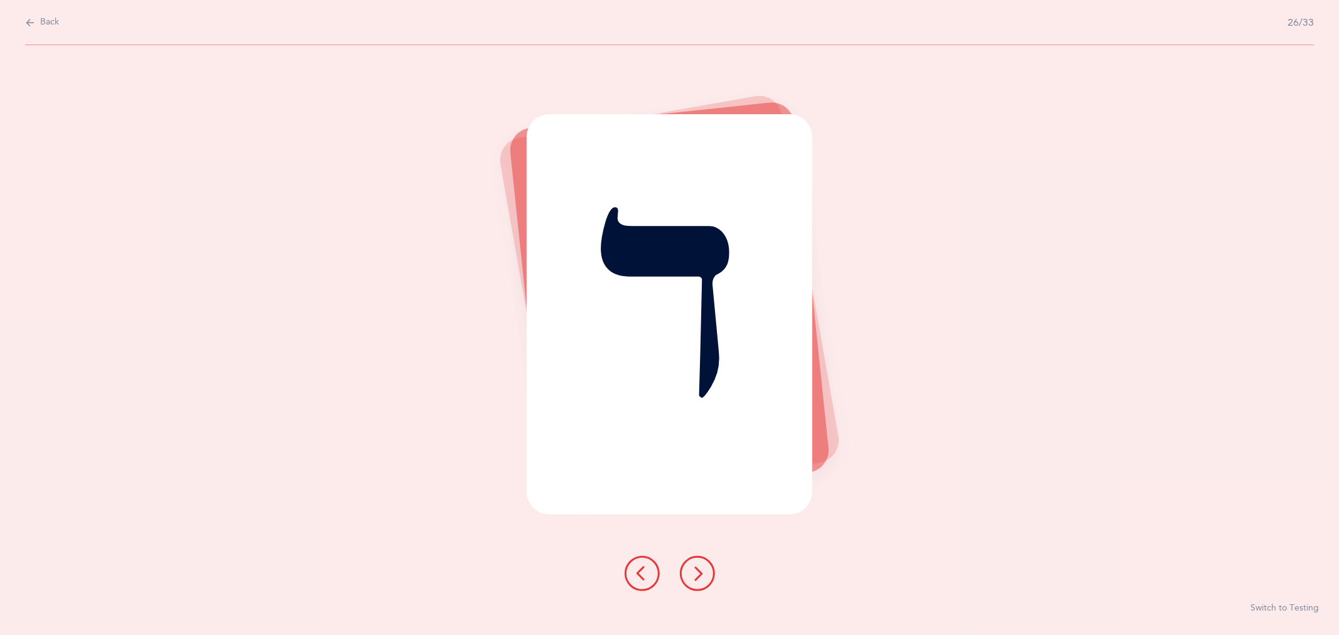
click at [702, 578] on icon at bounding box center [697, 573] width 15 height 15
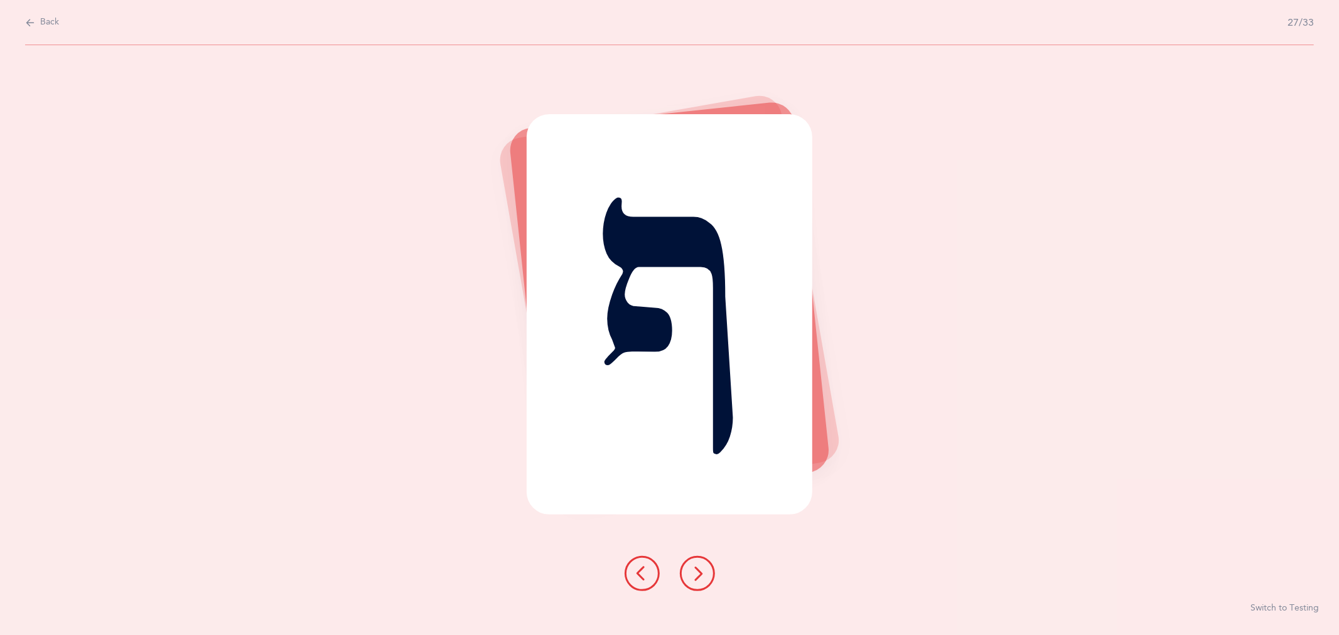
click at [702, 578] on icon at bounding box center [697, 573] width 15 height 15
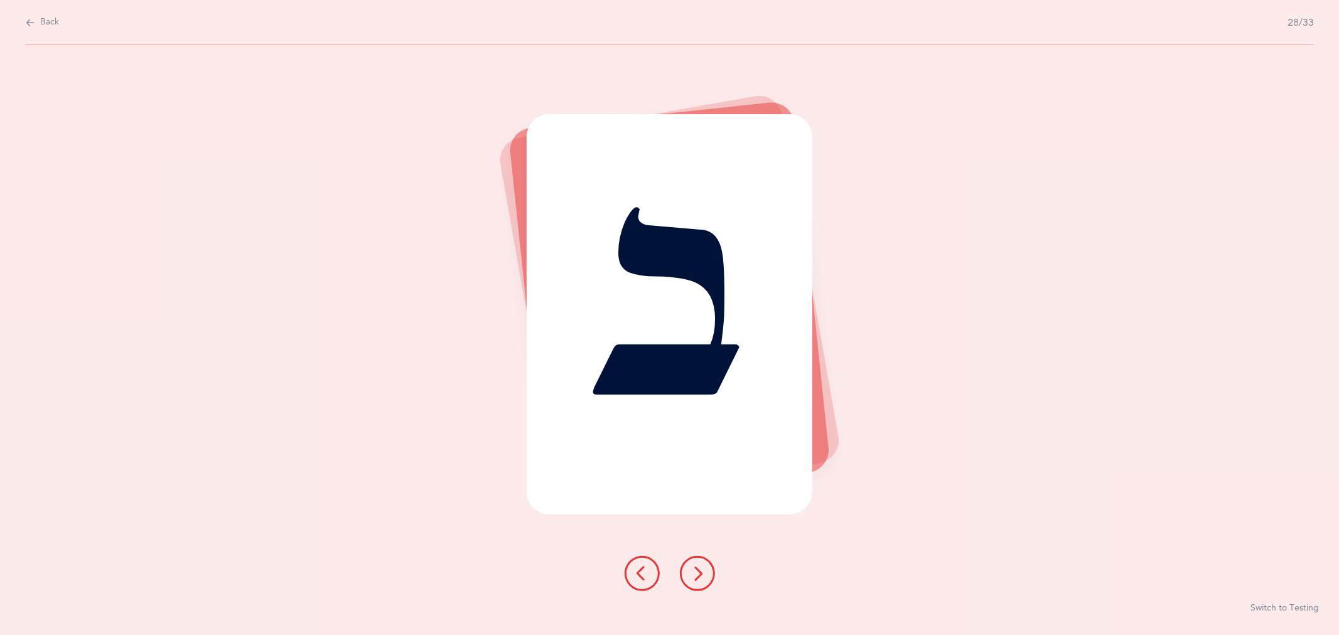
click at [702, 578] on icon at bounding box center [697, 573] width 15 height 15
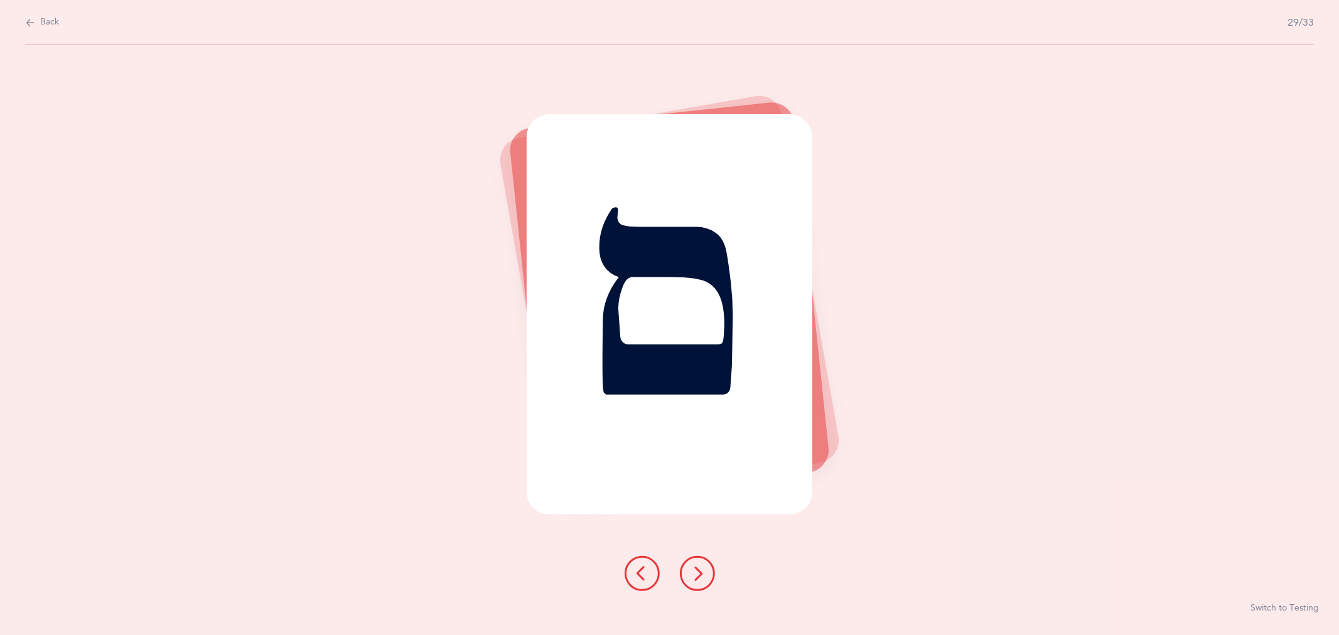
click at [702, 578] on icon at bounding box center [697, 573] width 15 height 15
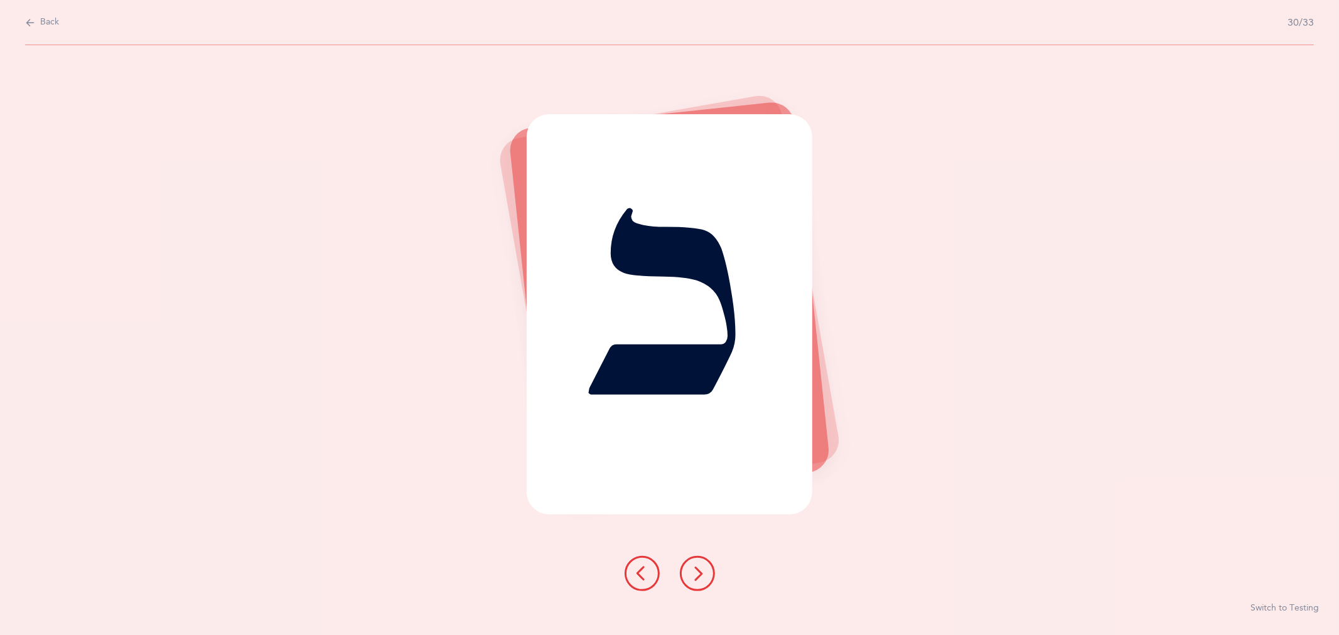
click at [702, 578] on icon at bounding box center [697, 573] width 15 height 15
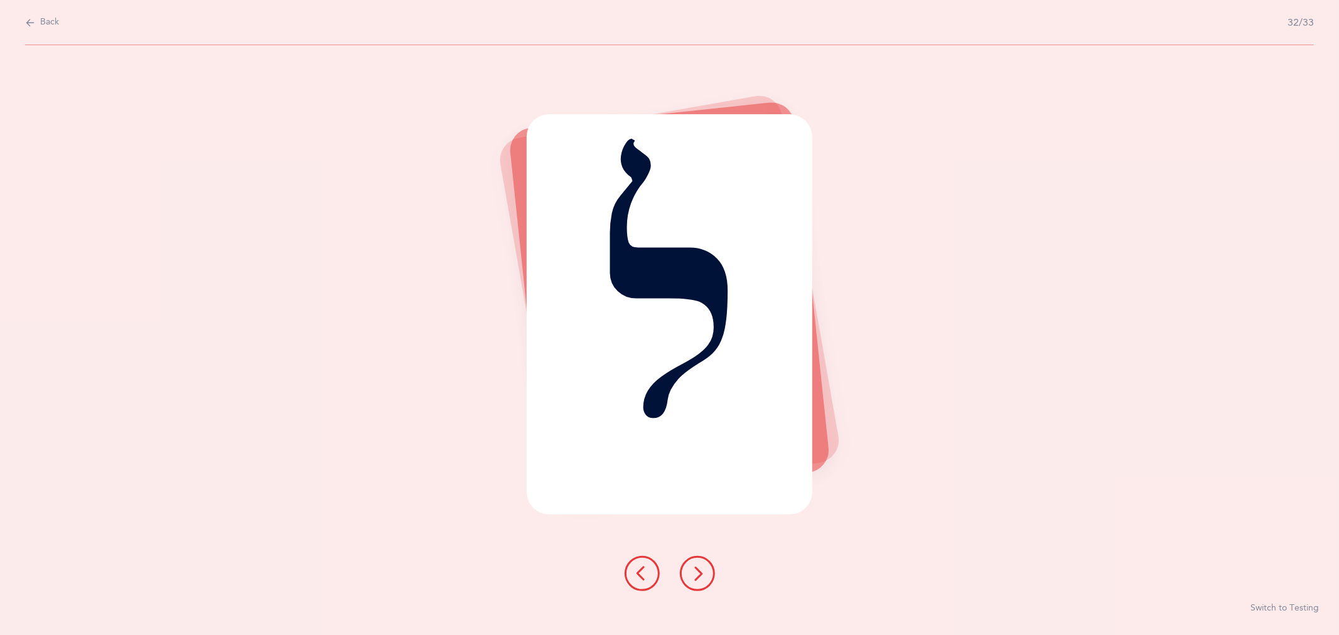
click at [702, 578] on icon at bounding box center [697, 573] width 15 height 15
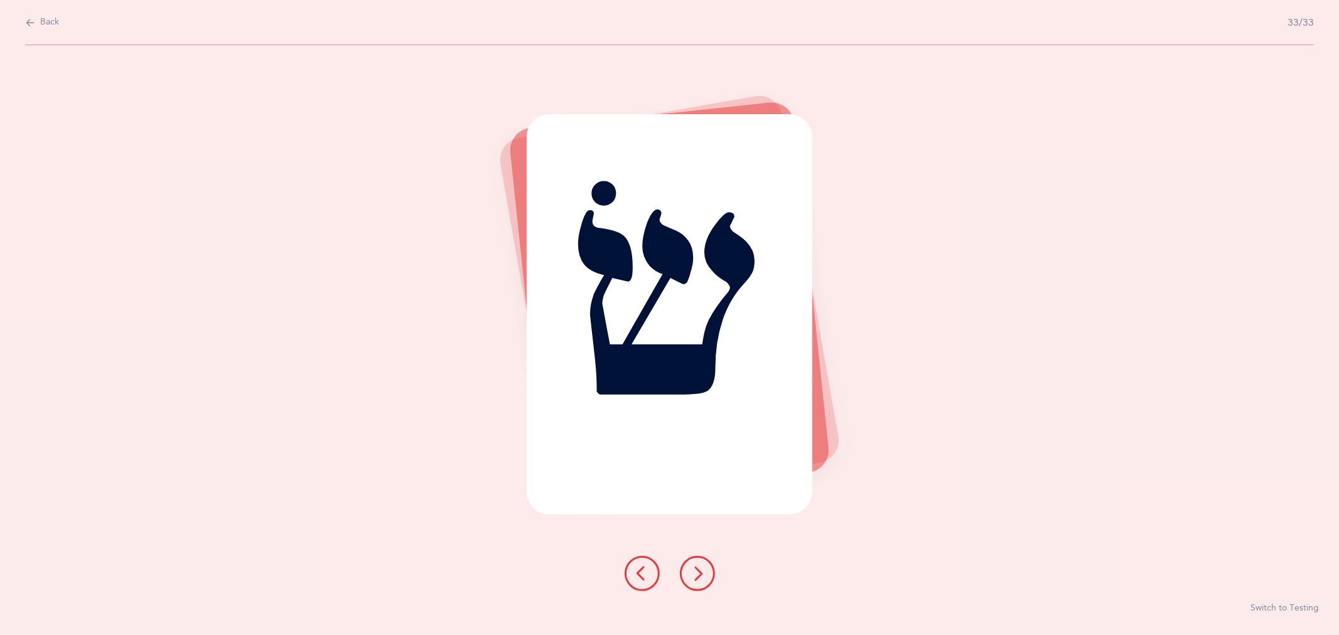
click at [702, 578] on icon at bounding box center [697, 573] width 15 height 15
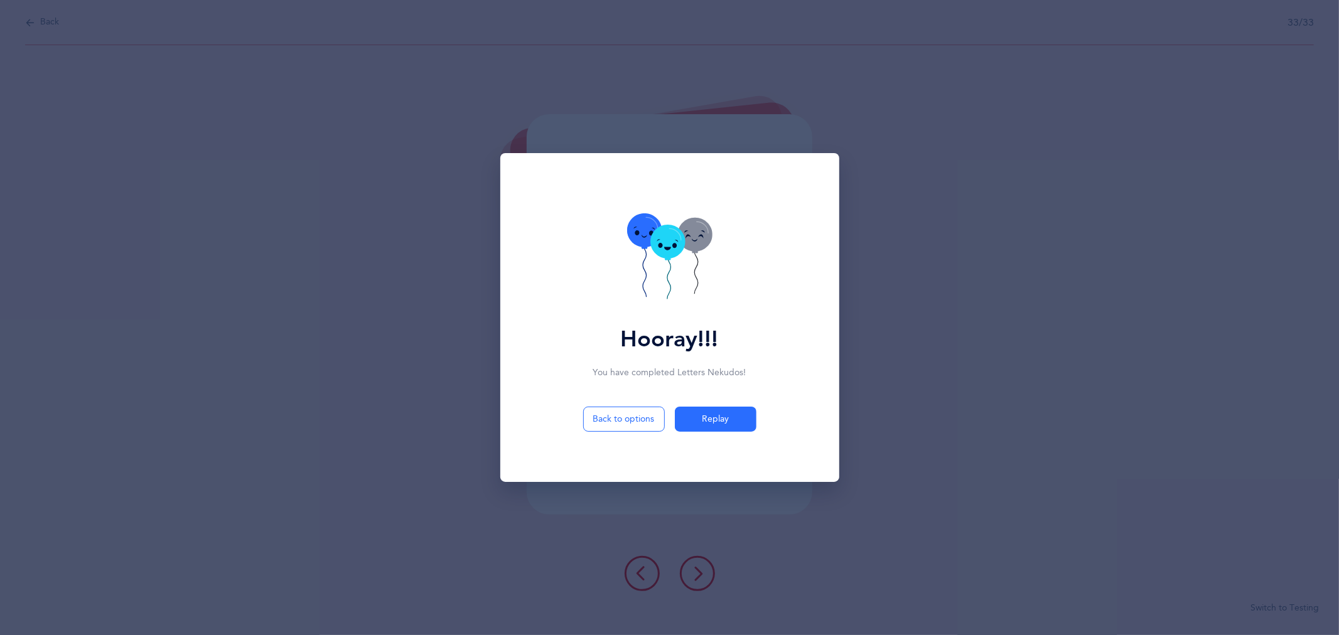
click at [951, 257] on div "Hooray!!! You have completed Letters Nekudos ! Back to options Replay" at bounding box center [669, 317] width 1339 height 635
click at [712, 421] on span "Replay" at bounding box center [715, 419] width 27 height 13
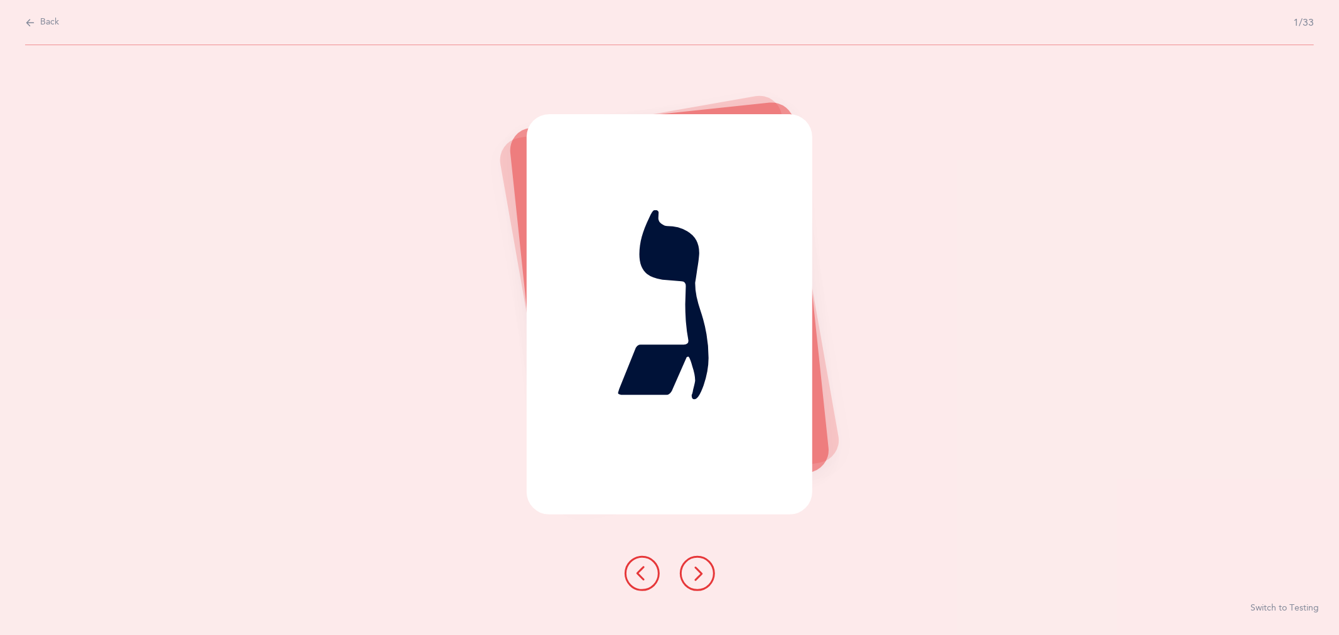
click at [44, 21] on span "Back" at bounding box center [49, 22] width 19 height 13
select select "27"
select select "single"
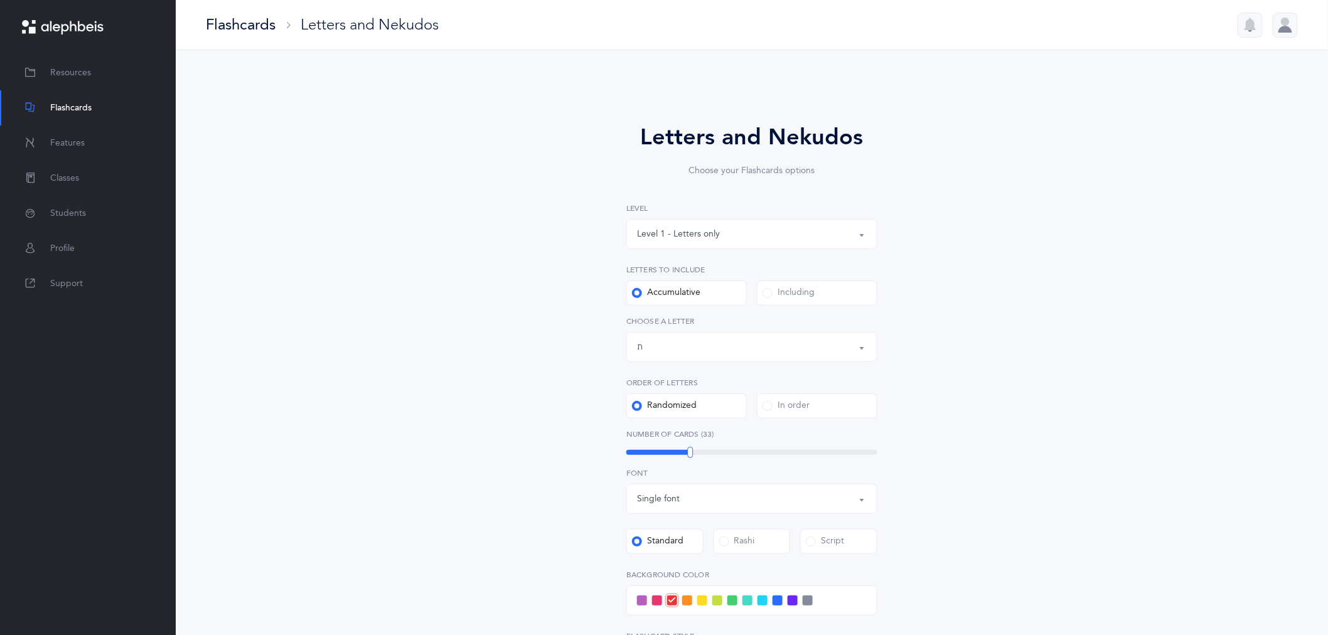
click at [763, 600] on span at bounding box center [763, 601] width 10 height 10
click at [0, 0] on input "checkbox" at bounding box center [0, 0] width 0 height 0
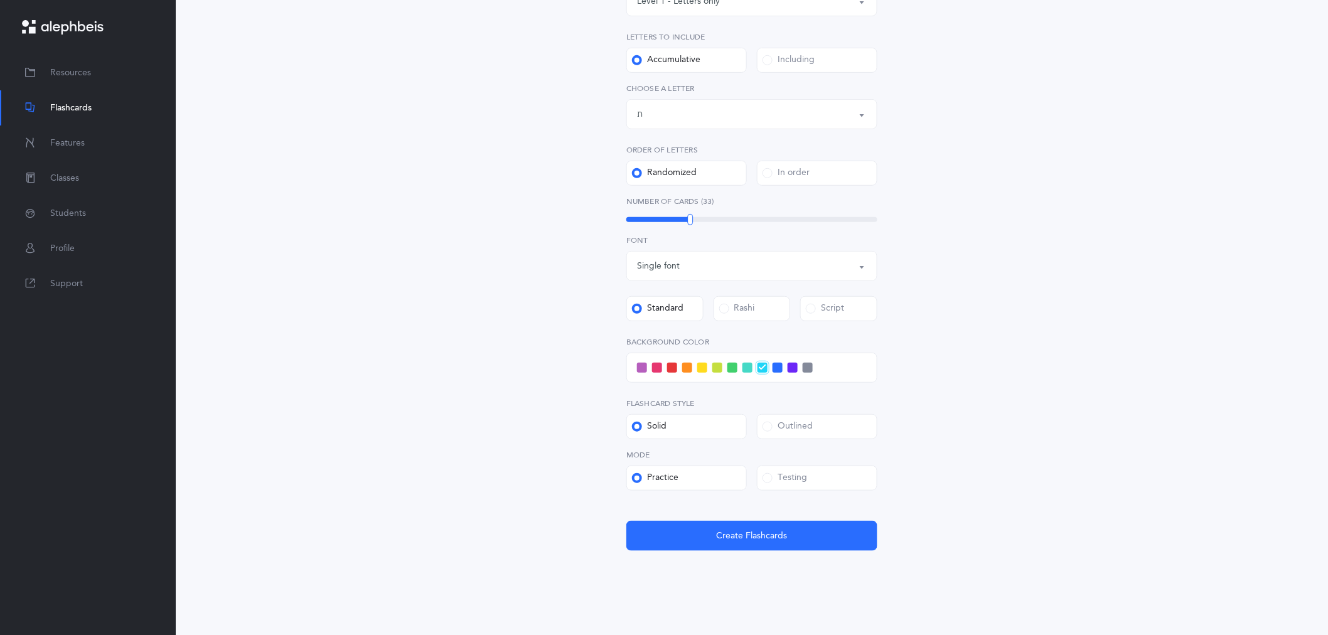
scroll to position [249, 0]
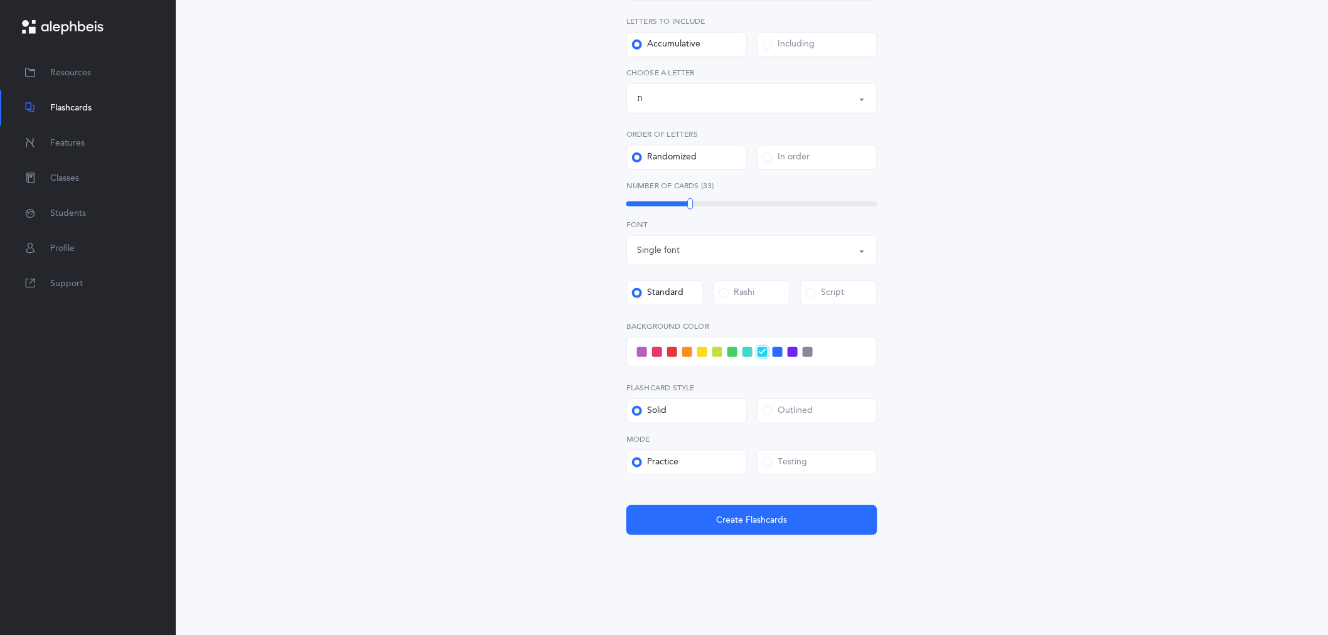
click at [835, 466] on label "Testing" at bounding box center [817, 462] width 121 height 25
click at [0, 0] on input "Testing" at bounding box center [0, 0] width 0 height 0
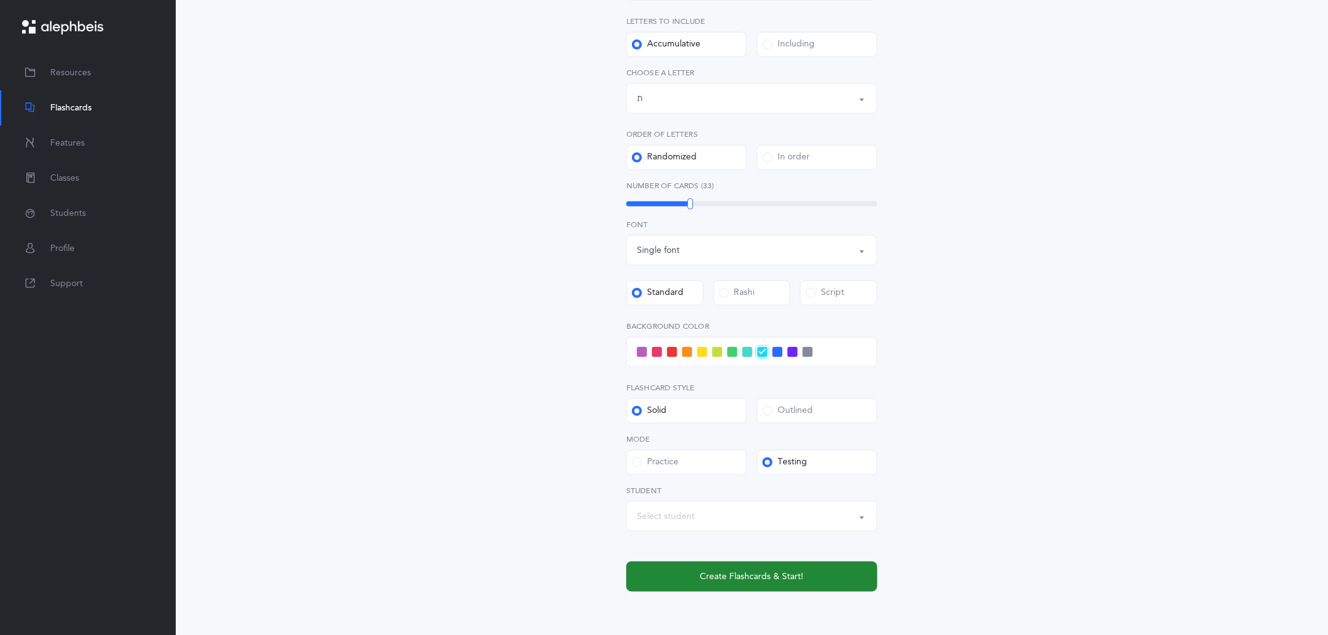
click at [785, 579] on span "Create Flashcards & Start!" at bounding box center [753, 577] width 104 height 13
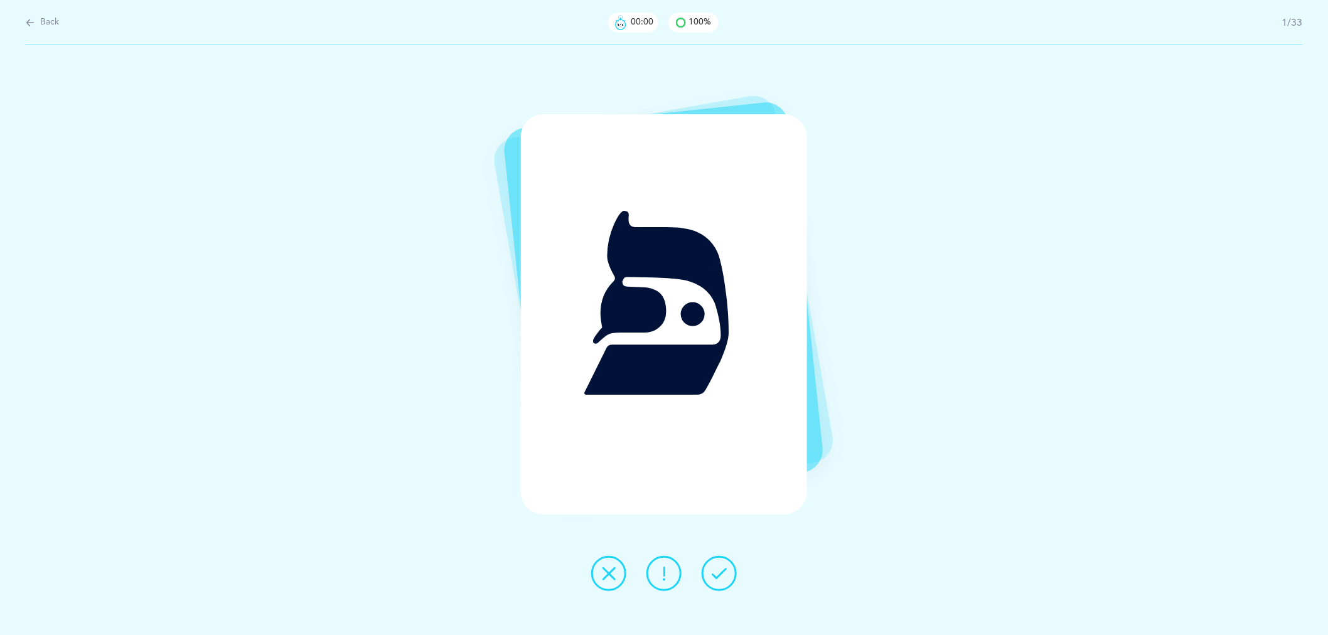
scroll to position [0, 0]
click at [775, 446] on div "פּ" at bounding box center [670, 314] width 286 height 401
click at [630, 168] on div "פּ" at bounding box center [670, 314] width 286 height 401
click at [782, 240] on div "פּ" at bounding box center [670, 314] width 286 height 401
click at [711, 426] on div "פּ" at bounding box center [670, 314] width 286 height 401
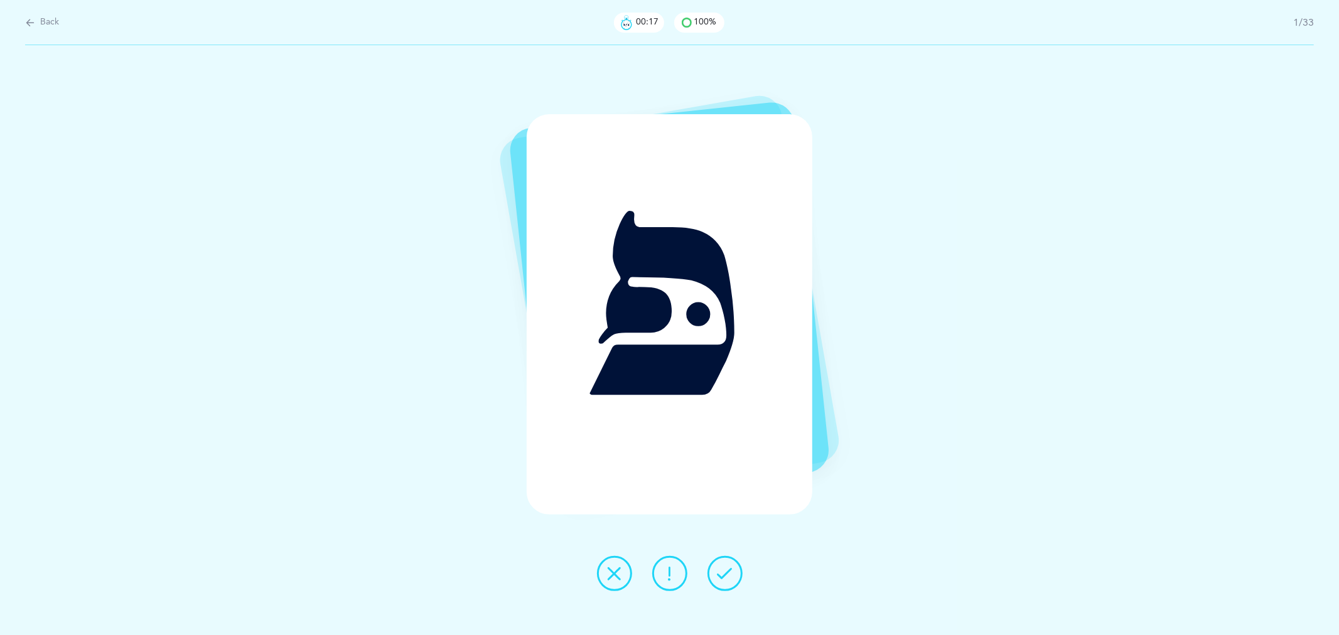
click at [658, 350] on div "פּ" at bounding box center [670, 314] width 286 height 401
drag, startPoint x: 658, startPoint y: 350, endPoint x: 660, endPoint y: 362, distance: 11.5
click at [662, 358] on div "פּ" at bounding box center [670, 314] width 286 height 401
click at [729, 576] on icon at bounding box center [725, 573] width 15 height 15
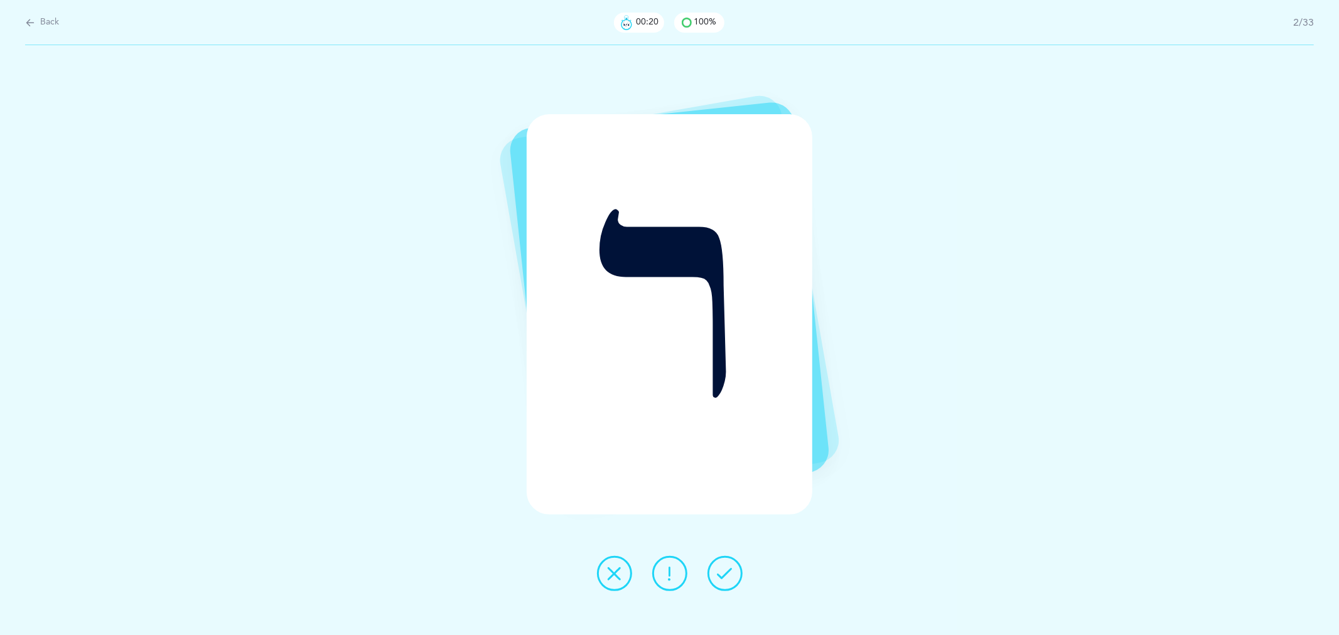
click at [729, 576] on icon at bounding box center [725, 573] width 15 height 15
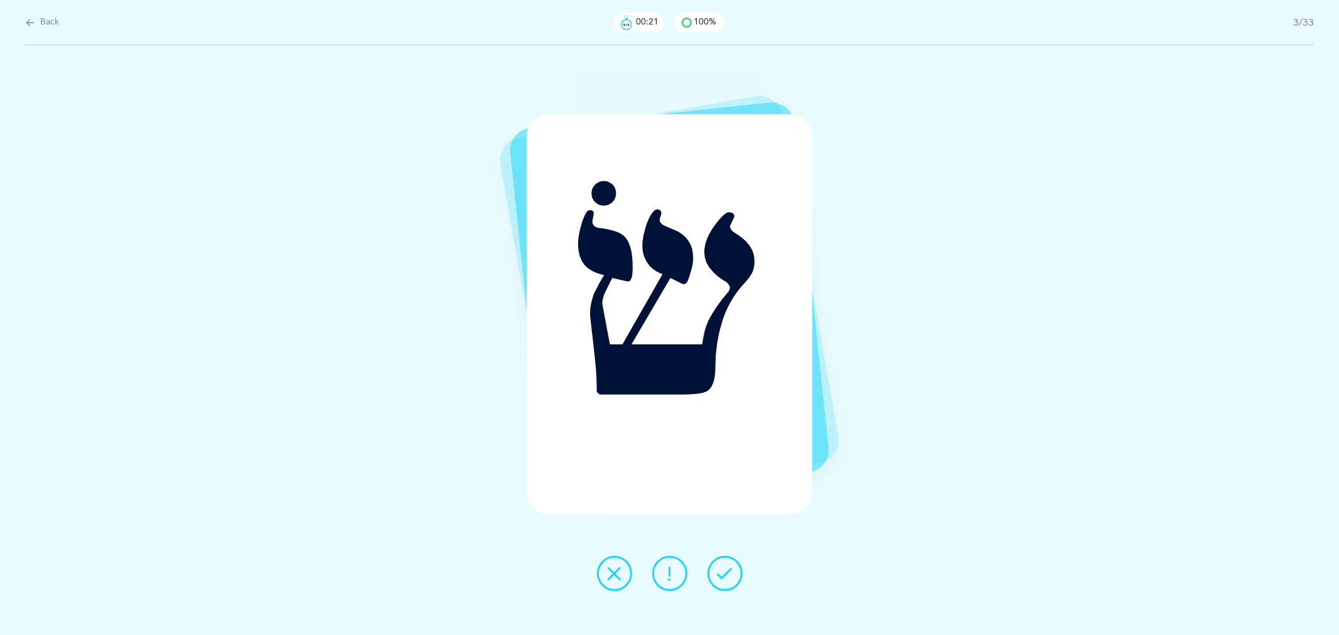
click at [729, 576] on icon at bounding box center [725, 573] width 15 height 15
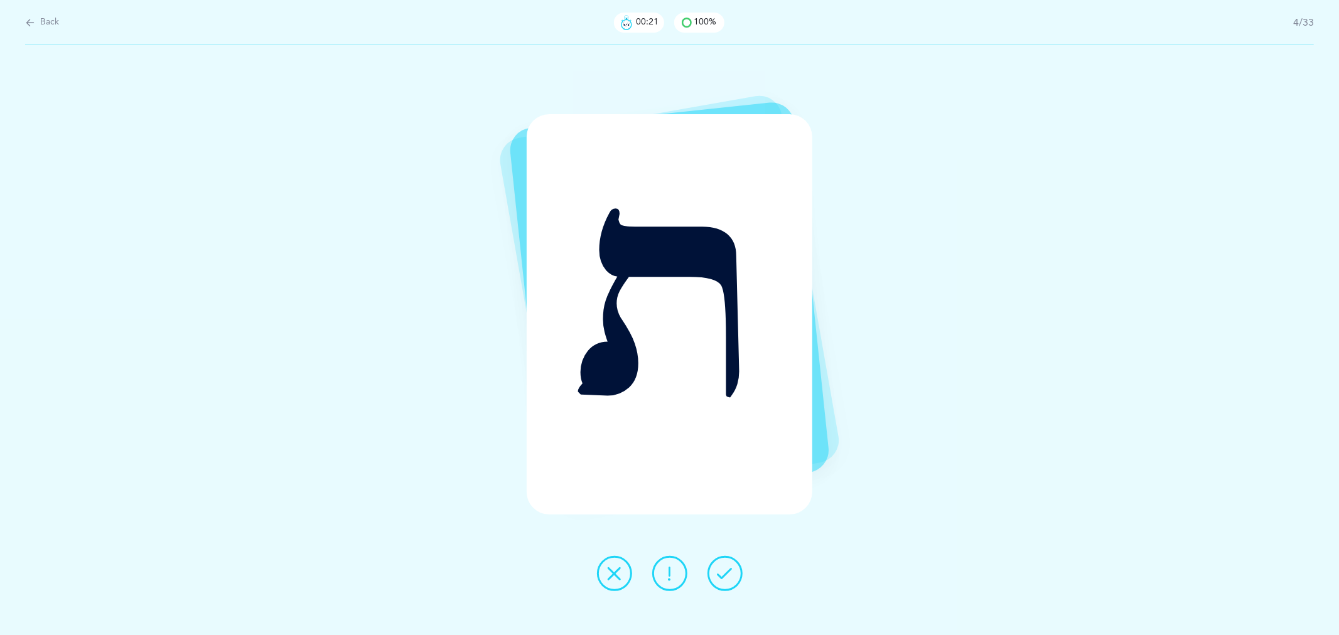
click at [729, 576] on icon at bounding box center [725, 573] width 15 height 15
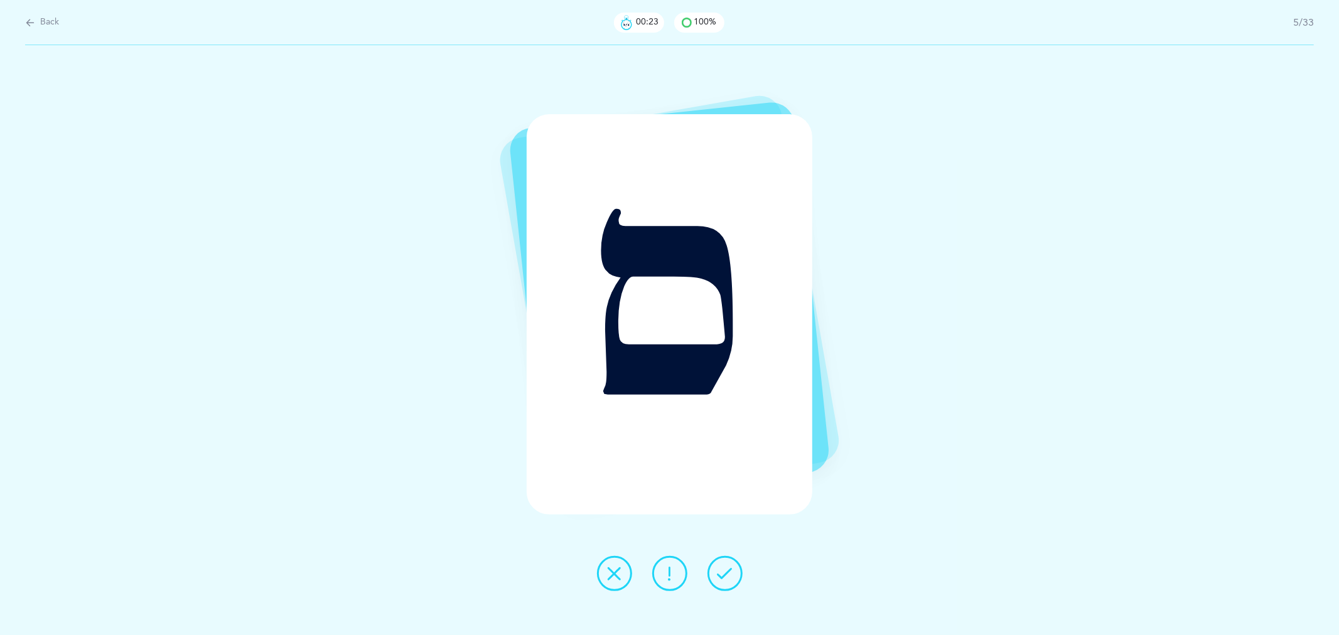
click at [611, 581] on icon at bounding box center [614, 573] width 15 height 15
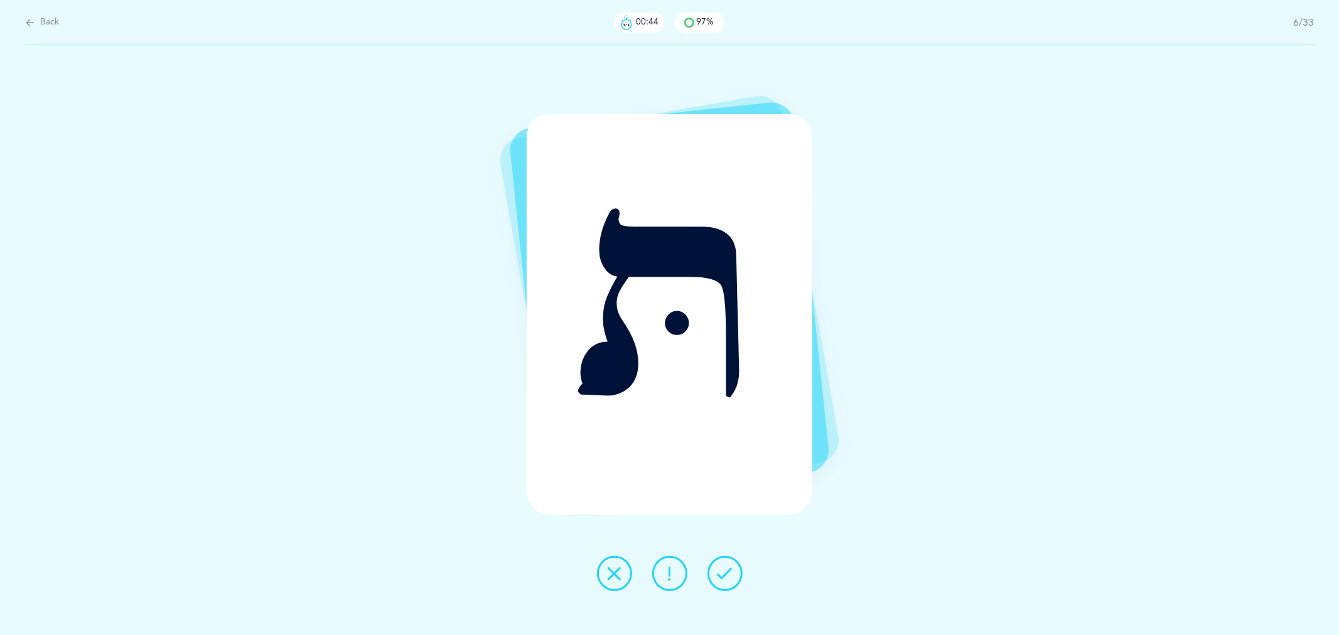
click at [48, 24] on span "Back" at bounding box center [49, 22] width 19 height 13
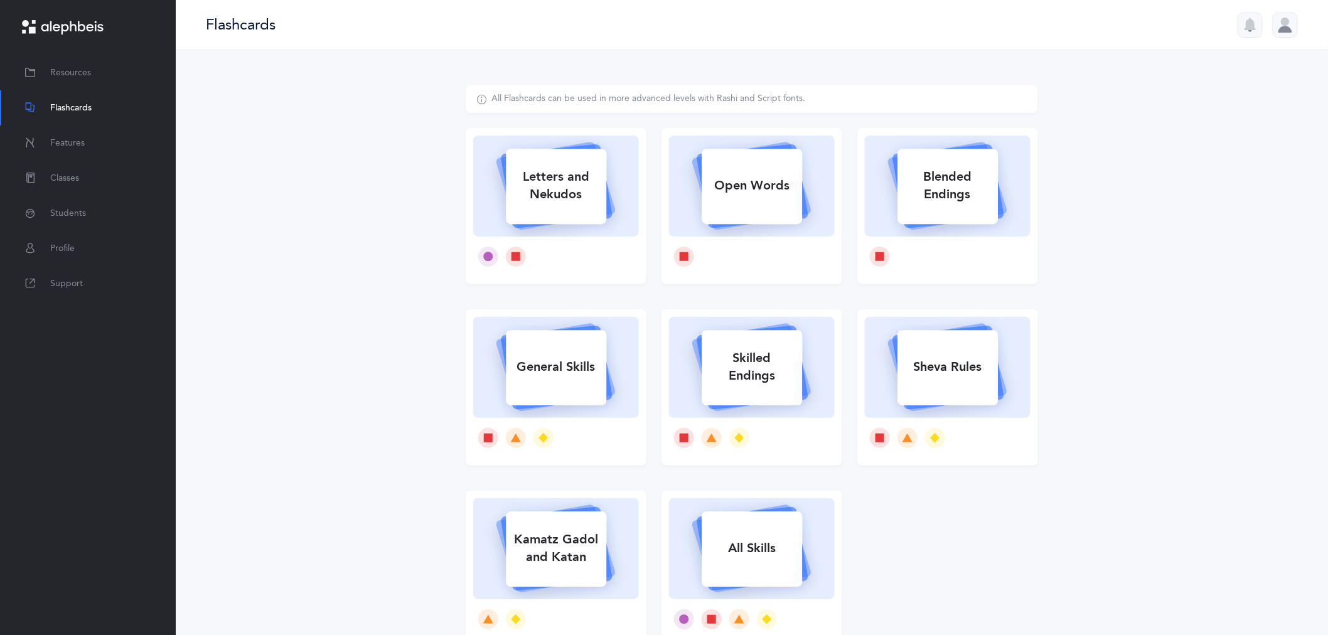
click at [557, 208] on div "Letters and Nekudos" at bounding box center [556, 186] width 100 height 50
select select "27"
select select "single"
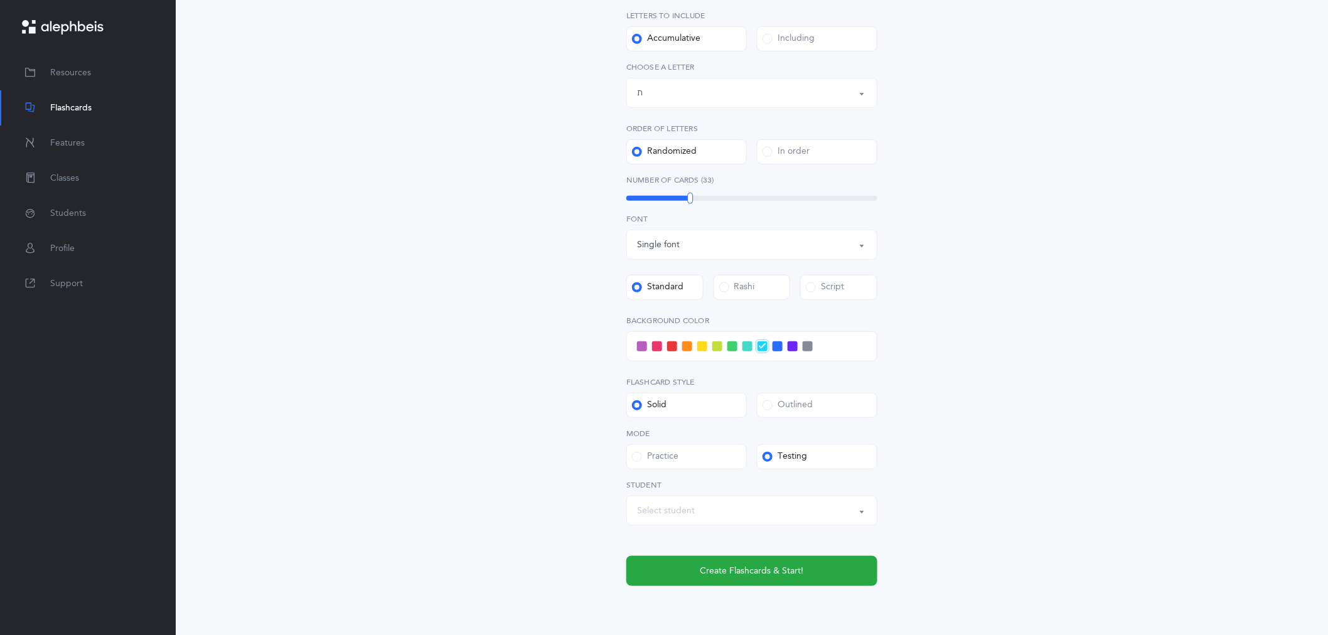
scroll to position [279, 0]
